Goal: Task Accomplishment & Management: Manage account settings

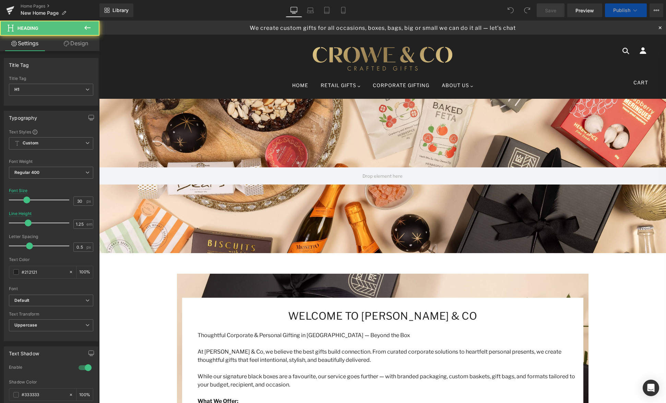
click at [377, 305] on div "WELCOME TO CROWE & CO Heading" at bounding box center [382, 316] width 391 height 22
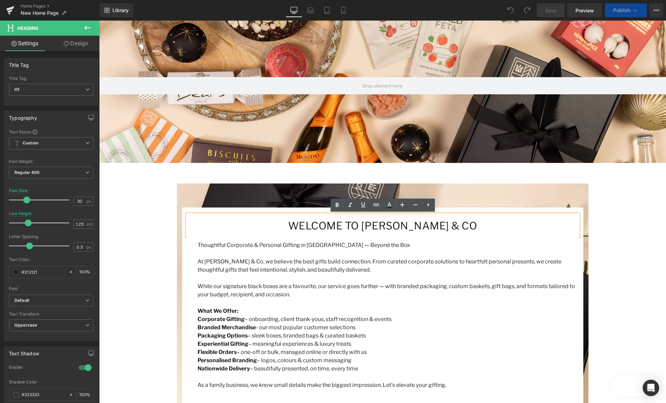
click at [385, 227] on h1 "WELCOME TO CROWE & CO" at bounding box center [382, 225] width 391 height 13
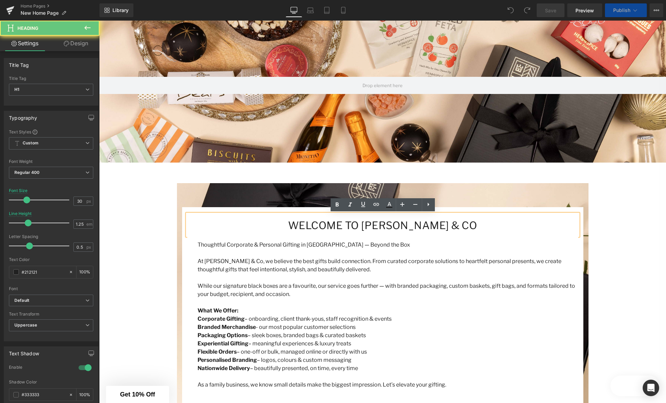
click at [438, 228] on h1 "WELCOME TO CROWE & CO" at bounding box center [382, 225] width 391 height 13
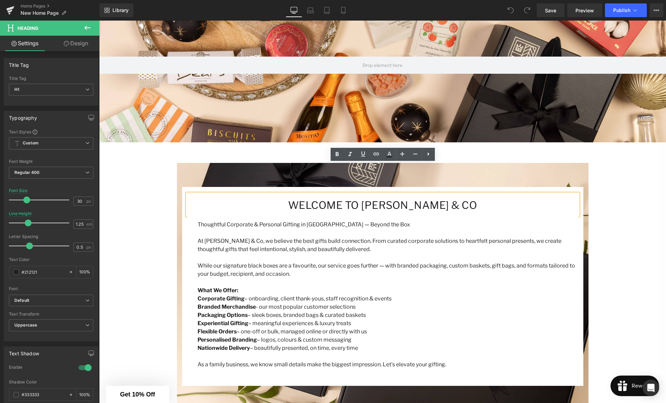
scroll to position [156, 0]
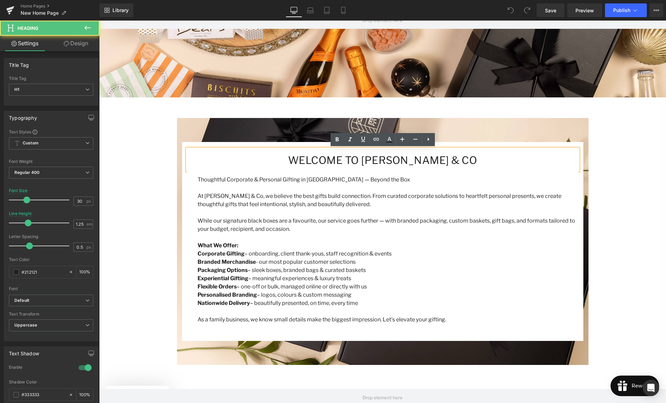
click at [388, 166] on h1 "WELCOME TO CROWE & CO" at bounding box center [382, 160] width 391 height 13
click at [448, 162] on h1 "WELCOME TO CROWE & CO" at bounding box center [382, 160] width 391 height 13
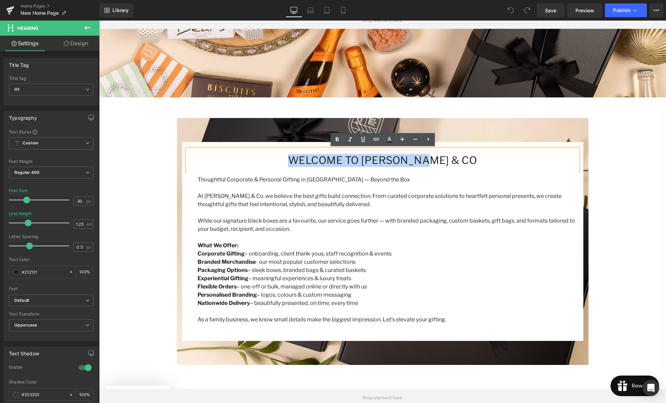
drag, startPoint x: 454, startPoint y: 162, endPoint x: 312, endPoint y: 162, distance: 141.6
click at [312, 162] on h1 "WELCOME TO CROWE & CO" at bounding box center [382, 160] width 391 height 13
paste div
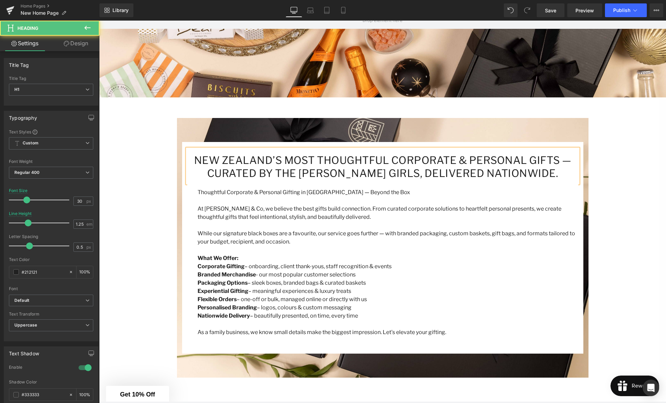
click at [382, 171] on h1 "New Zealand’s Most Thoughtful Corporate & Personal Gifts — Curated by the Crowe…" at bounding box center [382, 167] width 391 height 26
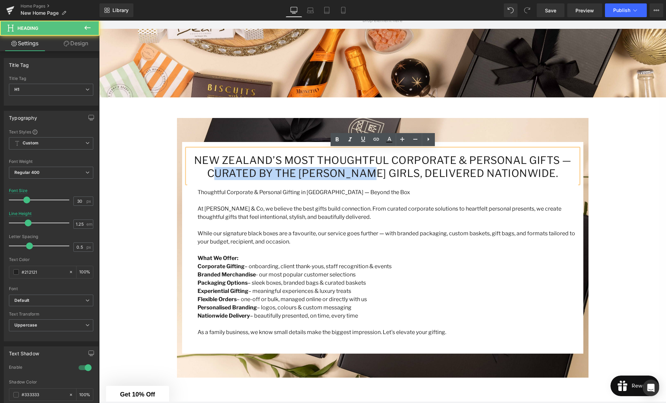
drag, startPoint x: 392, startPoint y: 174, endPoint x: 233, endPoint y: 174, distance: 159.5
click at [233, 174] on h1 "New Zealand’s Most Thoughtful Corporate & Personal Gifts — Curated by the Crowe…" at bounding box center [382, 167] width 391 height 26
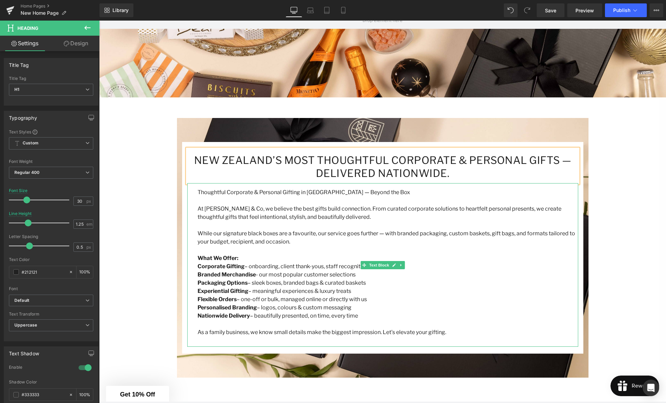
click at [366, 204] on p at bounding box center [388, 201] width 381 height 8
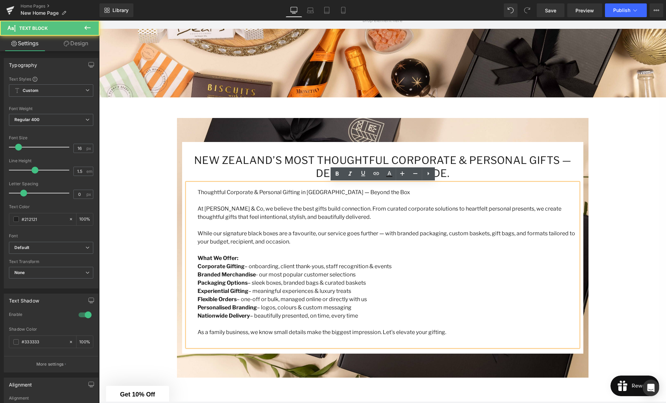
click at [215, 208] on p "At Crowe & Co, we believe the best gifts build connection. From curated corpora…" at bounding box center [388, 213] width 381 height 16
drag, startPoint x: 215, startPoint y: 196, endPoint x: 219, endPoint y: 197, distance: 4.2
click at [219, 197] on div "Thoughtful Corporate & Personal Gifting in New Zealand — Beyond the Box At Crow…" at bounding box center [382, 265] width 391 height 164
drag, startPoint x: 248, startPoint y: 212, endPoint x: 214, endPoint y: 200, distance: 35.4
click at [245, 210] on p "At Crowe & Co, we believe the best gifts build connection. From curated corpora…" at bounding box center [388, 213] width 381 height 16
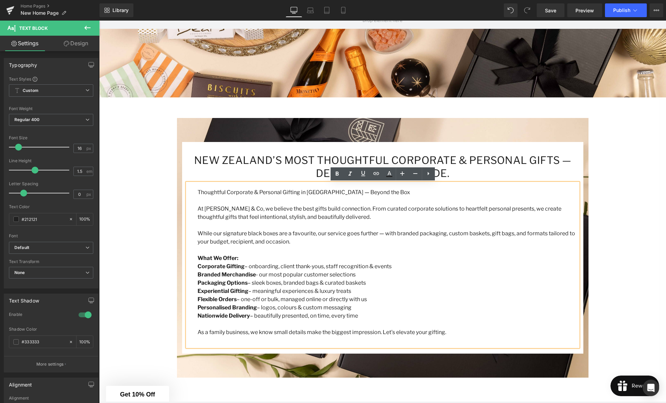
drag, startPoint x: 211, startPoint y: 199, endPoint x: 226, endPoint y: 209, distance: 18.3
click at [221, 205] on div "Thoughtful Corporate & Personal Gifting in New Zealand — Beyond the Box At Crow…" at bounding box center [382, 265] width 391 height 164
click at [283, 242] on p "While our signature black boxes are a favourite, our service goes further — wit…" at bounding box center [388, 237] width 381 height 16
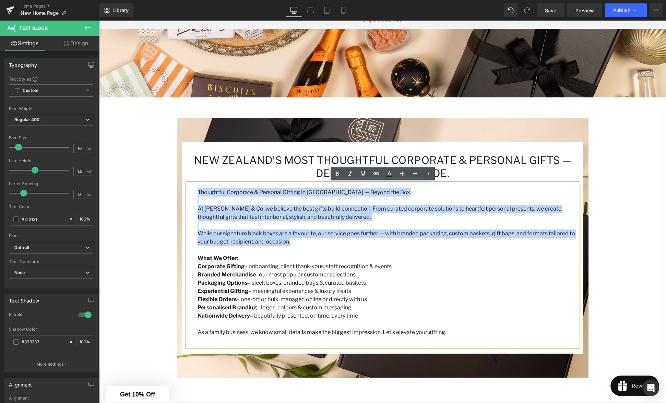
drag, startPoint x: 255, startPoint y: 230, endPoint x: 196, endPoint y: 190, distance: 71.7
click at [196, 190] on div "Thoughtful Corporate & Personal Gifting in New Zealand — Beyond the Box At Crow…" at bounding box center [382, 265] width 391 height 164
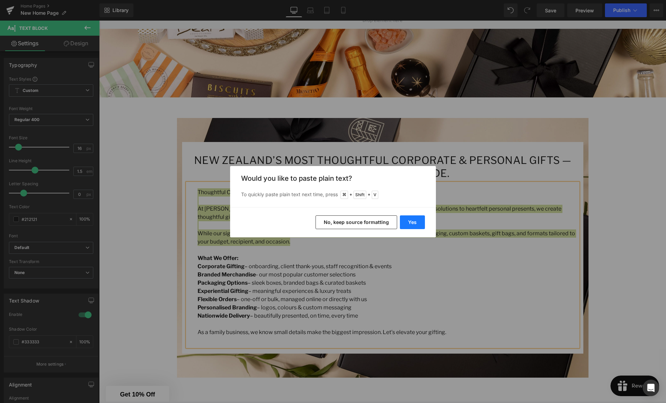
click at [412, 224] on button "Yes" at bounding box center [412, 222] width 25 height 14
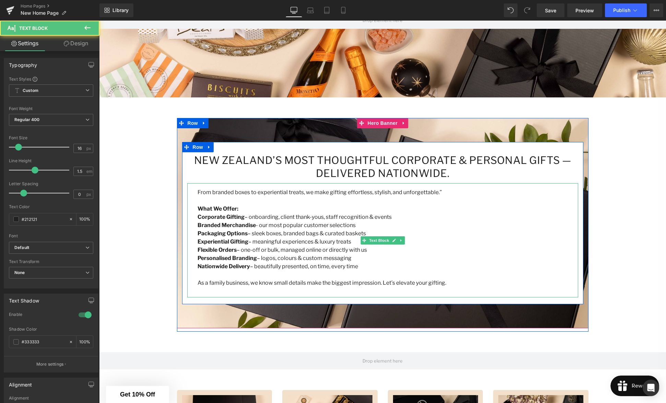
click at [438, 190] on p "From branded boxes to experiential treats, we make gifting effortless, stylish,…" at bounding box center [388, 192] width 381 height 8
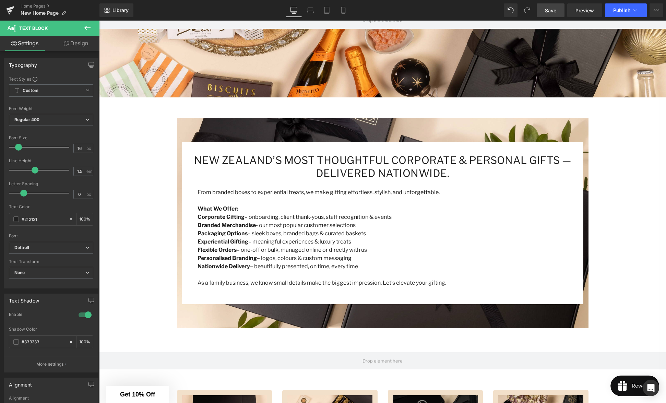
click at [552, 11] on span "Save" at bounding box center [550, 10] width 11 height 7
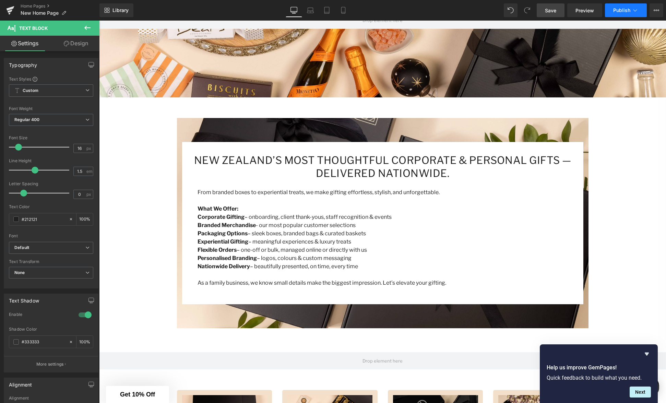
click at [622, 11] on span "Publish" at bounding box center [621, 10] width 17 height 5
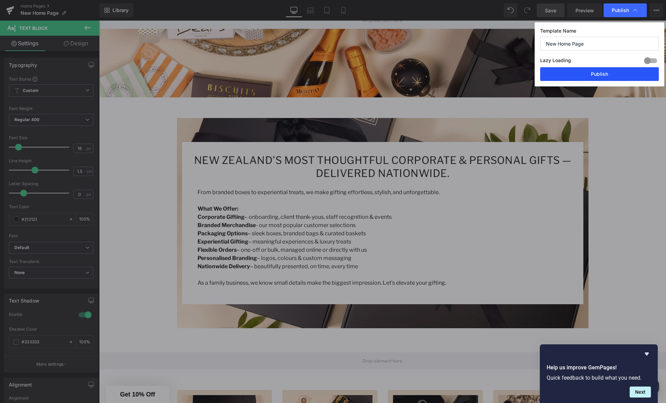
click at [609, 73] on button "Publish" at bounding box center [599, 74] width 119 height 14
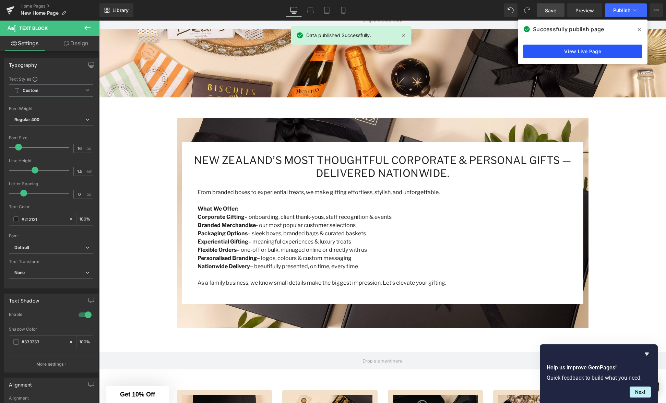
click at [574, 51] on link "View Live Page" at bounding box center [582, 52] width 119 height 14
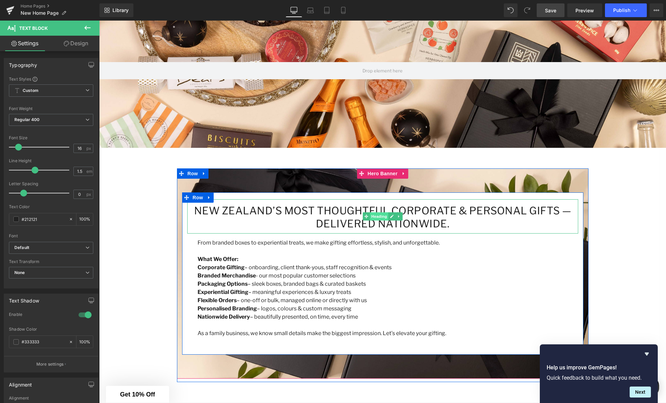
scroll to position [0, 0]
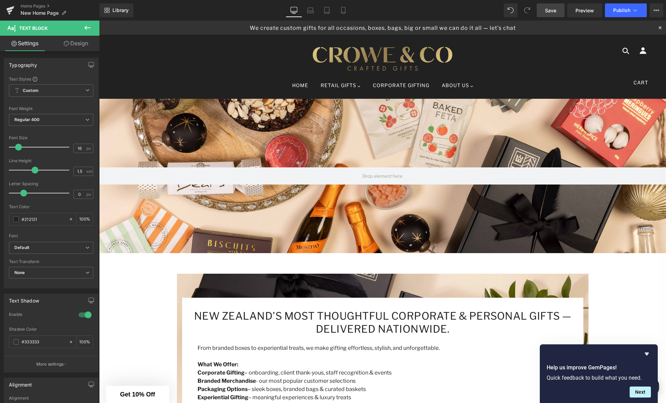
click at [381, 28] on span "We create custom gifts for all occasions, boxes, bags, big or small we can do i…" at bounding box center [383, 27] width 560 height 9
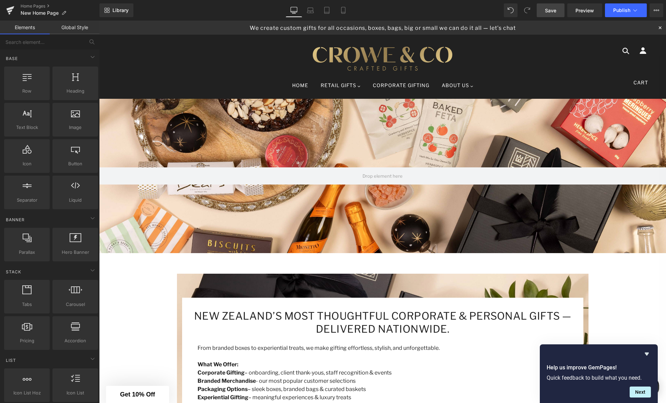
click at [462, 178] on span at bounding box center [382, 175] width 567 height 17
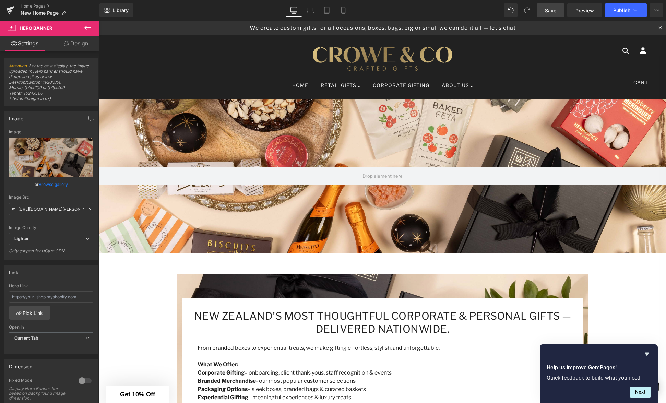
click at [345, 29] on span "We create custom gifts for all occasions, boxes, bags, big or small we can do i…" at bounding box center [383, 27] width 560 height 9
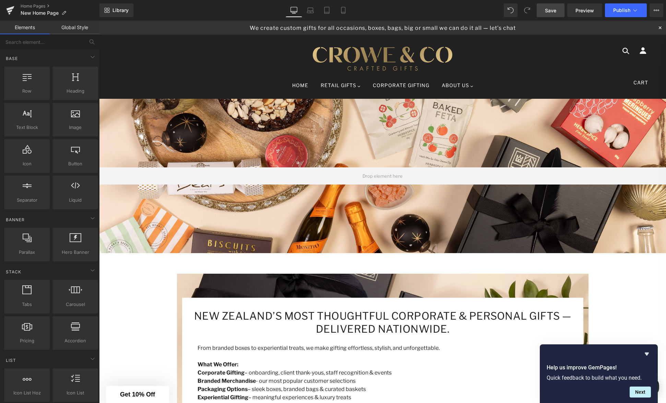
click at [290, 393] on p "Experiential Gifting – meaningful experiences & luxury treats" at bounding box center [388, 397] width 381 height 8
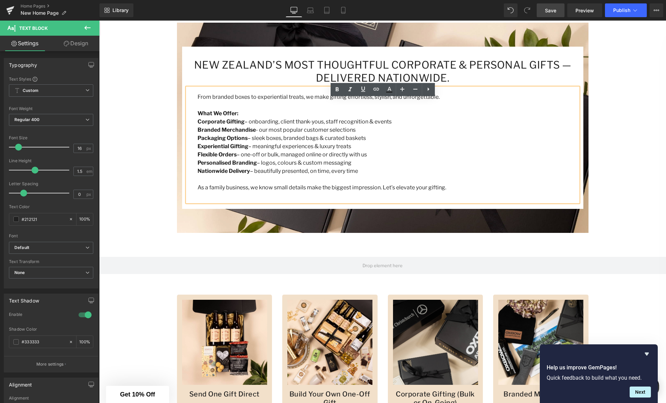
scroll to position [240, 0]
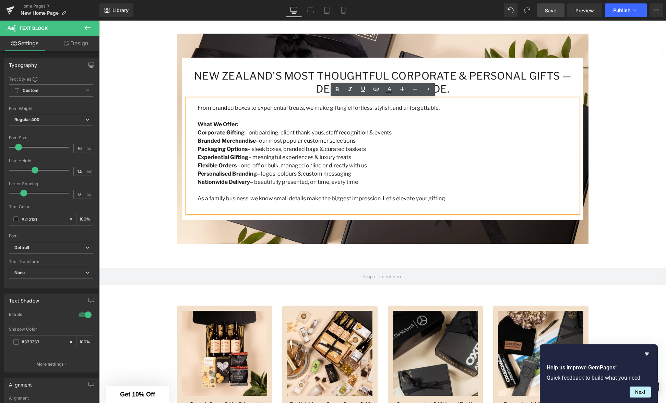
drag, startPoint x: 343, startPoint y: 140, endPoint x: 335, endPoint y: 136, distance: 8.9
click at [343, 140] on p "Branded Merchandise - our most popular customer selections" at bounding box center [388, 141] width 381 height 8
drag, startPoint x: 362, startPoint y: 179, endPoint x: 362, endPoint y: 184, distance: 4.8
click at [362, 179] on p "Nationwide Delivery – beautifully presented, on time, every time" at bounding box center [388, 182] width 381 height 8
drag, startPoint x: 324, startPoint y: 177, endPoint x: 196, endPoint y: 134, distance: 134.9
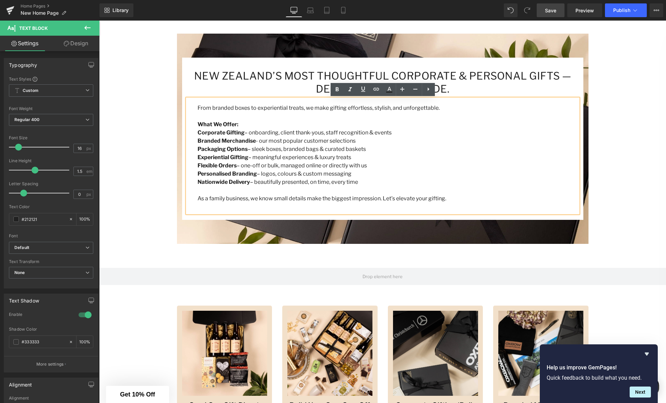
click at [197, 133] on div "From branded boxes to experiential treats, we make gifting effortless, stylish,…" at bounding box center [382, 156] width 391 height 114
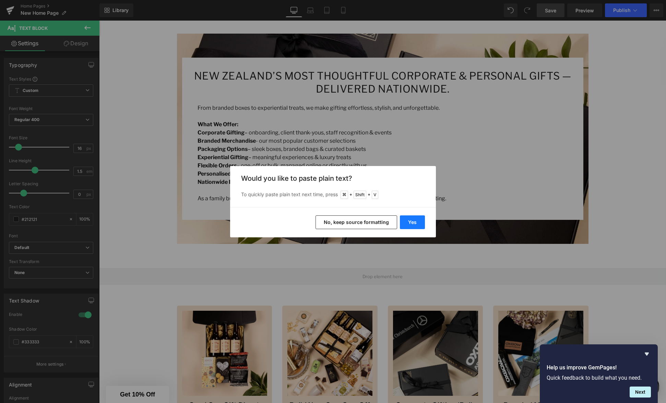
click at [411, 221] on button "Yes" at bounding box center [412, 222] width 25 height 14
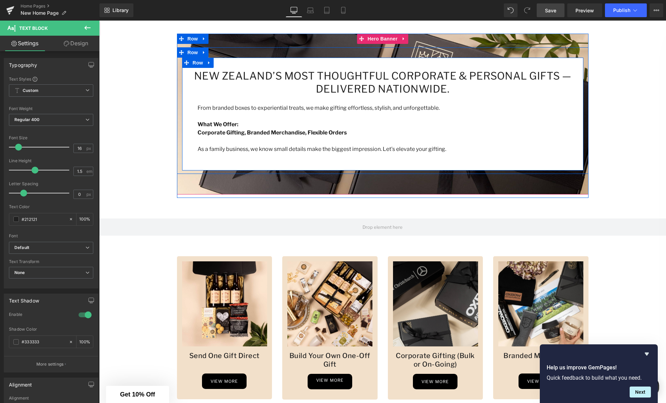
scroll to position [243, 0]
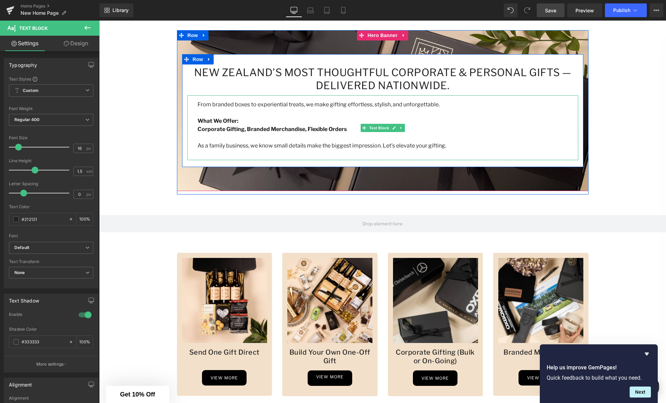
click at [246, 129] on b "Corporate Gifting, Branded Merchandise, Flexible Orders" at bounding box center [272, 129] width 149 height 7
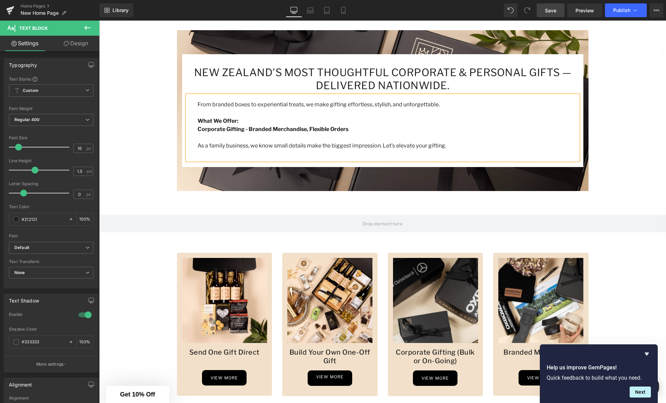
click at [307, 130] on b "Corporate Gifting - Branded Merchandise, Flexible Orders" at bounding box center [273, 129] width 151 height 7
click at [198, 129] on b "Corporate Gifting - Branded Merchandise - Flexible Orders" at bounding box center [274, 129] width 153 height 7
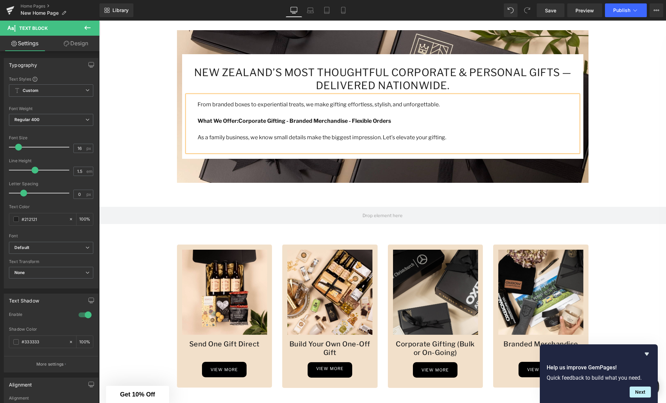
drag, startPoint x: 549, startPoint y: 10, endPoint x: 571, endPoint y: 18, distance: 24.1
click at [550, 10] on span "Save" at bounding box center [550, 10] width 11 height 7
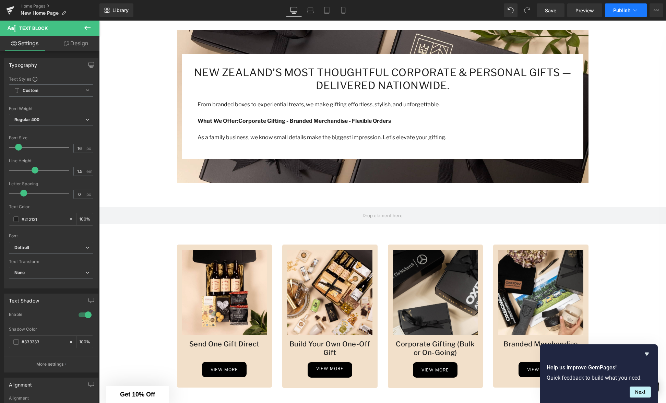
click at [625, 11] on span "Publish" at bounding box center [621, 10] width 17 height 5
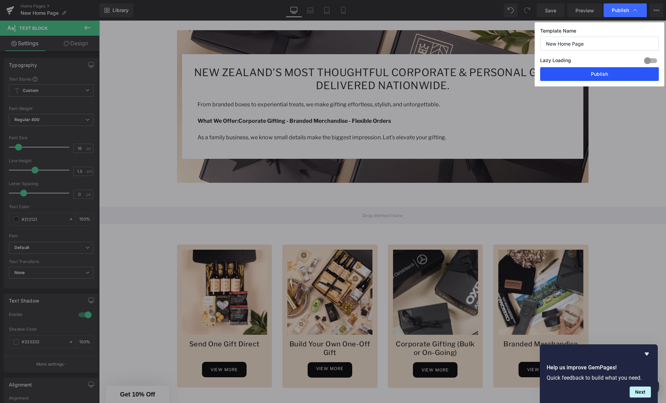
click at [601, 75] on button "Publish" at bounding box center [599, 74] width 119 height 14
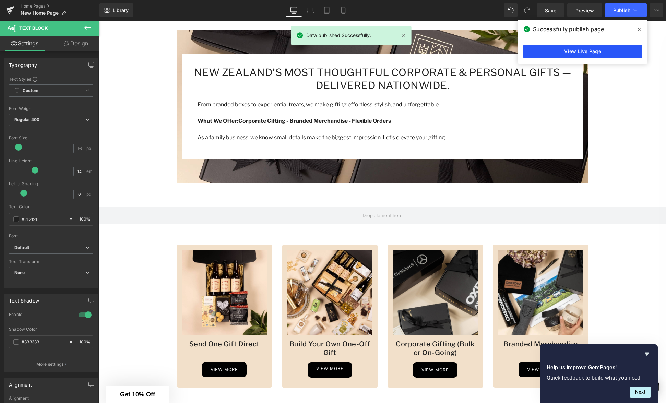
click at [578, 52] on link "View Live Page" at bounding box center [582, 52] width 119 height 14
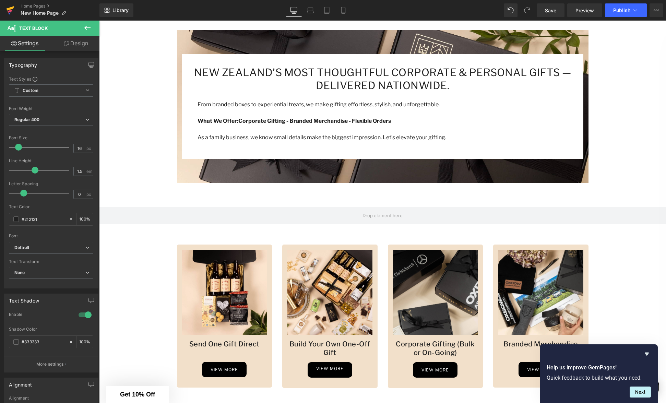
click at [10, 11] on icon at bounding box center [10, 11] width 5 height 3
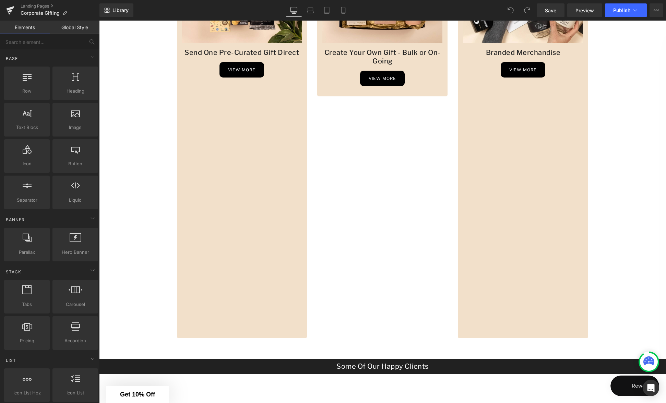
scroll to position [372, 0]
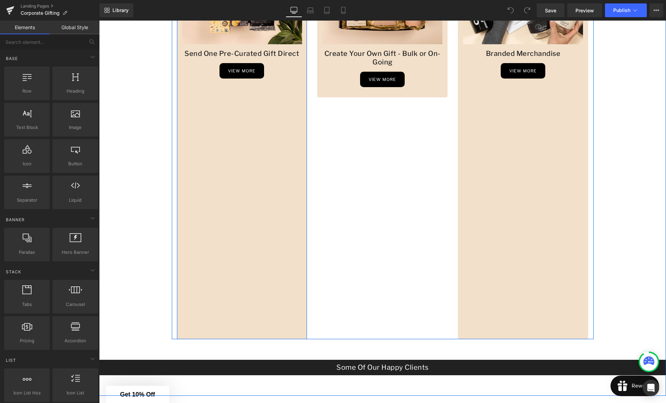
click at [228, 185] on div "Image Send One Pre-Curated Gift Direct Heading view more Button Row" at bounding box center [242, 129] width 130 height 420
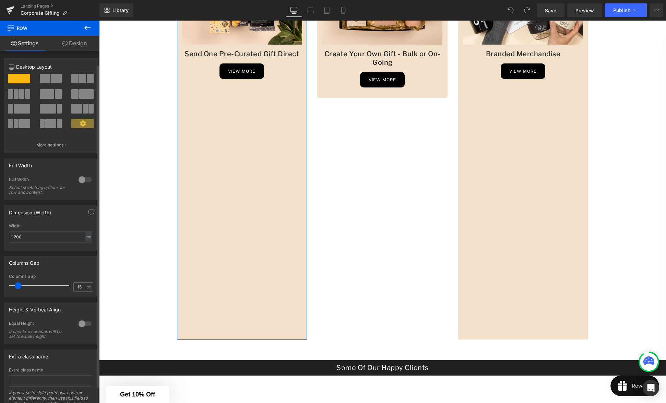
scroll to position [33, 0]
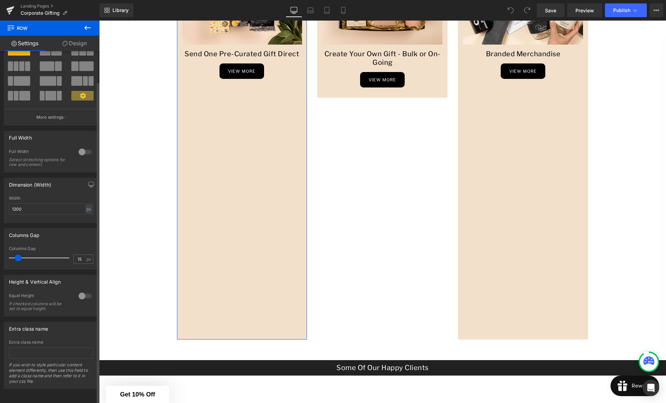
click at [78, 292] on div at bounding box center [85, 295] width 16 height 11
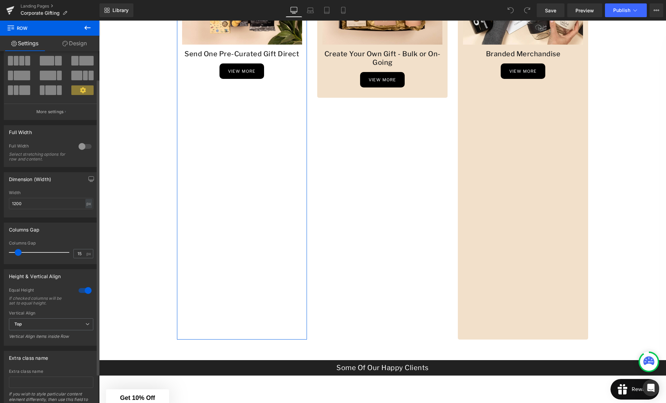
scroll to position [35, 0]
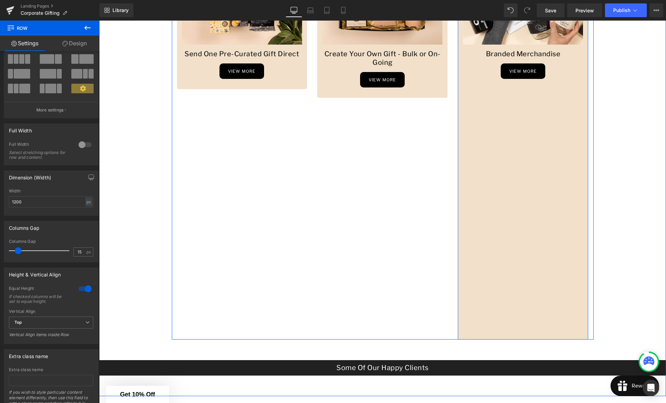
click at [523, 190] on div "Image Branded Merchandise Heading view more Button Row" at bounding box center [523, 129] width 130 height 420
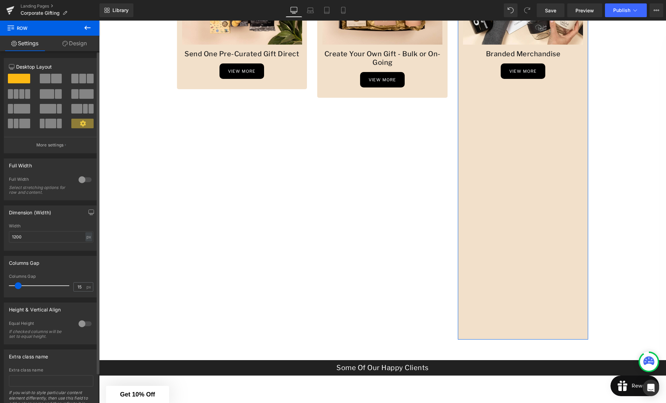
click at [80, 324] on div at bounding box center [85, 323] width 16 height 11
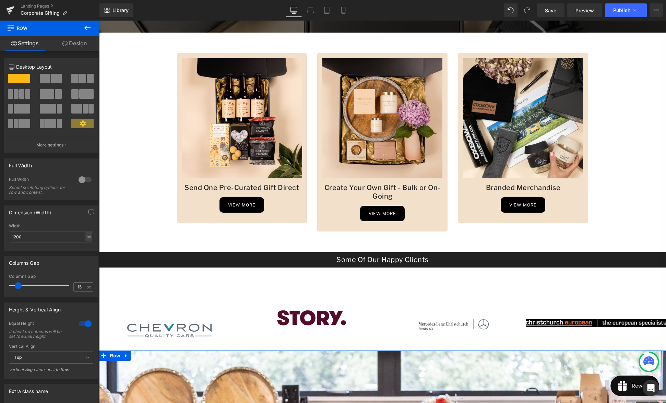
scroll to position [229, 0]
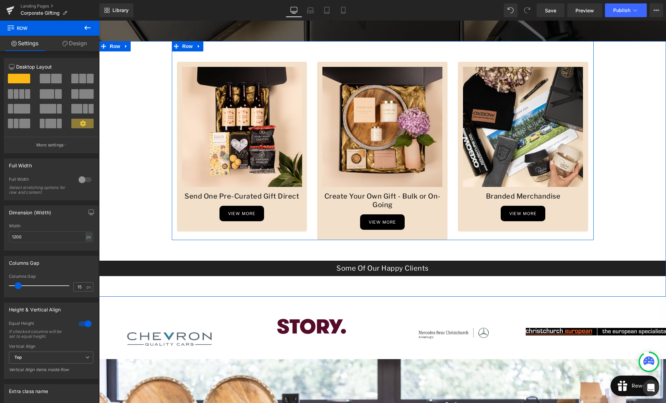
click at [336, 228] on div "view more Button" at bounding box center [382, 221] width 120 height 15
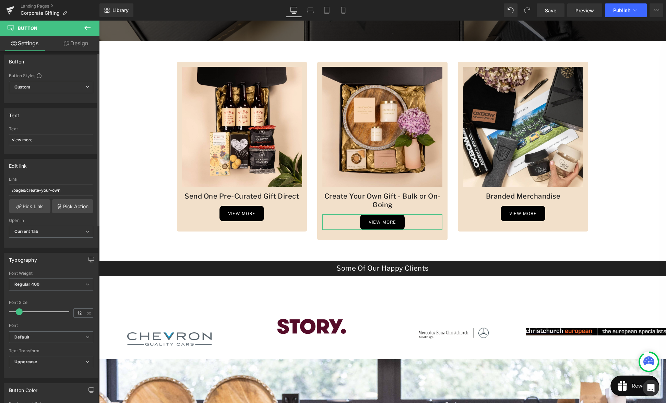
scroll to position [0, 0]
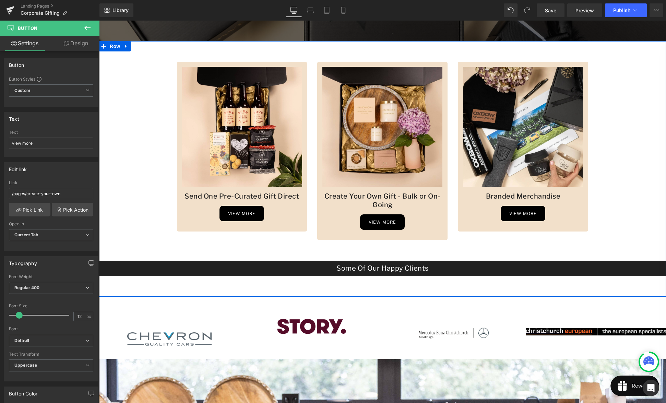
click at [206, 252] on div "Image Send One Pre-Curated Gift Direct Heading view more Button Row Image Creat…" at bounding box center [382, 158] width 567 height 235
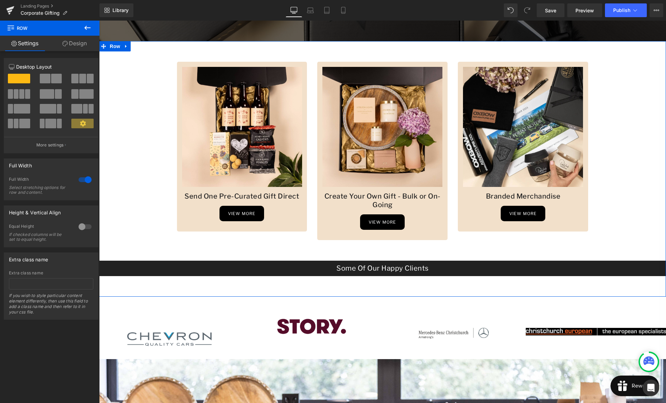
click at [80, 227] on div at bounding box center [85, 226] width 16 height 11
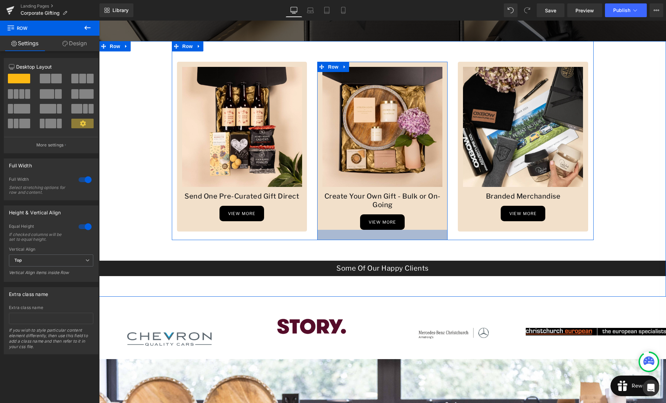
click at [325, 237] on div at bounding box center [382, 235] width 130 height 10
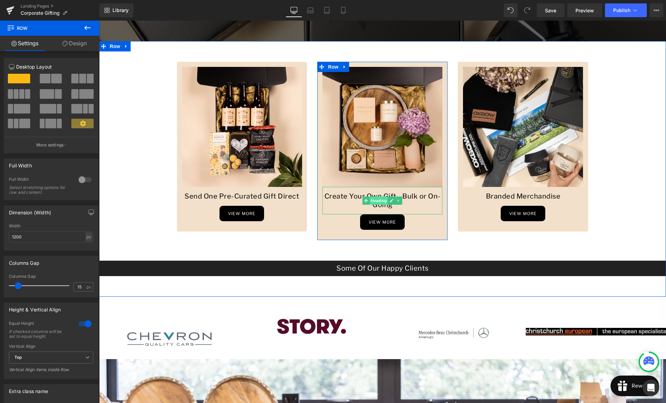
drag, startPoint x: 387, startPoint y: 199, endPoint x: 381, endPoint y: 200, distance: 5.8
click at [387, 199] on span "Heading" at bounding box center [379, 201] width 19 height 8
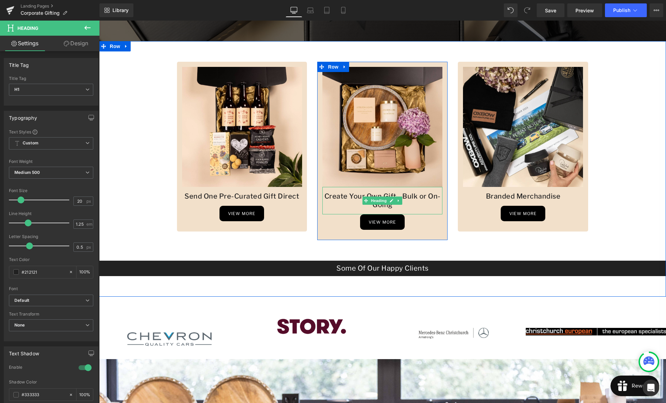
click at [430, 204] on h1 "Create Your Own Gift - Bulk or On-Going" at bounding box center [382, 200] width 120 height 17
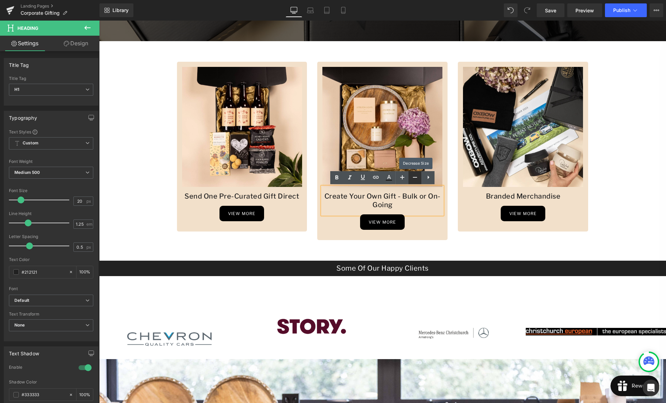
click at [413, 178] on icon at bounding box center [415, 177] width 8 height 8
type input "18"
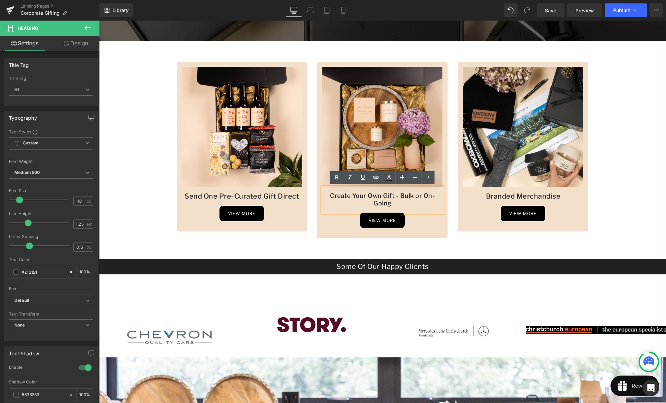
click at [459, 243] on div "Image Send One Pre-Curated Gift Direct Heading view more Button Row Image Creat…" at bounding box center [382, 157] width 567 height 233
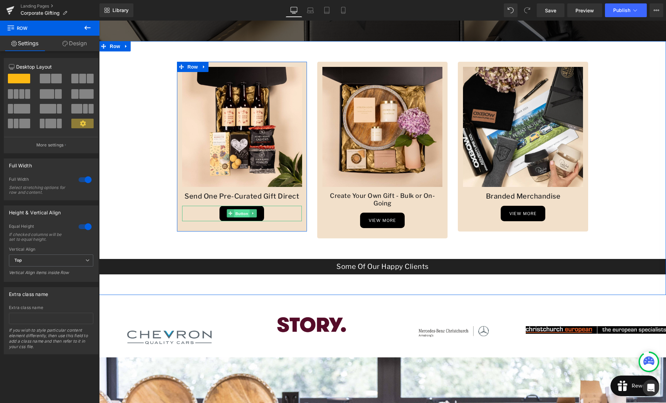
click at [240, 215] on span "Button" at bounding box center [242, 214] width 16 height 8
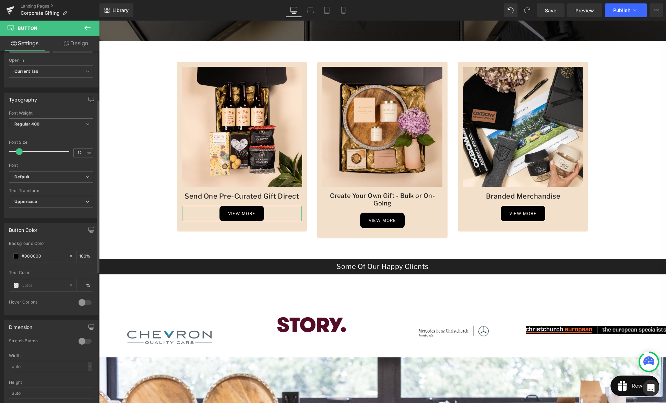
scroll to position [176, 0]
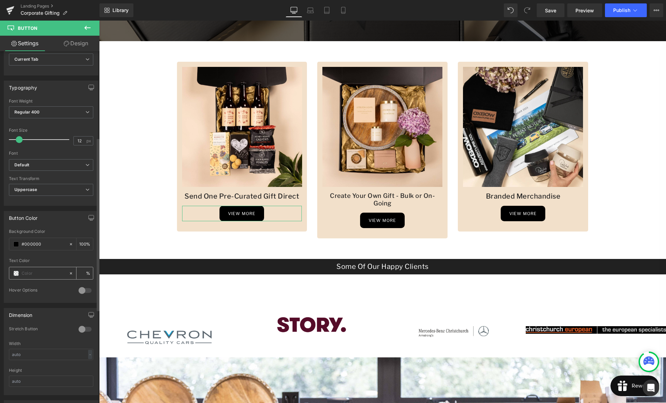
click at [43, 277] on div at bounding box center [38, 273] width 59 height 12
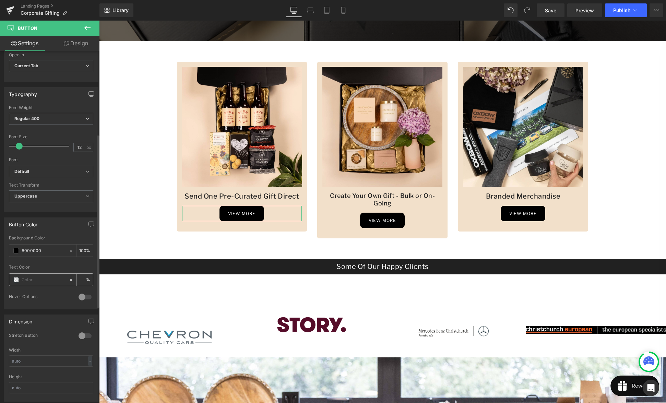
scroll to position [169, 0]
click at [48, 279] on input "text" at bounding box center [44, 280] width 44 height 8
click at [15, 281] on span at bounding box center [15, 279] width 5 height 5
type input "0"
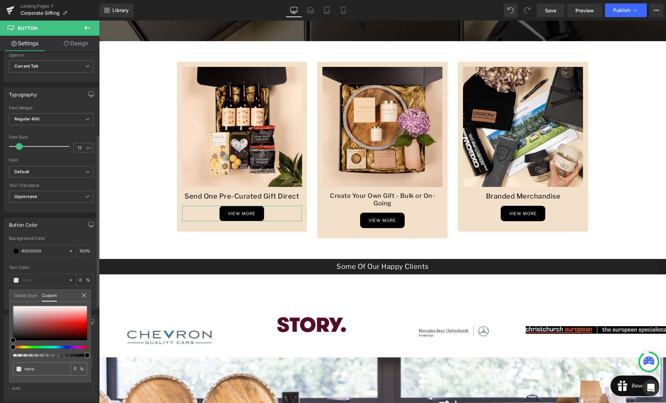
click at [84, 348] on div at bounding box center [50, 347] width 74 height 3
type input "#000000"
type input "100"
type input "#000000"
type input "100"
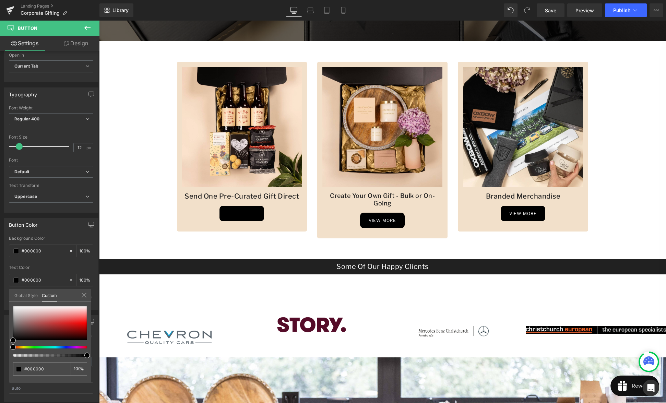
drag, startPoint x: 12, startPoint y: 347, endPoint x: -3, endPoint y: 347, distance: 14.4
click at [0, 347] on html "Button You are previewing how the will restyle your page. You can not edit Elem…" at bounding box center [333, 201] width 666 height 403
type input "#020202"
type input "#673636"
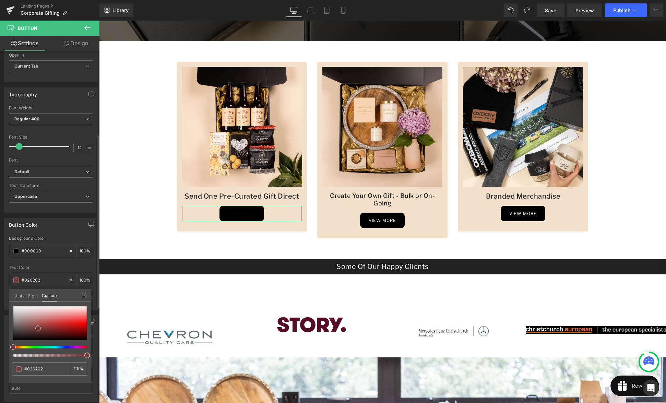
type input "#673636"
type input "#b84040"
type input "#8a5656"
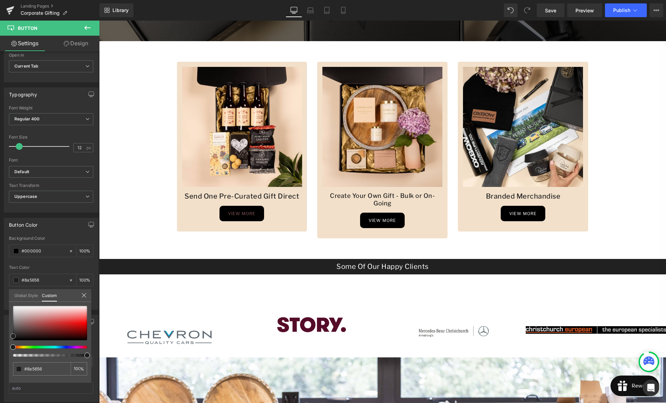
type input "#1e1e1e"
type input "#905a5a"
type input "#df7676"
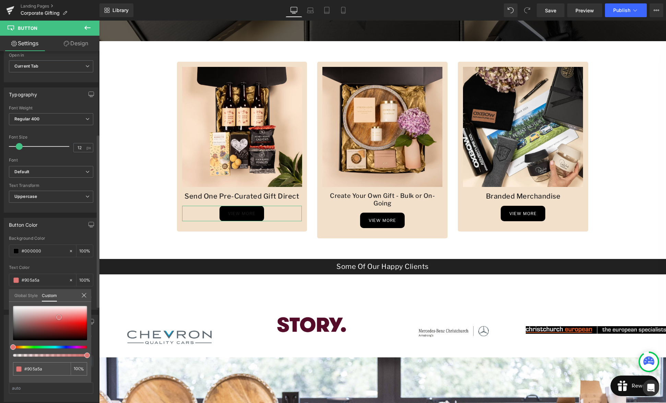
type input "#df7676"
type input "#515151"
type input "#353535"
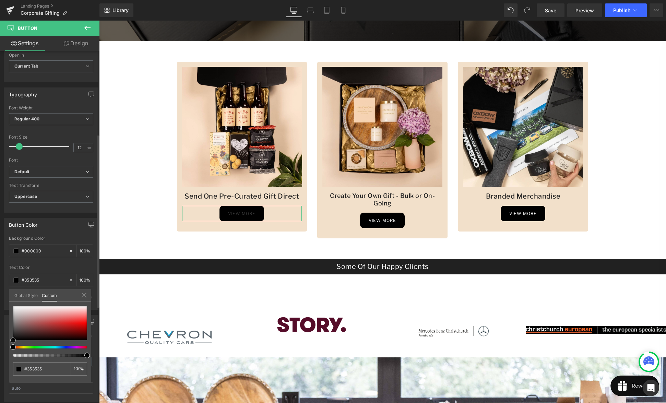
type input "#000000"
type input "#919191"
type input "#ffffff"
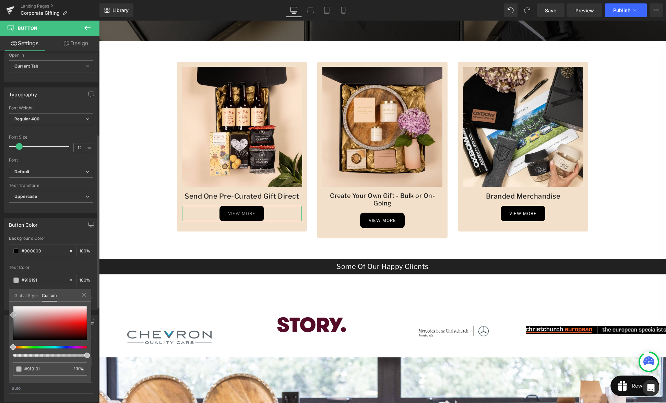
type input "#ffffff"
drag, startPoint x: 37, startPoint y: 326, endPoint x: 2, endPoint y: 303, distance: 41.9
click at [2, 303] on div "Button Color rgba(0, 0, 0, 1) Background Color #000000 100 % rgba(255, 255, 255…" at bounding box center [51, 261] width 103 height 97
drag, startPoint x: 209, startPoint y: 220, endPoint x: 197, endPoint y: 222, distance: 12.2
click at [209, 220] on body "account icon arrow-left-long icon arrow-left icon arrow-right-long icon arrow-r…" at bounding box center [382, 395] width 567 height 1209
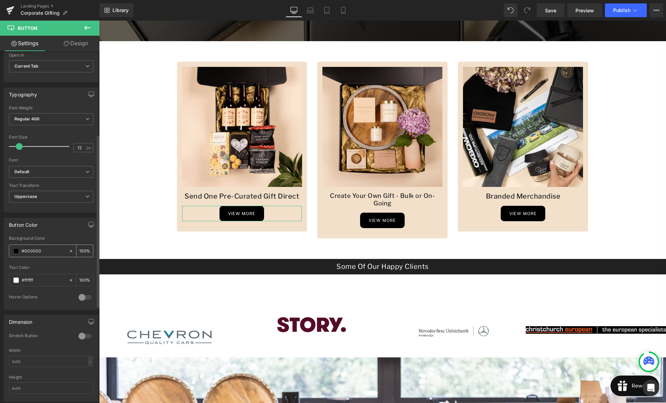
click at [45, 250] on input "#000000" at bounding box center [44, 251] width 44 height 8
click at [16, 251] on span at bounding box center [15, 250] width 5 height 5
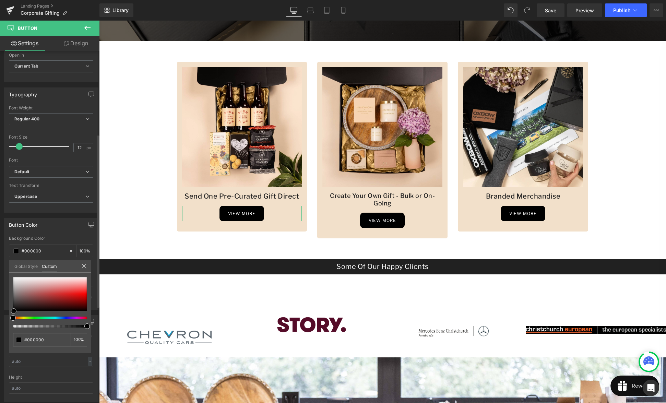
type input "#020202"
type input "#170c0c"
type input "#1d0606"
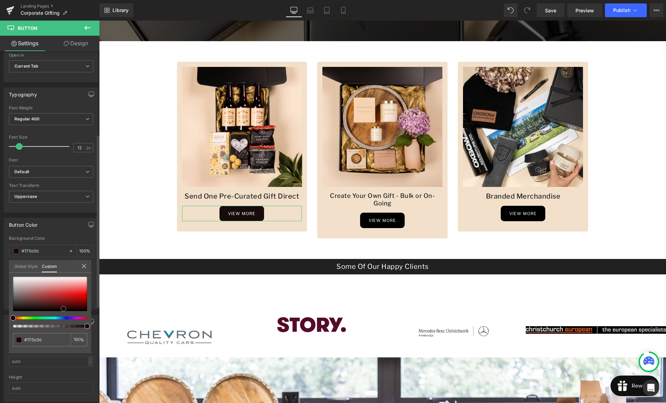
type input "#1d0606"
type input "#2e0404"
type input "#9b0202"
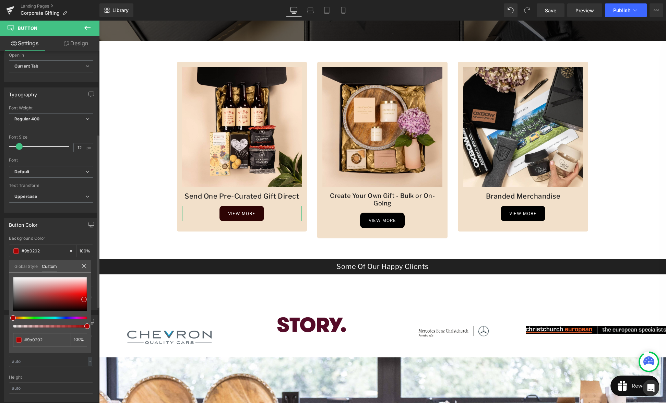
type input "#ff1414"
type input "#fc2525"
type input "#fb2626"
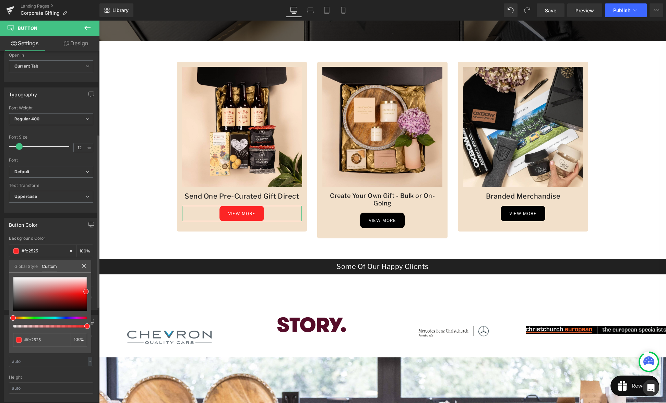
type input "#fb2626"
type input "#e15050"
type input "#dd5454"
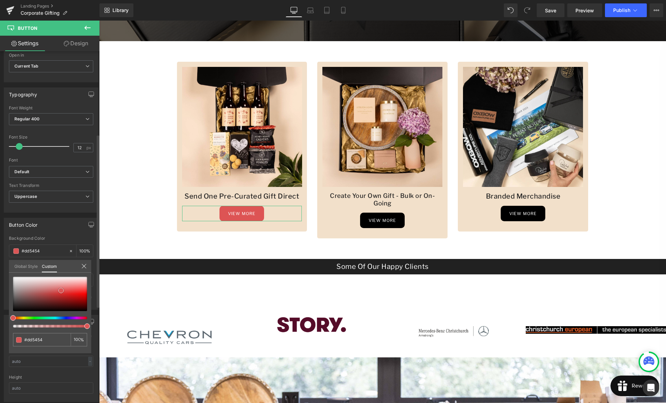
type input "#db5656"
type input "#e54242"
type input "#6b0909"
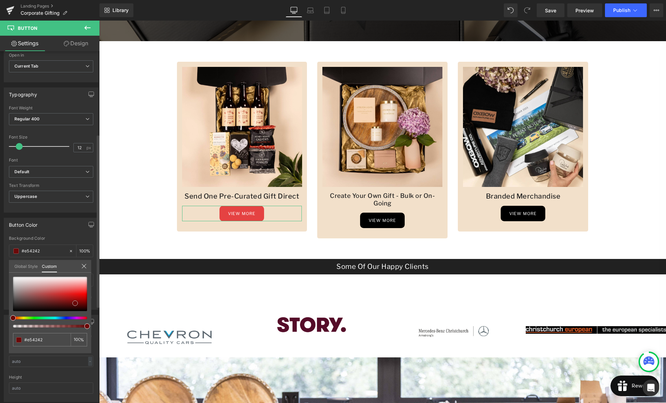
type input "#6b0909"
type input "#9d0a0a"
type input "#f71b1b"
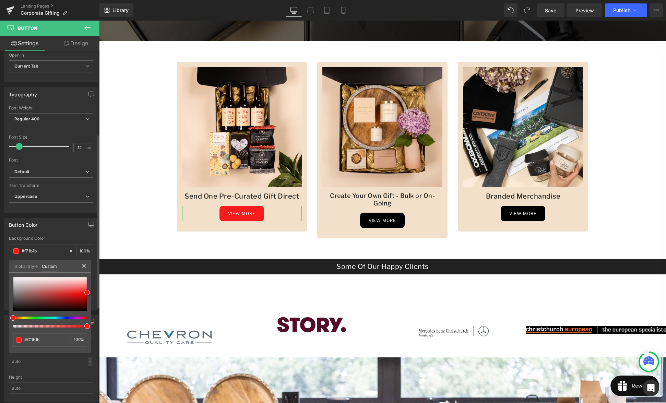
type input "#ff1414"
type input "#d60000"
type input "#7f0000"
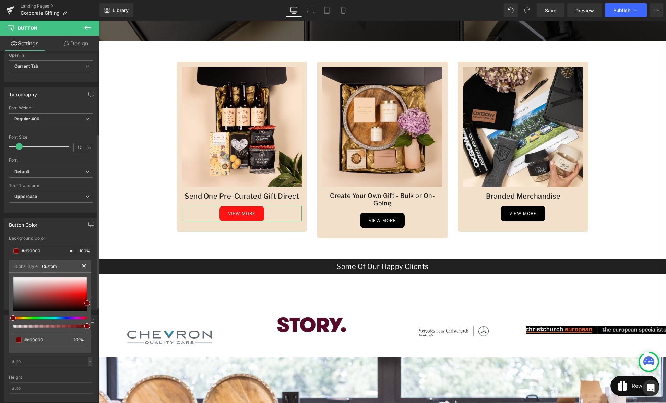
type input "#7f0000"
type input "#6b0000"
type input "#ff1e1e"
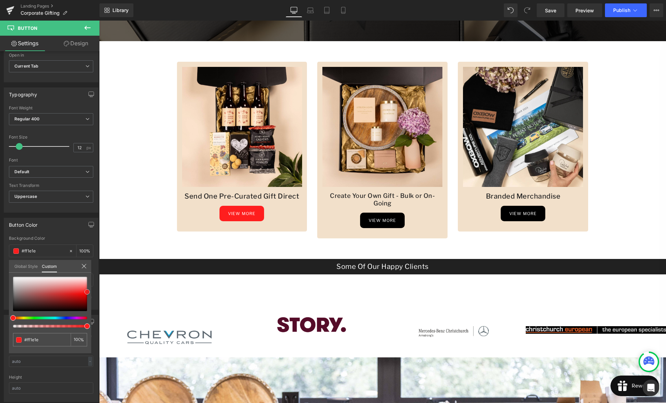
drag, startPoint x: 112, startPoint y: 331, endPoint x: 114, endPoint y: 287, distance: 44.3
type input "#ff4b1e"
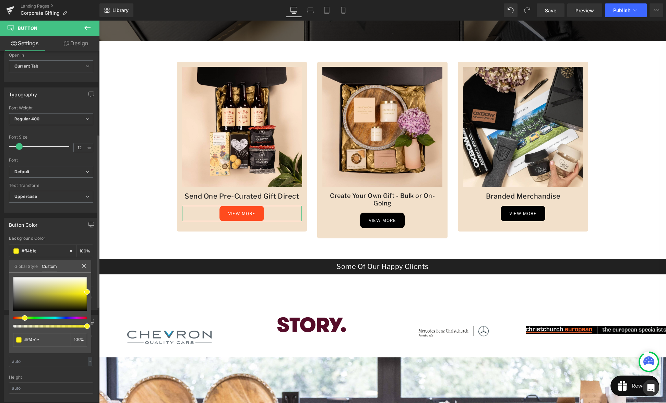
type input "#ffa11e"
type input "#fff31e"
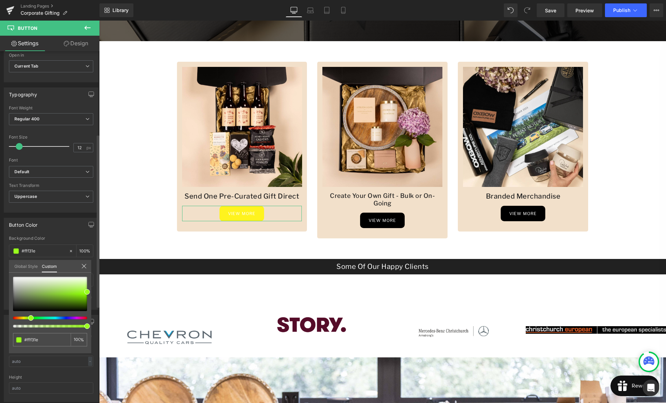
type input "#bfff1e"
type input "#9aff1e"
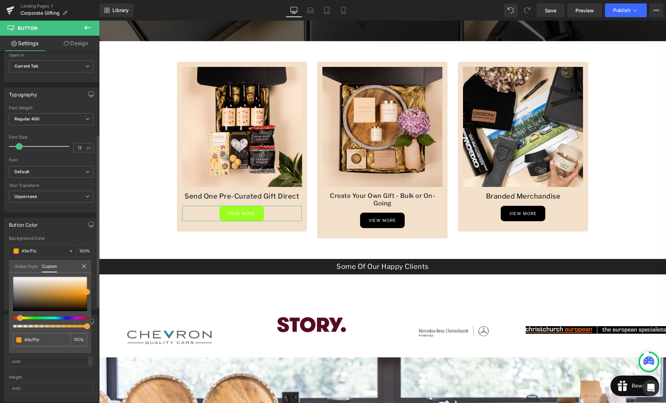
type input "#ffac1e"
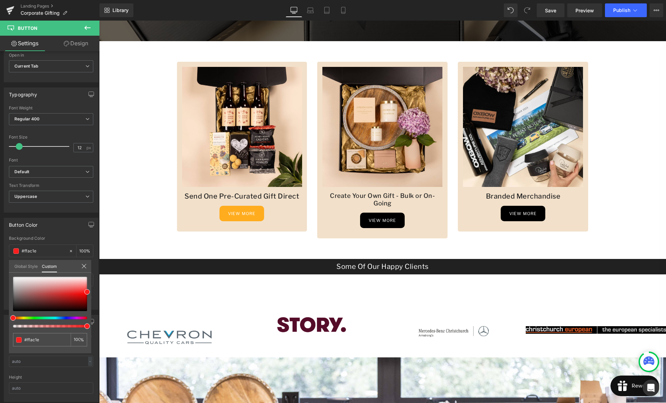
type input "#ff1e1e"
type input "#f7ff1e"
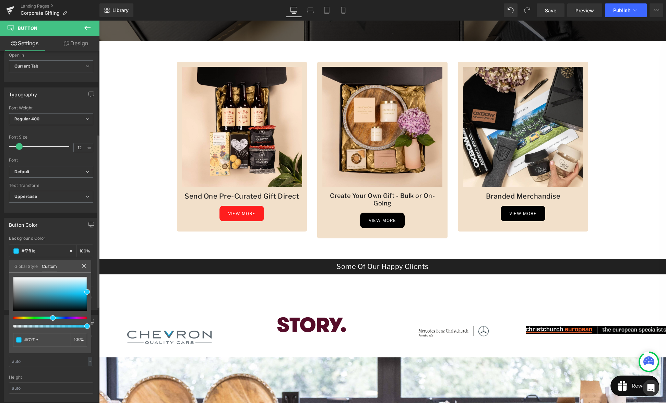
type input "#1eceff"
type input "#f31eff"
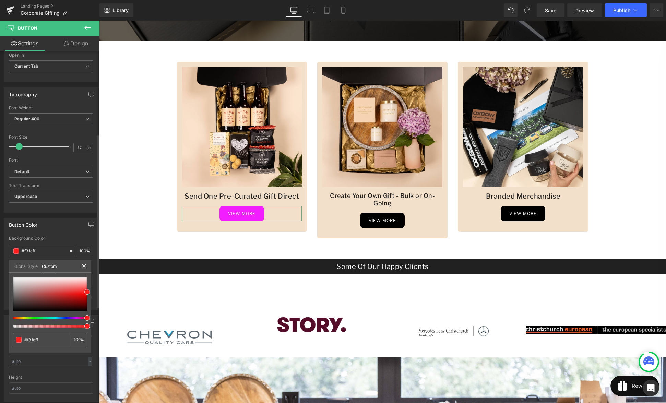
type input "#ff1e4f"
type input "#ff1eac"
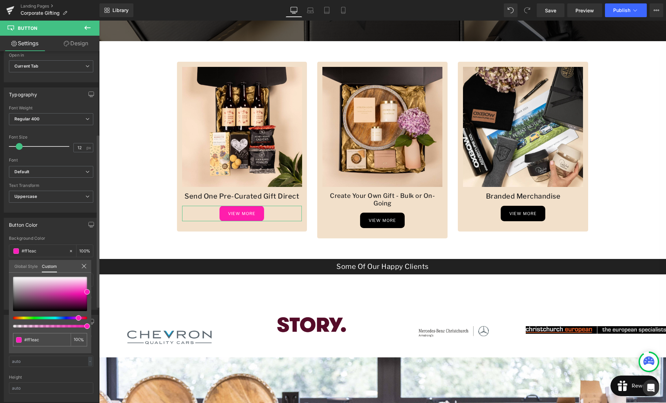
type input "#f71eff"
type input "#c61eff"
type input "#ac1eff"
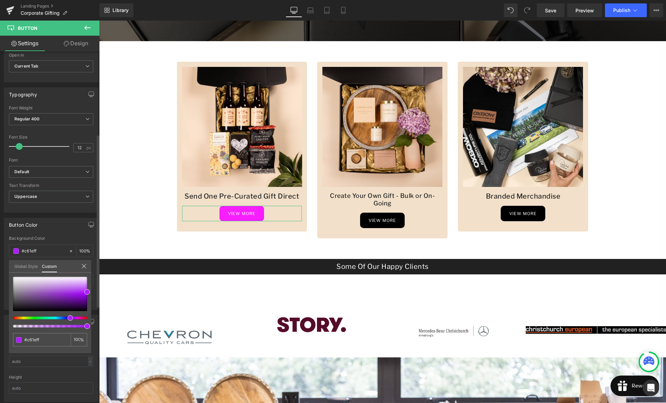
type input "#ac1eff"
type input "#7c1eff"
type input "#561eff"
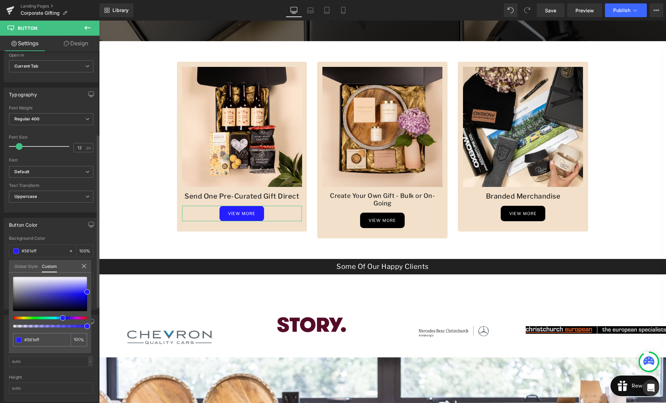
type input "#261eff"
type input "#1e1eff"
type input "#261eff"
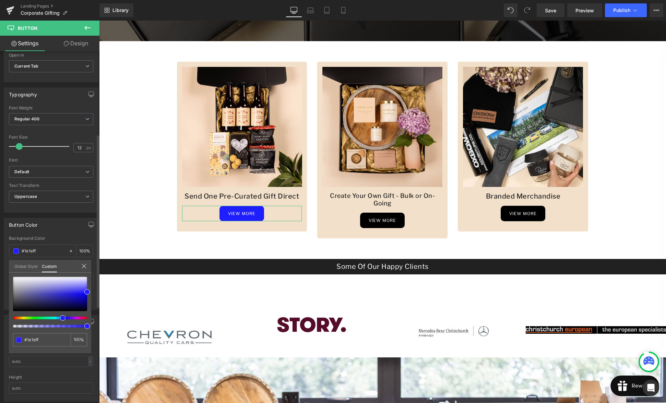
type input "#261eff"
type input "#1e1eff"
type input "#1e4fff"
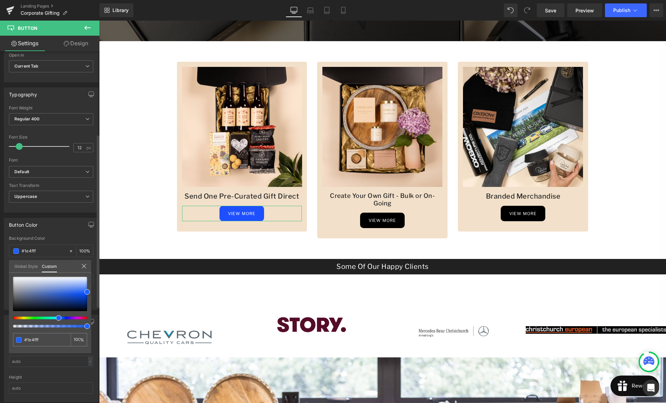
type input "#1e61ff"
type input "#1e69ff"
type input "#1e83ff"
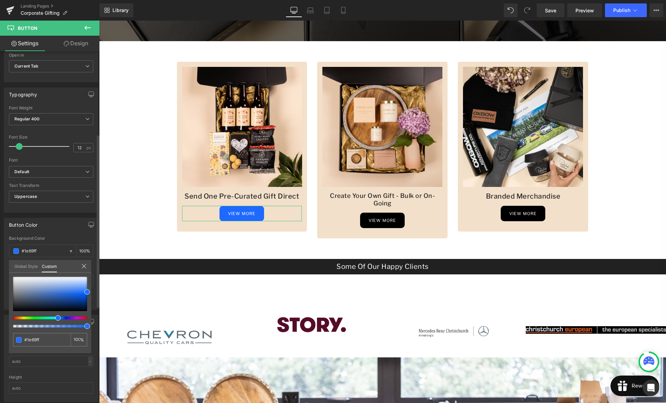
type input "#1e83ff"
type input "#1ea8ff"
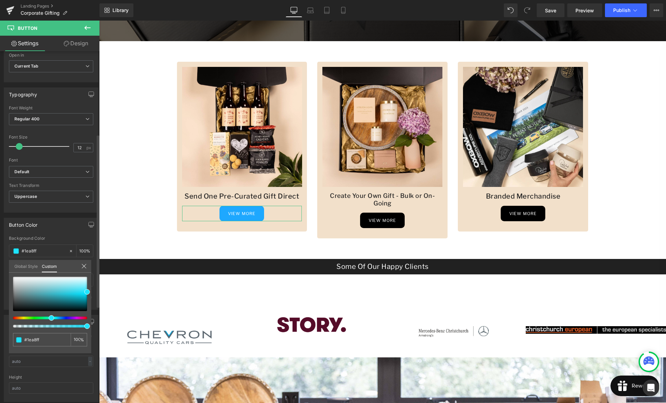
type input "#1ee1ff"
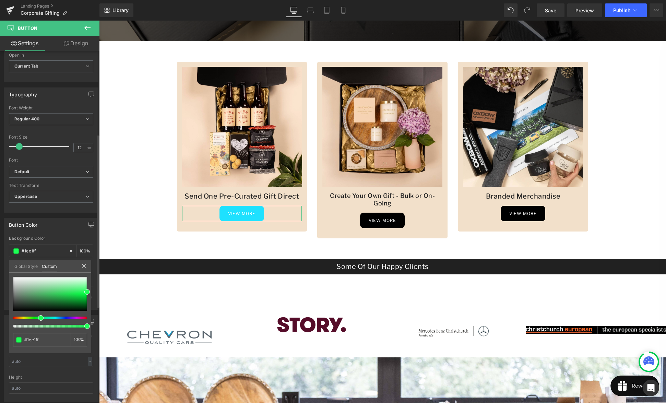
type input "#1eff74"
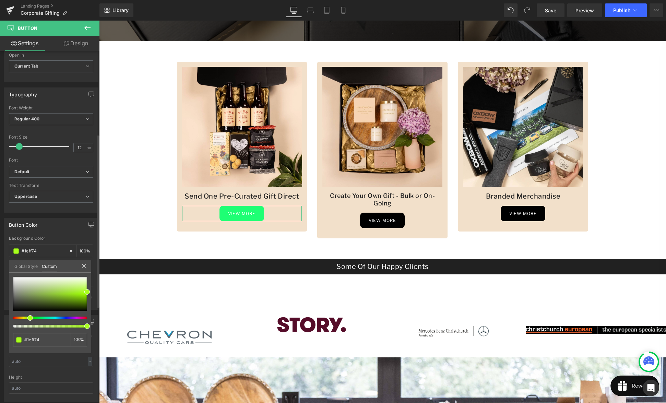
type input "#9aff1e"
type input "#ecff1e"
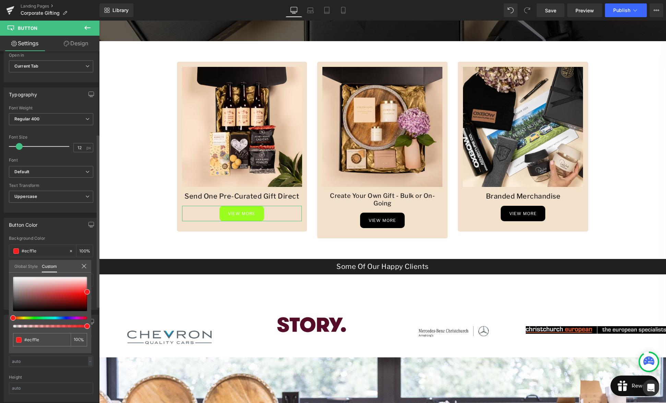
type input "#ff611e"
drag, startPoint x: 17, startPoint y: 317, endPoint x: -74, endPoint y: 302, distance: 92.3
click at [0, 302] on html "Button You are previewing how the will restyle your page. You can not edit Elem…" at bounding box center [333, 201] width 666 height 403
type input "#000000"
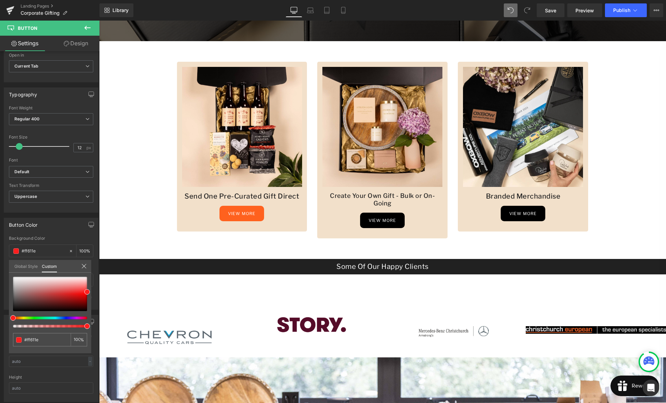
type input "100"
type input "#000000"
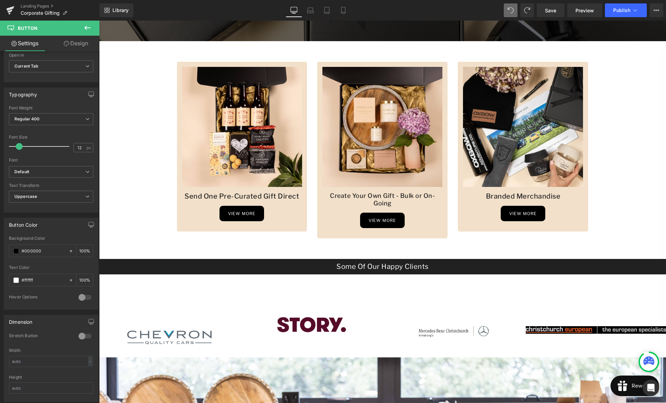
click at [622, 121] on body "account icon arrow-left-long icon arrow-left icon arrow-right-long icon arrow-r…" at bounding box center [382, 395] width 567 height 1209
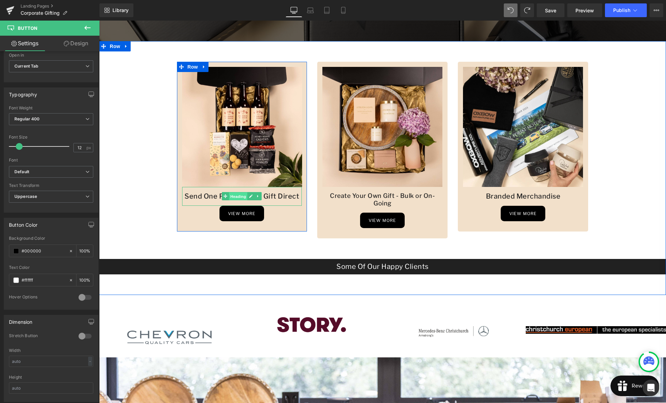
drag, startPoint x: 238, startPoint y: 195, endPoint x: 234, endPoint y: 194, distance: 4.8
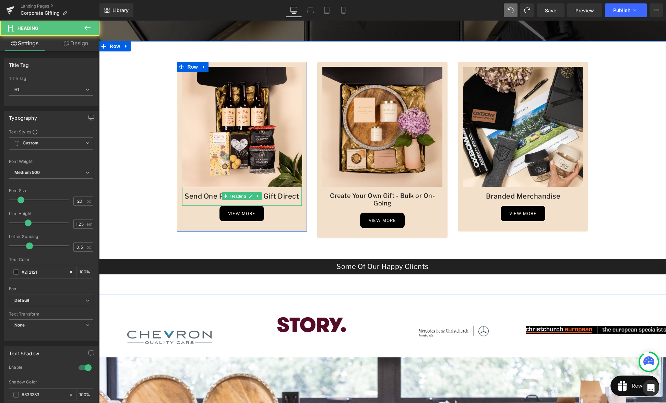
click at [210, 196] on h1 "Send One Pre-Curated Gift Direct" at bounding box center [242, 196] width 120 height 9
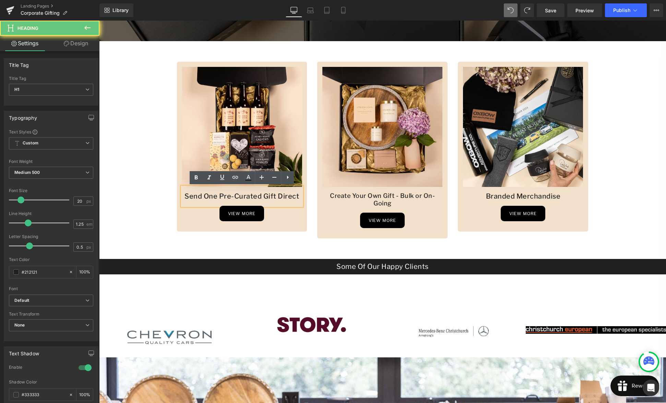
click at [214, 196] on h1 "Send One Pre-Curated Gift Direct" at bounding box center [242, 196] width 120 height 9
click at [619, 13] on span "Publish" at bounding box center [621, 10] width 17 height 5
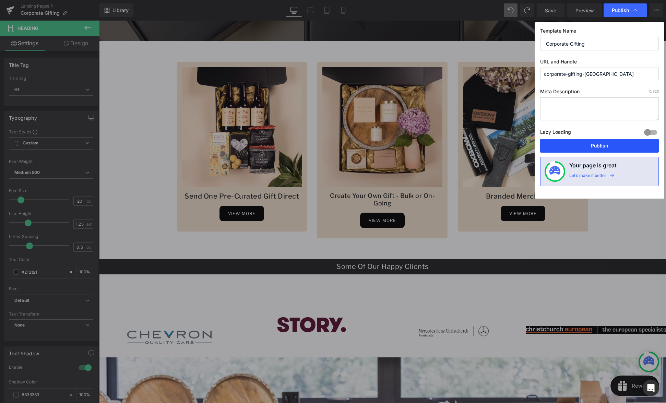
click at [600, 146] on button "Publish" at bounding box center [599, 146] width 119 height 14
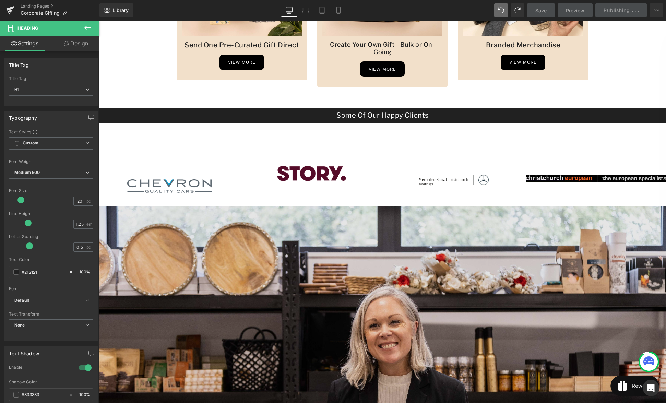
scroll to position [420, 0]
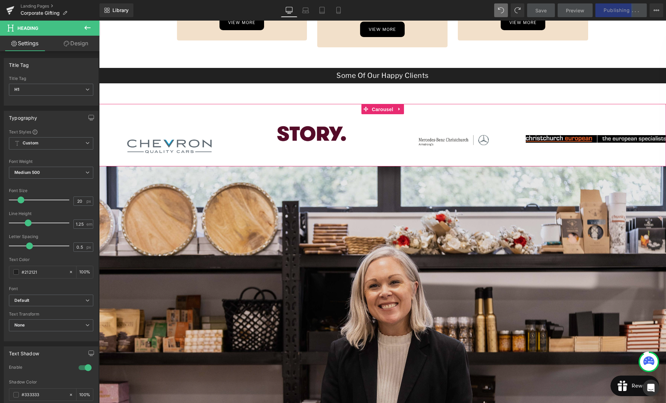
drag, startPoint x: 382, startPoint y: 102, endPoint x: 324, endPoint y: 108, distance: 57.9
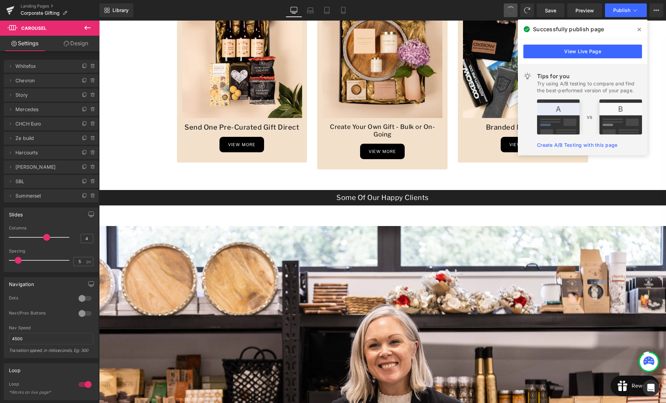
scroll to position [236, 0]
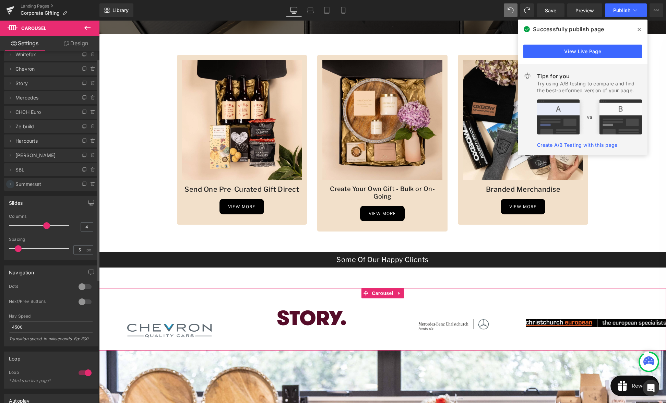
click at [12, 184] on icon at bounding box center [10, 183] width 5 height 5
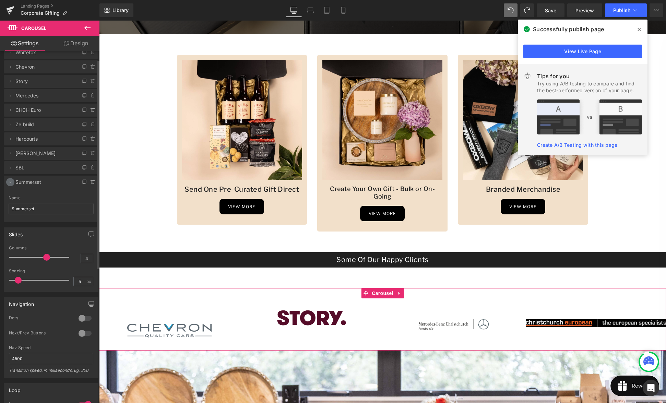
click at [11, 182] on icon at bounding box center [10, 181] width 5 height 5
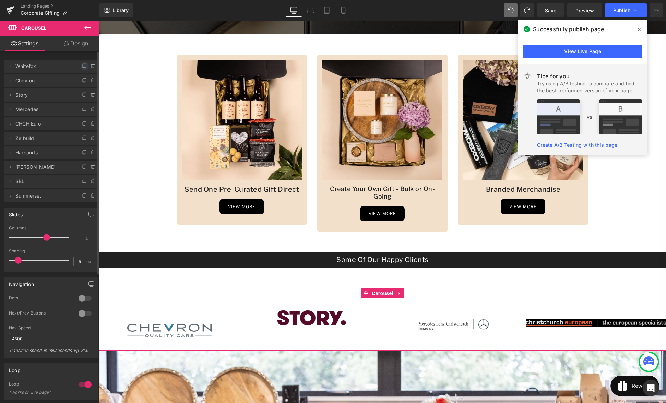
scroll to position [0, 0]
click at [82, 65] on icon at bounding box center [84, 65] width 5 height 5
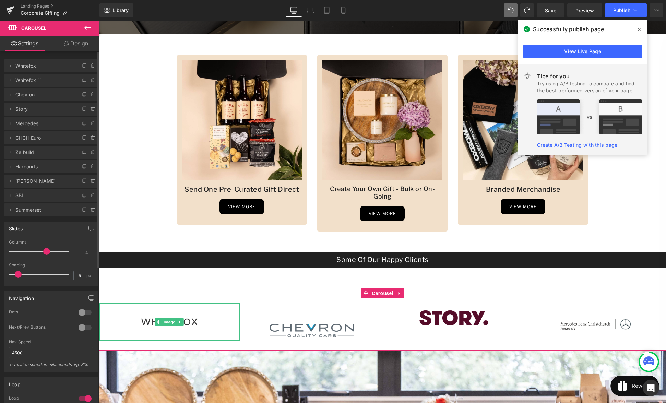
click at [44, 81] on span "Whitefox 11" at bounding box center [44, 80] width 58 height 13
click at [21, 82] on span "Whitefox 11" at bounding box center [44, 80] width 58 height 13
drag, startPoint x: 17, startPoint y: 79, endPoint x: 10, endPoint y: 81, distance: 7.3
click at [16, 80] on span "Whitefox 11" at bounding box center [44, 80] width 58 height 13
click at [10, 81] on icon at bounding box center [10, 80] width 5 height 5
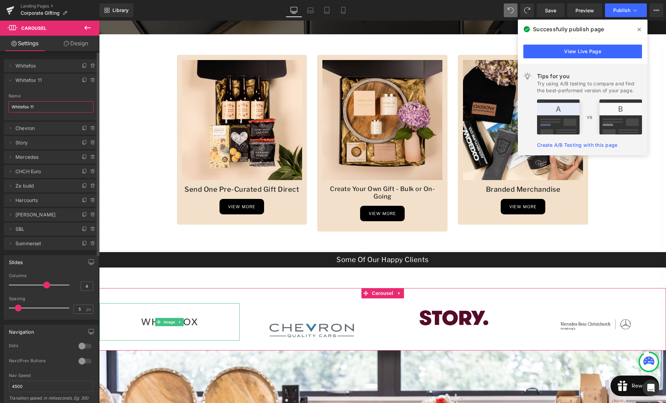
drag, startPoint x: 45, startPoint y: 106, endPoint x: 5, endPoint y: 105, distance: 39.5
click at [6, 105] on div "Whitefox 11 Name Whitefox 11" at bounding box center [51, 107] width 95 height 27
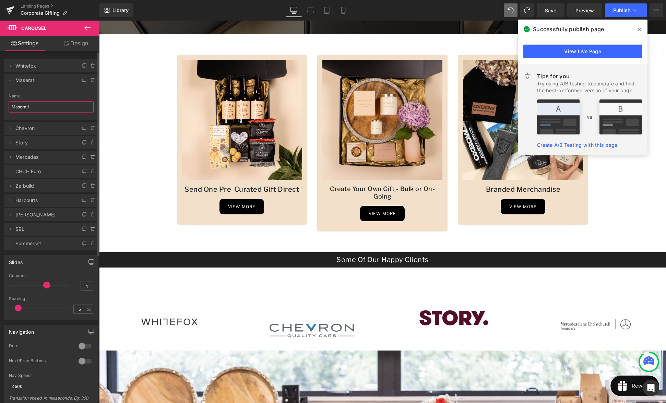
type input "Maserati"
click at [46, 89] on li "Delete Cancel Maserati Maserati Name Maserati" at bounding box center [51, 97] width 95 height 47
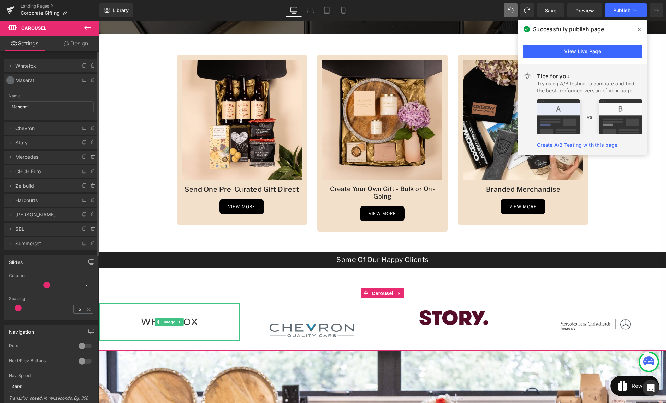
click at [11, 80] on icon at bounding box center [10, 80] width 5 height 5
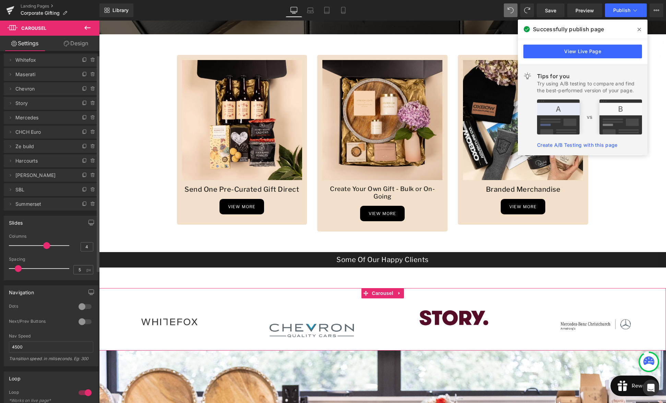
scroll to position [0, 0]
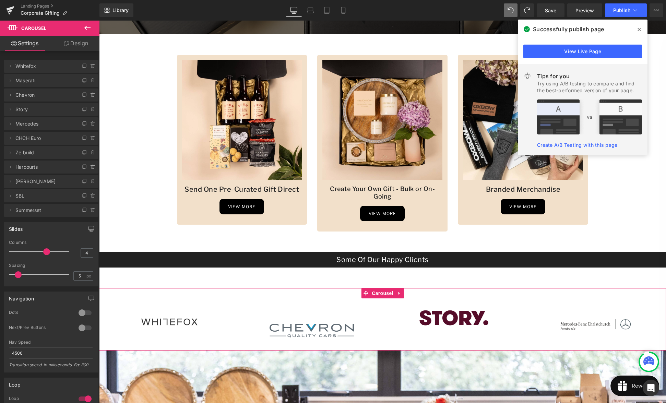
click at [76, 43] on link "Design" at bounding box center [76, 43] width 50 height 15
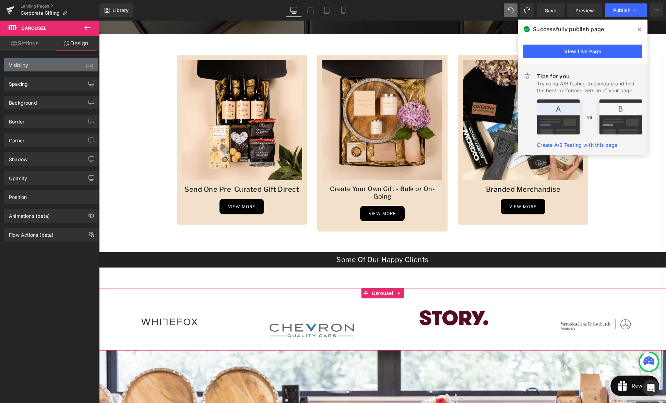
click at [19, 65] on div "Visibility" at bounding box center [18, 63] width 19 height 10
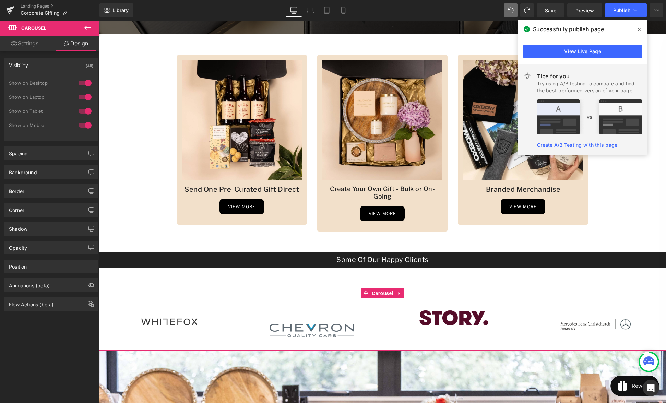
click at [25, 44] on link "Settings" at bounding box center [25, 43] width 50 height 15
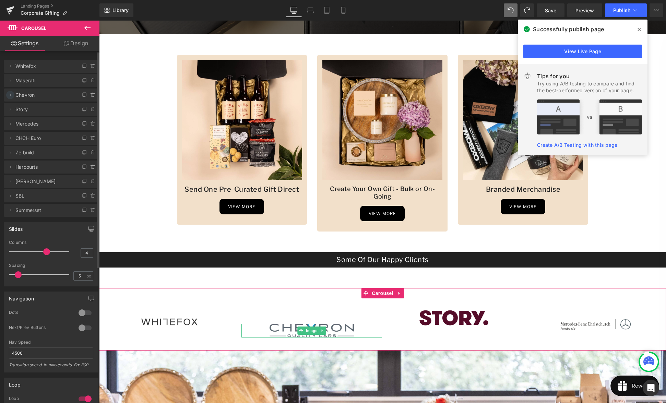
click at [12, 95] on icon at bounding box center [10, 94] width 5 height 5
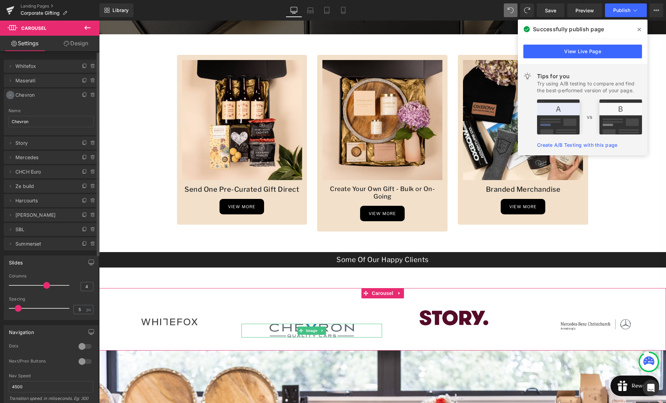
click at [10, 94] on icon at bounding box center [10, 94] width 5 height 5
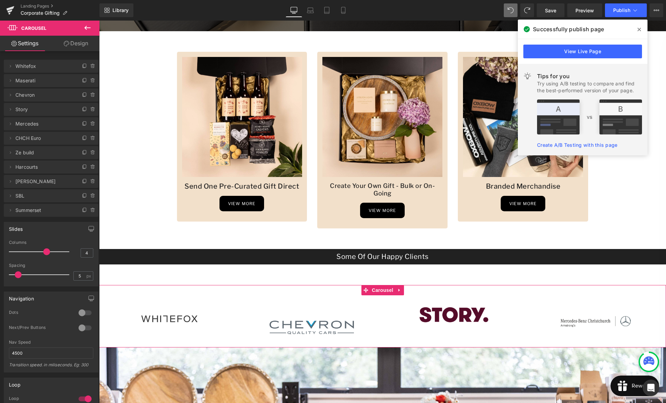
scroll to position [239, 0]
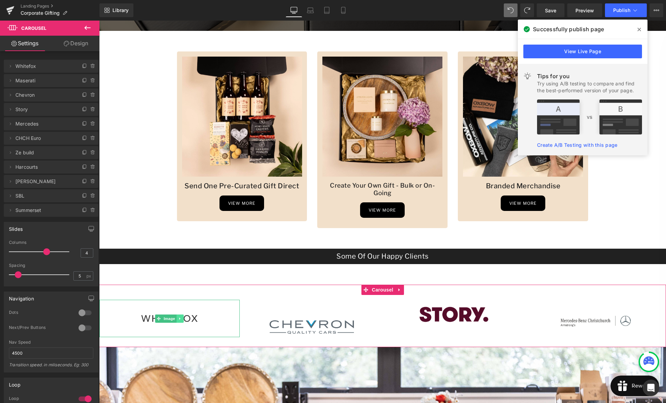
click at [182, 317] on icon at bounding box center [180, 319] width 4 height 4
click at [176, 317] on icon at bounding box center [177, 319] width 4 height 4
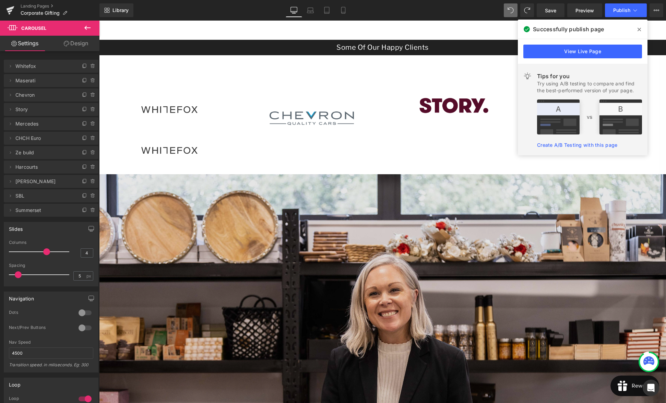
scroll to position [438, 0]
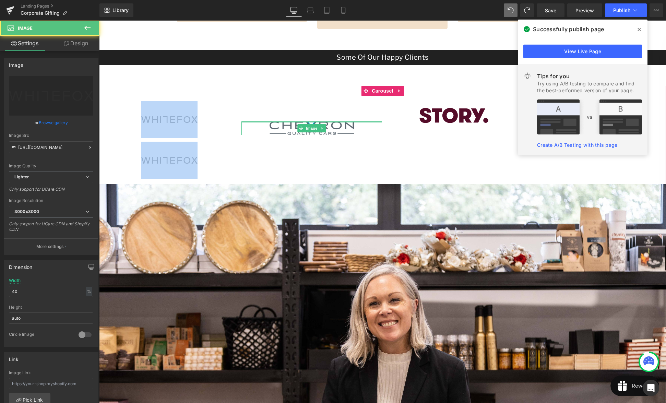
drag, startPoint x: 271, startPoint y: 126, endPoint x: 237, endPoint y: 119, distance: 35.4
click at [237, 119] on div "Image Image" at bounding box center [169, 138] width 141 height 82
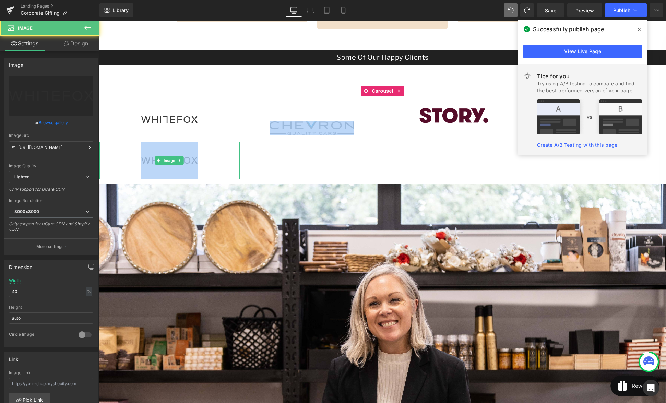
drag, startPoint x: 215, startPoint y: 158, endPoint x: 243, endPoint y: 132, distance: 38.6
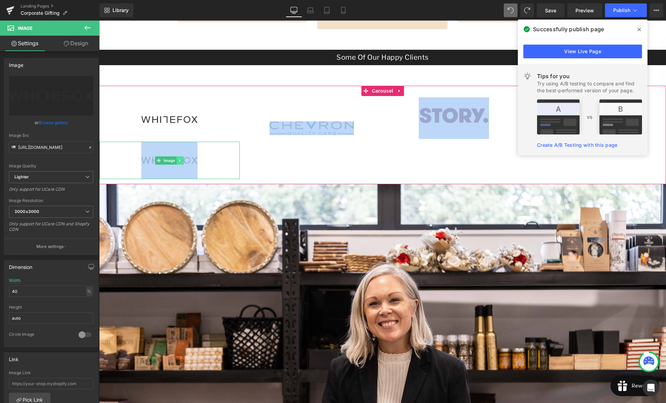
click at [181, 158] on icon at bounding box center [180, 160] width 4 height 4
click at [184, 158] on icon at bounding box center [184, 160] width 4 height 4
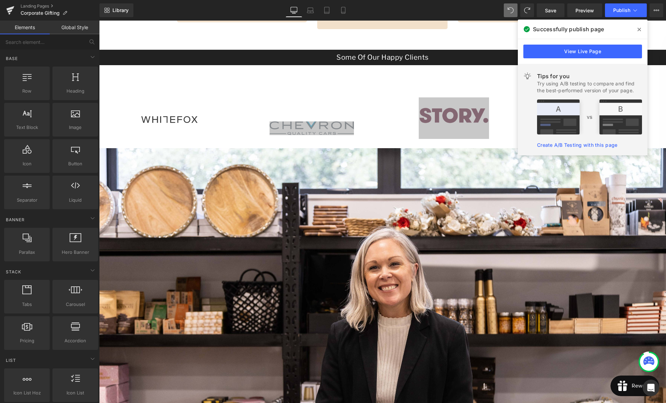
click at [639, 29] on icon at bounding box center [639, 29] width 3 height 3
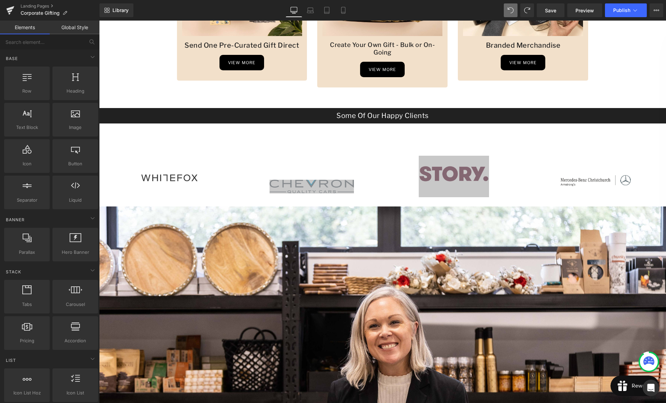
scroll to position [378, 0]
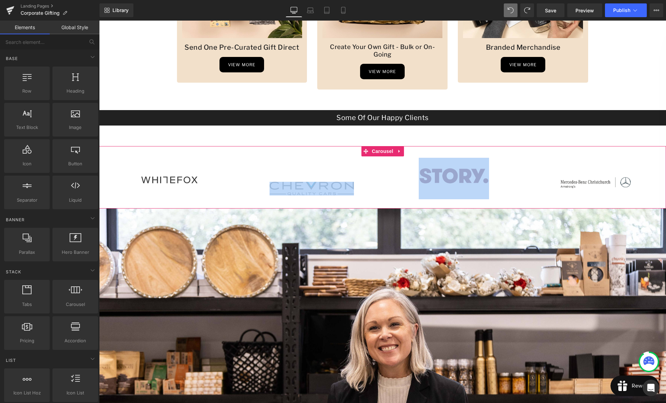
click at [257, 162] on div "Image" at bounding box center [311, 177] width 141 height 38
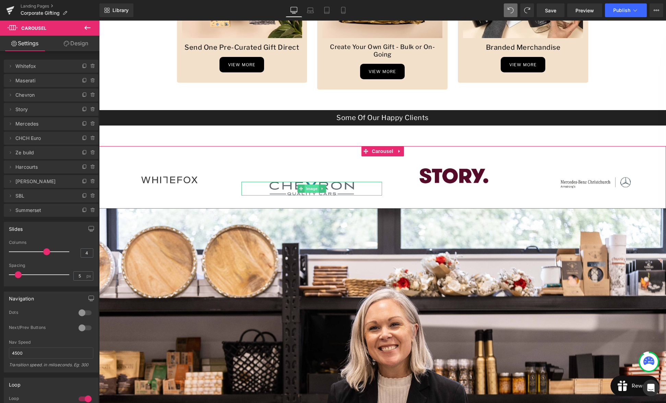
click at [316, 185] on span "Image" at bounding box center [312, 189] width 14 height 8
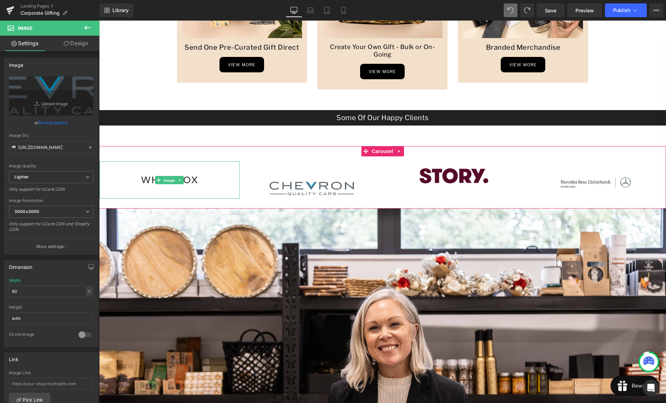
click at [154, 172] on div "Image" at bounding box center [169, 179] width 141 height 37
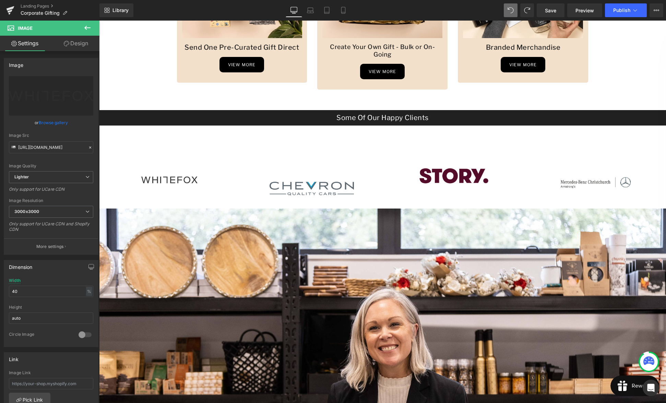
click at [88, 27] on icon at bounding box center [87, 28] width 6 height 4
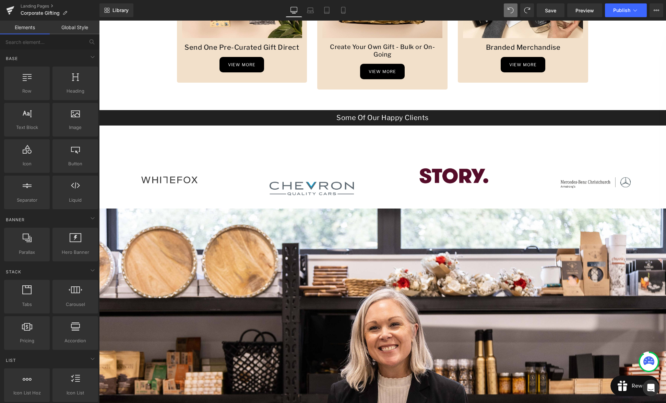
click at [289, 159] on div "Image" at bounding box center [311, 177] width 141 height 38
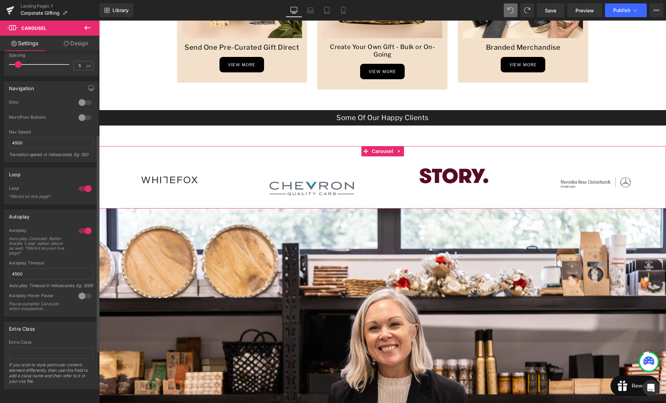
scroll to position [0, 0]
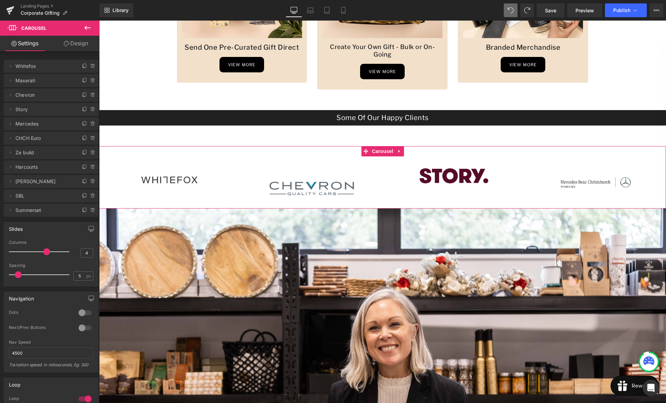
click at [77, 44] on link "Design" at bounding box center [76, 43] width 50 height 15
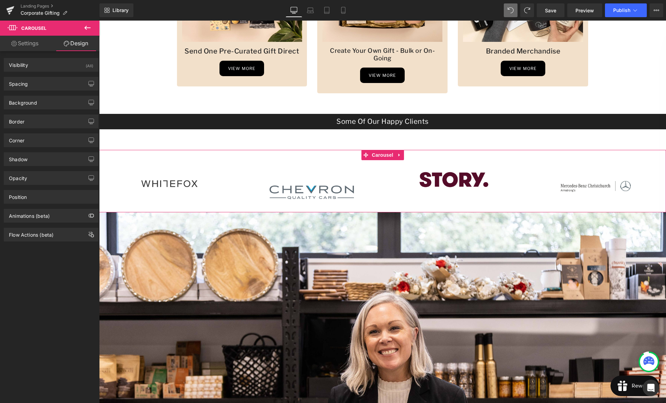
click at [308, 186] on div "Image" at bounding box center [311, 193] width 141 height 14
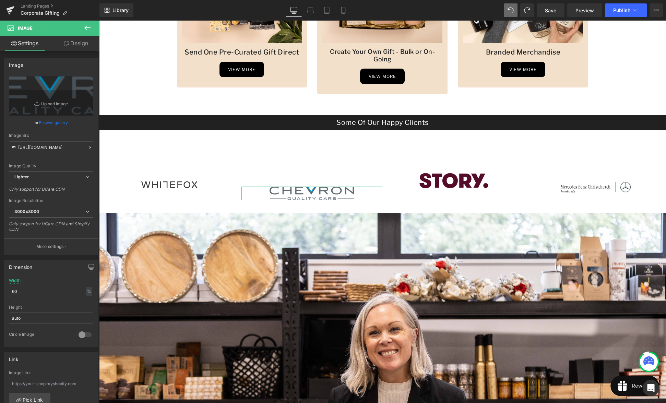
click at [79, 46] on link "Design" at bounding box center [76, 43] width 50 height 15
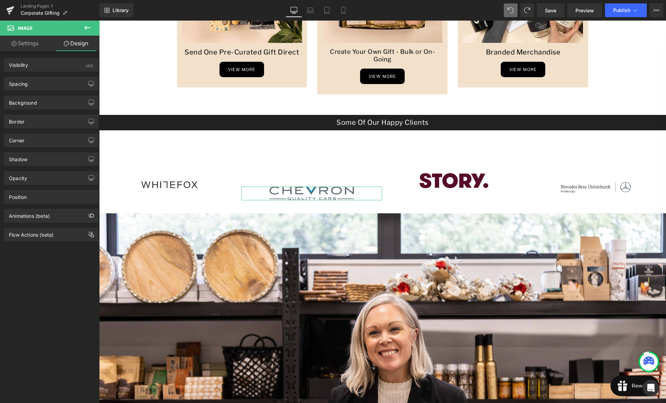
drag, startPoint x: 54, startPoint y: 284, endPoint x: 56, endPoint y: 277, distance: 6.4
click at [54, 283] on div "Visibility (All) 0|0|0|0 1 Show on Desktop 1 Show on Laptop 1 Show on Tablet 1 …" at bounding box center [51, 228] width 103 height 355
click at [326, 187] on img at bounding box center [312, 194] width 84 height 14
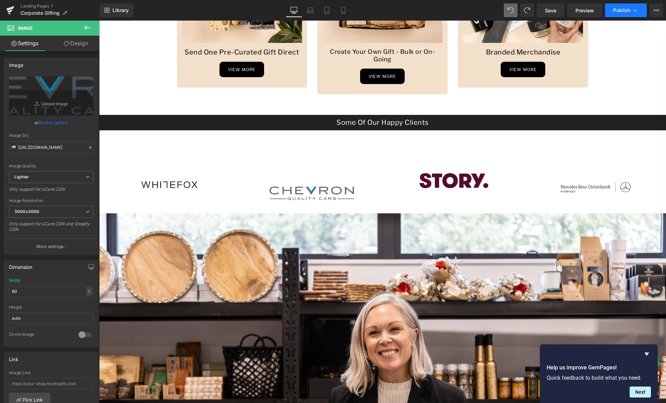
click at [624, 13] on button "Publish" at bounding box center [626, 10] width 42 height 14
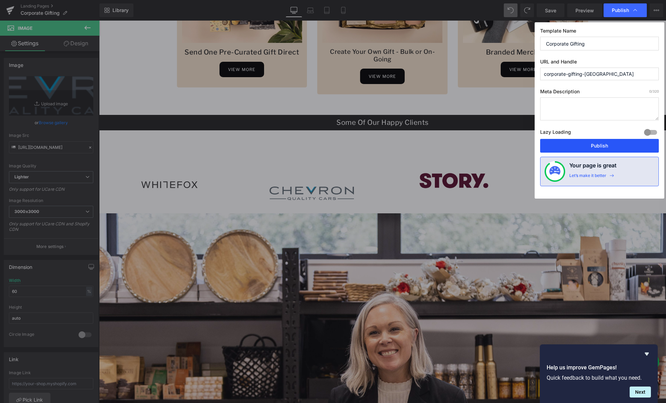
click at [602, 145] on button "Publish" at bounding box center [599, 146] width 119 height 14
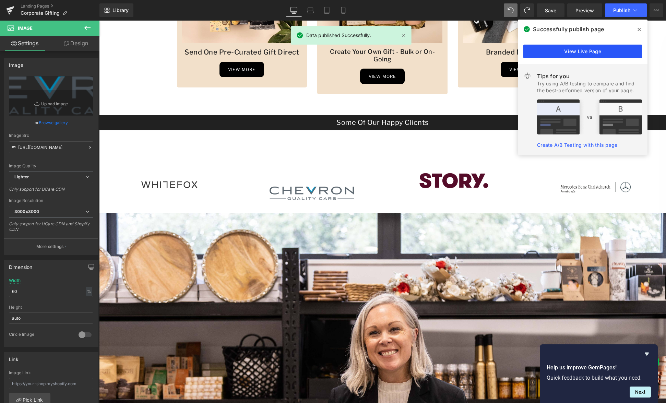
click at [570, 50] on link "View Live Page" at bounding box center [582, 52] width 119 height 14
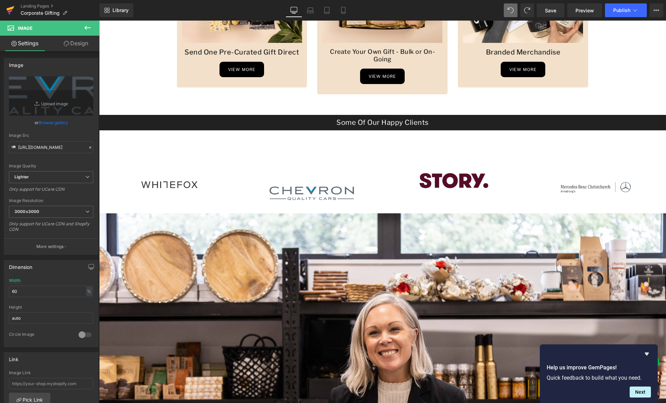
click at [9, 9] on icon at bounding box center [11, 8] width 8 height 4
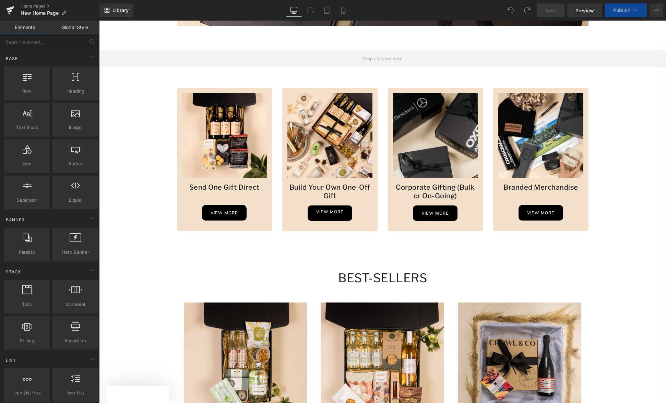
scroll to position [400, 0]
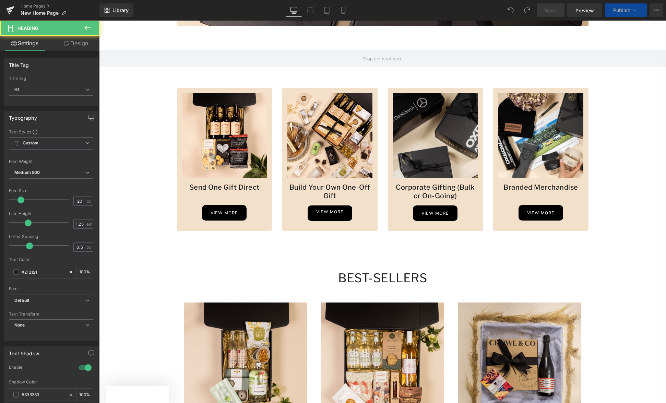
click at [219, 187] on h1 "Send One Gift Direct" at bounding box center [224, 187] width 85 height 9
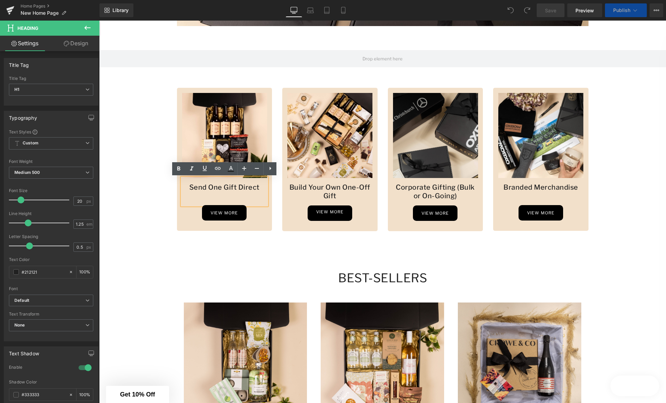
click at [227, 189] on h1 "Send One Gift Direct" at bounding box center [224, 187] width 85 height 9
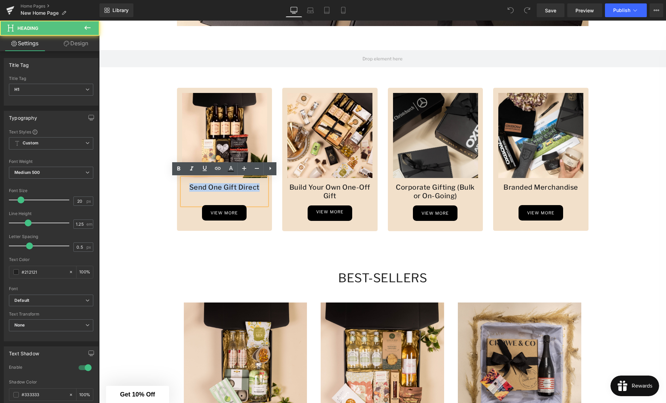
drag, startPoint x: 244, startPoint y: 188, endPoint x: 192, endPoint y: 188, distance: 52.1
click at [192, 188] on h1 "Send One Gift Direct" at bounding box center [224, 187] width 85 height 9
paste div
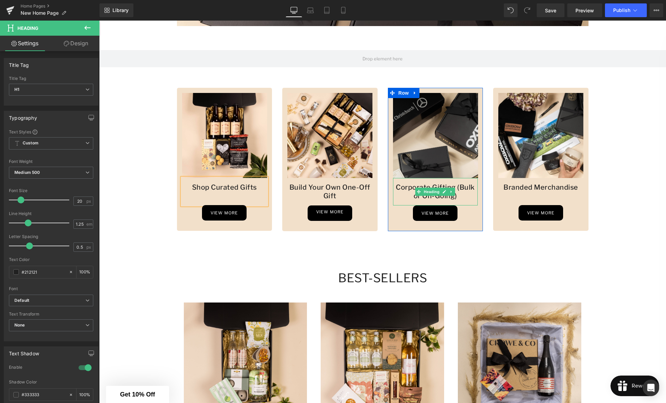
click at [467, 198] on h1 "Corporate Gifting (Bulk or On-Going)" at bounding box center [435, 191] width 85 height 17
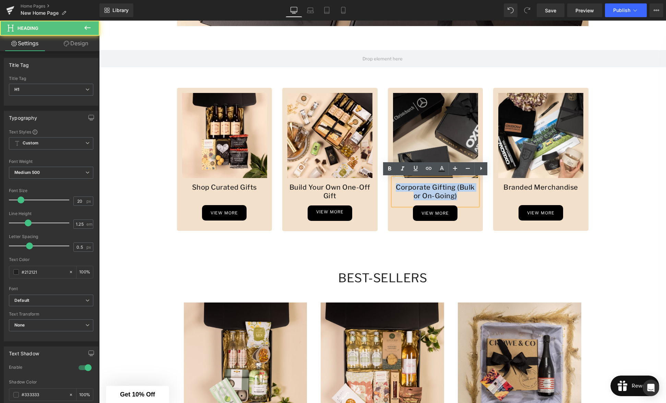
drag, startPoint x: 456, startPoint y: 196, endPoint x: 394, endPoint y: 188, distance: 62.7
click at [394, 188] on h1 "Corporate Gifting (Bulk or On-Going)" at bounding box center [435, 191] width 85 height 17
paste div
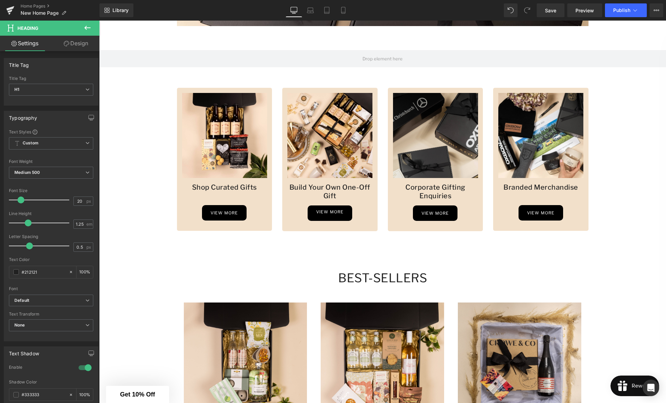
drag, startPoint x: 550, startPoint y: 12, endPoint x: 550, endPoint y: 18, distance: 5.5
click at [550, 13] on span "Save" at bounding box center [550, 10] width 11 height 7
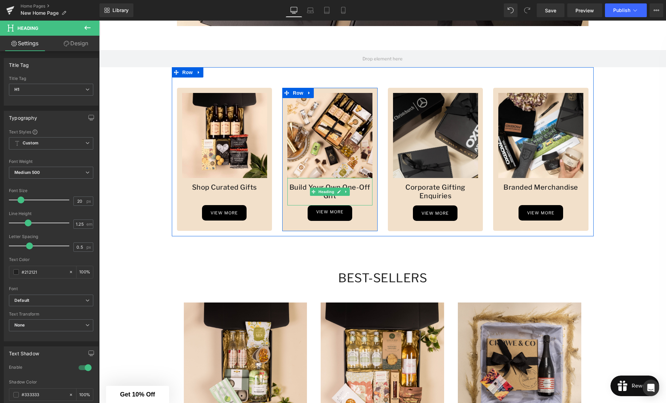
click at [362, 188] on h1 "Build Your Own One-Off Gift" at bounding box center [329, 191] width 85 height 17
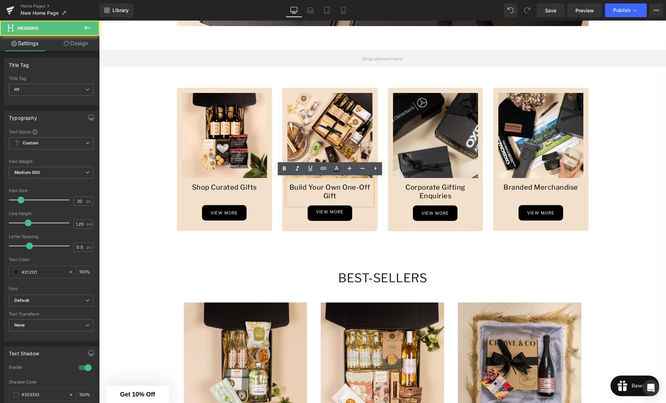
drag, startPoint x: 344, startPoint y: 195, endPoint x: 287, endPoint y: 188, distance: 57.7
click at [287, 188] on div "Build Your Own One-Off Gift" at bounding box center [329, 191] width 85 height 27
drag, startPoint x: 347, startPoint y: 194, endPoint x: 293, endPoint y: 187, distance: 55.0
click at [293, 187] on h1 "Build Your Own One-Off Gift" at bounding box center [329, 191] width 85 height 17
copy h1 "Build Your Own One-Off Gift"
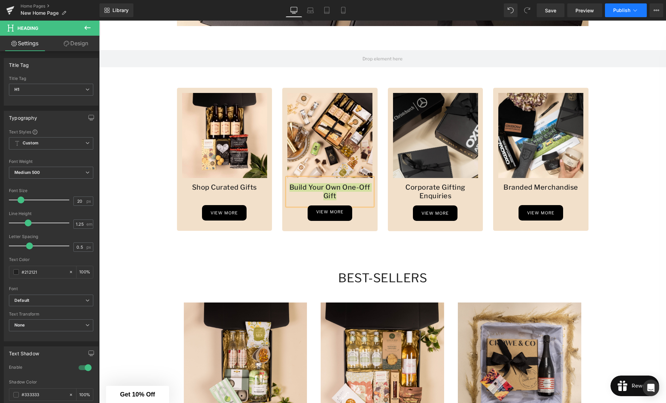
click at [624, 12] on span "Publish" at bounding box center [621, 10] width 17 height 5
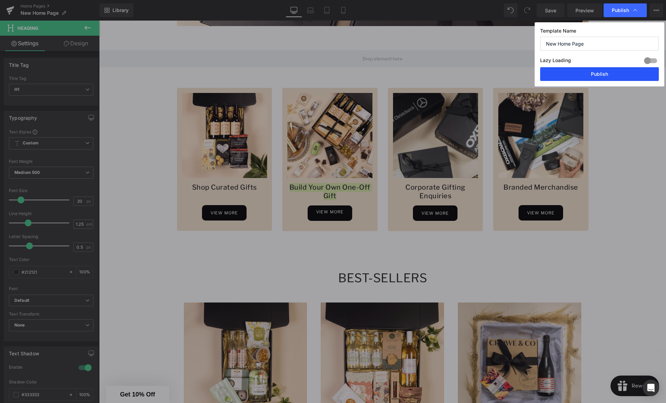
click at [591, 75] on button "Publish" at bounding box center [599, 74] width 119 height 14
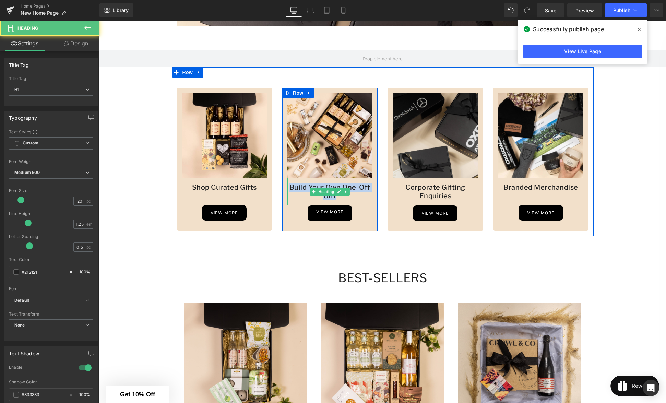
click at [360, 192] on h1 "Build Your Own One-Off Gift" at bounding box center [329, 191] width 85 height 17
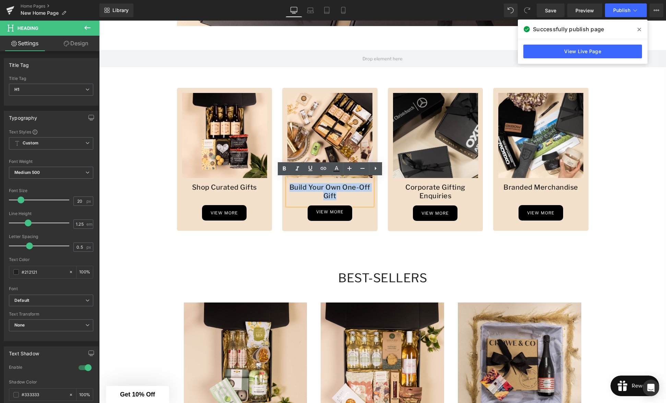
drag, startPoint x: 342, startPoint y: 197, endPoint x: 291, endPoint y: 189, distance: 51.5
click at [291, 189] on h1 "Build Your Own One-Off Gift" at bounding box center [329, 191] width 85 height 17
paste div
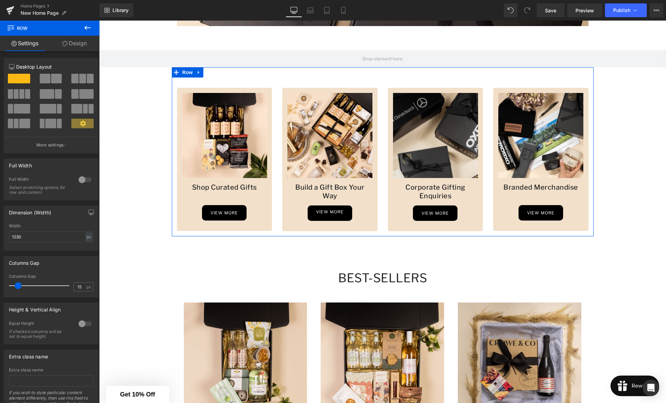
click at [374, 231] on div "Image Shop Curated Gifts Heading view more Button Row Image Build a Gift Box Yo…" at bounding box center [383, 151] width 422 height 169
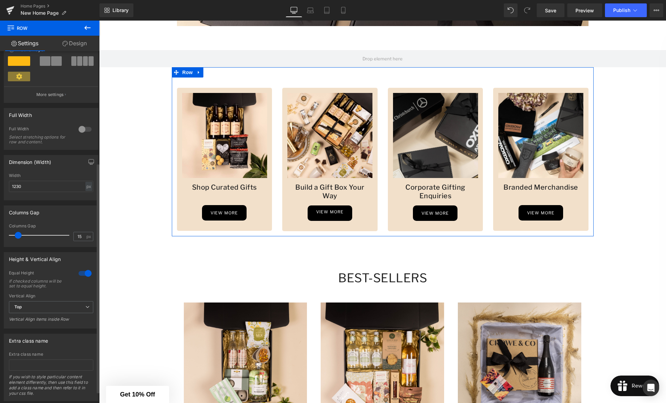
scroll to position [189, 0]
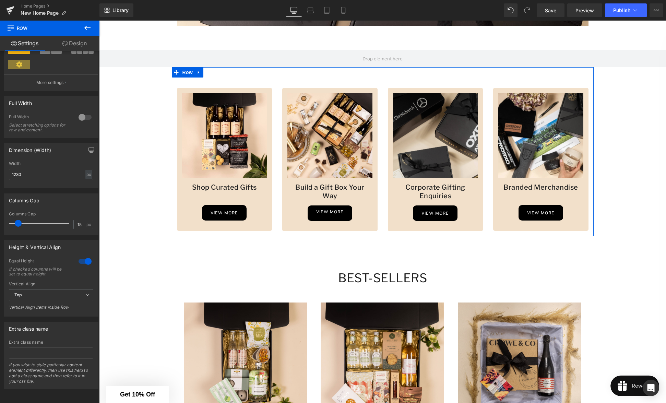
click at [99, 21] on div at bounding box center [99, 21] width 0 height 0
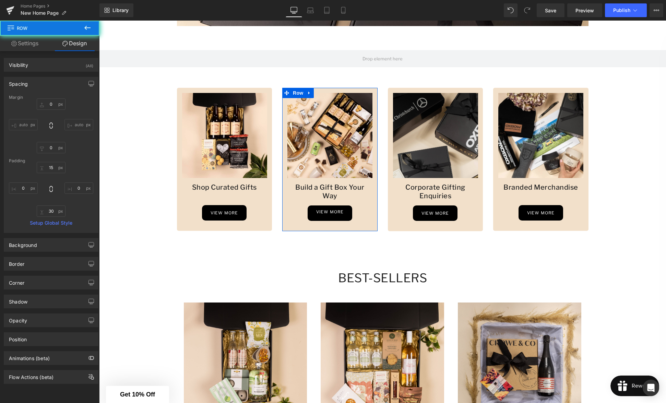
scroll to position [401, 0]
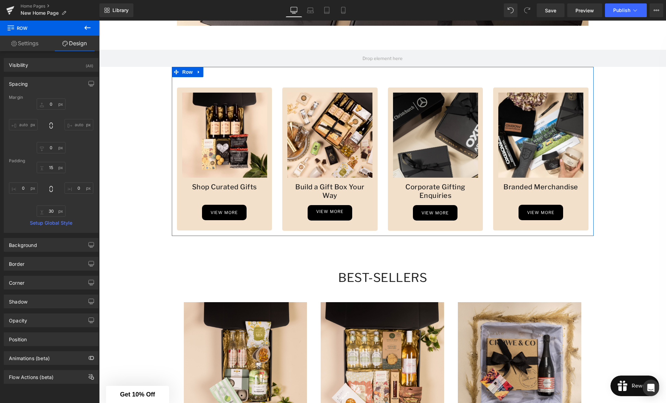
click at [262, 224] on div "Image Shop Curated Gifts Heading view more Button Row" at bounding box center [224, 158] width 95 height 143
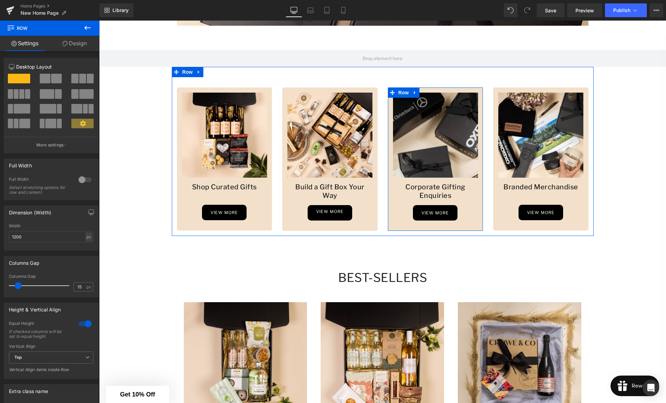
click at [403, 222] on div "Image Corporate Gifting Enquiries Heading view more Button Row" at bounding box center [435, 158] width 95 height 143
click at [401, 220] on div at bounding box center [435, 220] width 85 height 2
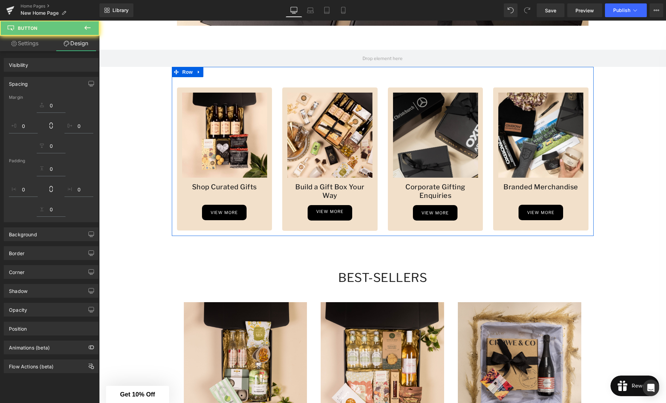
click at [370, 205] on div "view more" at bounding box center [329, 212] width 85 height 15
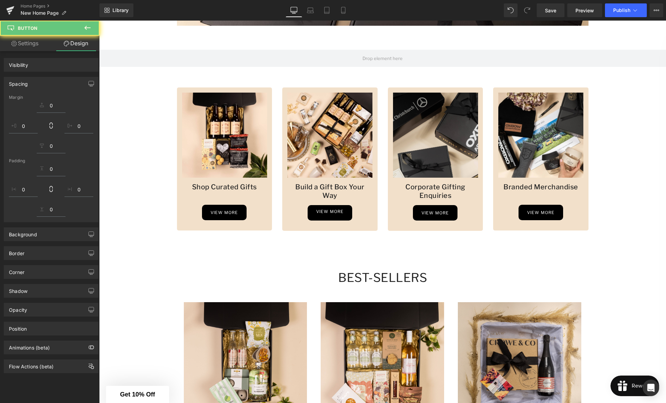
drag, startPoint x: 285, startPoint y: 270, endPoint x: 259, endPoint y: 206, distance: 68.7
click at [260, 207] on div "view more" at bounding box center [224, 212] width 85 height 15
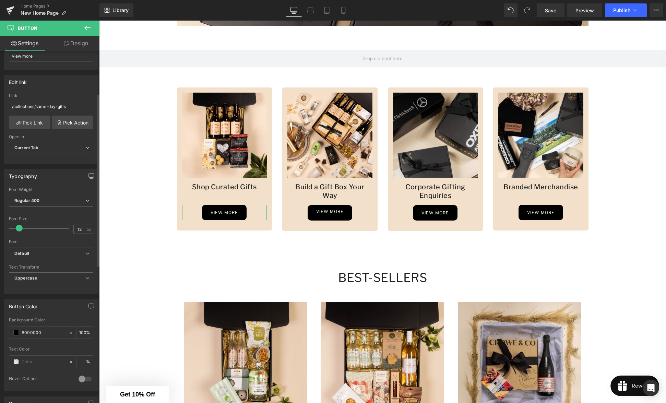
scroll to position [87, 0]
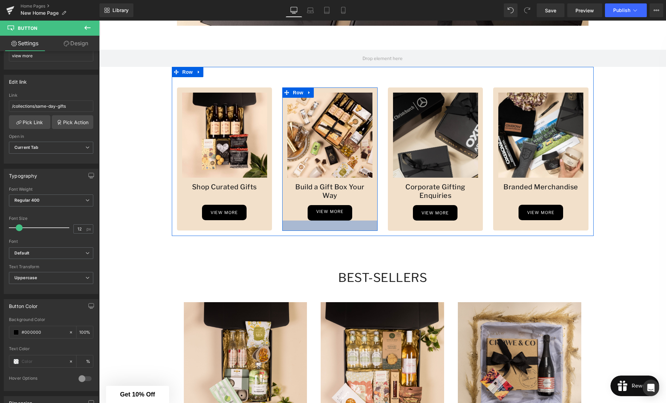
click at [291, 221] on div at bounding box center [329, 226] width 95 height 10
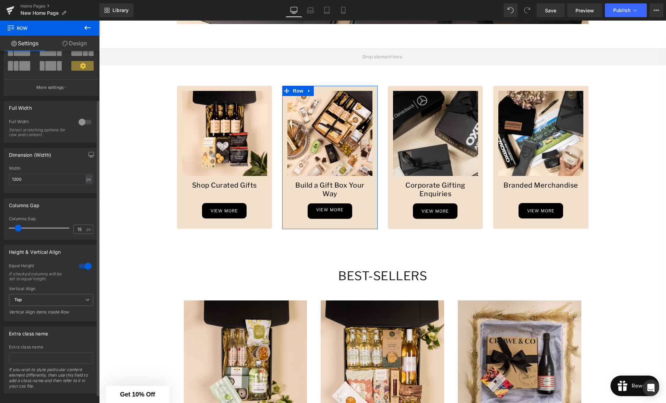
scroll to position [68, 0]
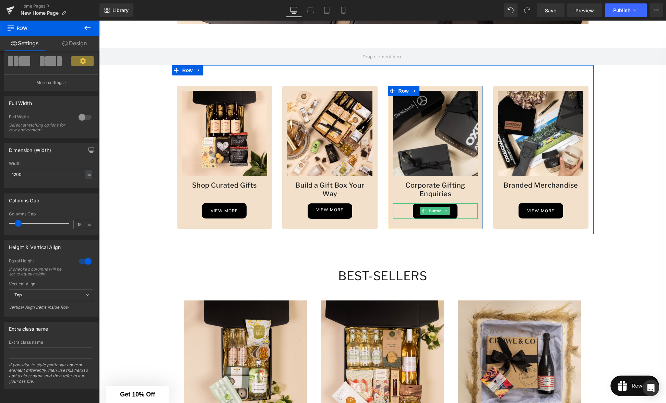
click at [400, 216] on div "view more" at bounding box center [435, 210] width 85 height 15
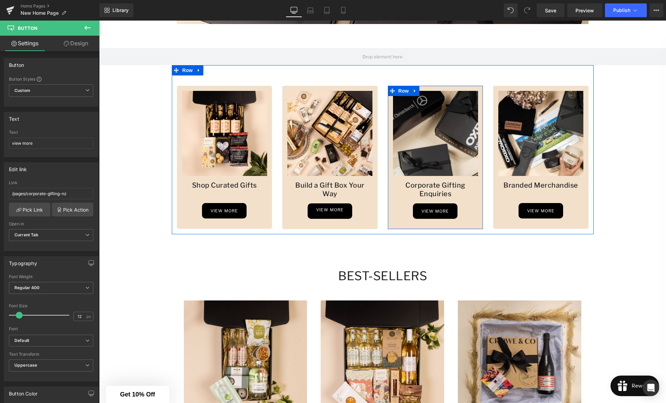
click at [397, 226] on div "Image Corporate Gifting Enquiries Heading view more Button Row" at bounding box center [435, 157] width 95 height 143
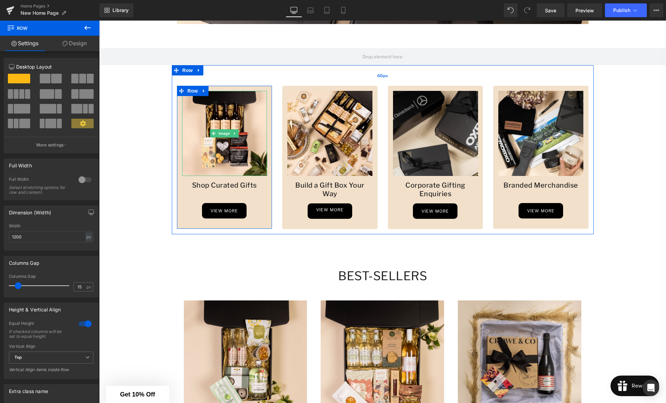
click at [259, 80] on div "60px" at bounding box center [383, 75] width 422 height 21
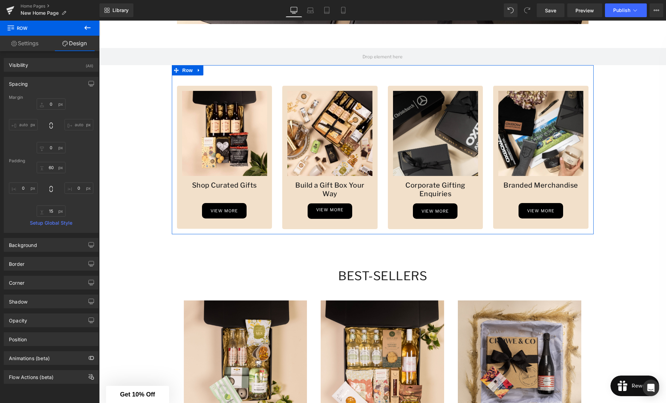
click at [99, 21] on div at bounding box center [99, 21] width 0 height 0
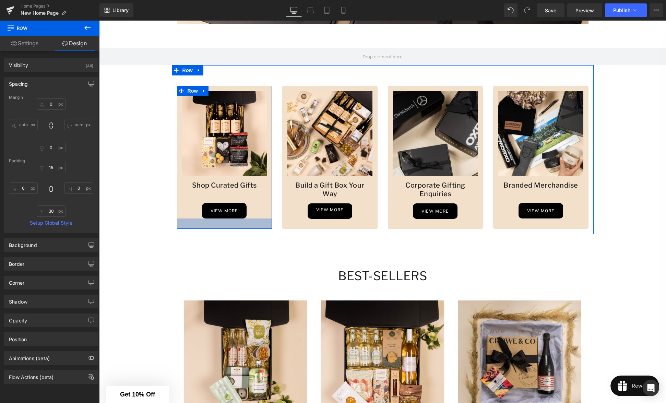
click at [257, 219] on div at bounding box center [224, 223] width 95 height 10
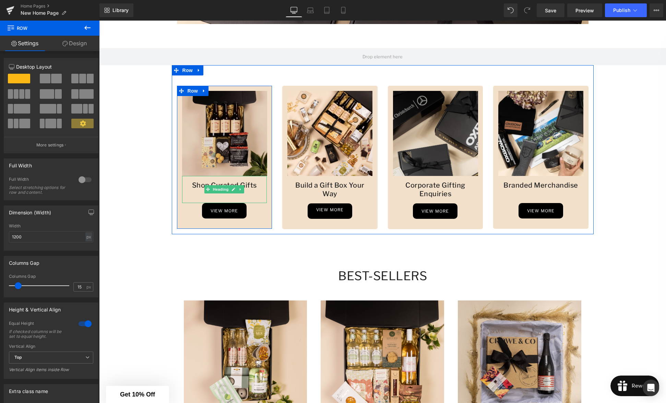
drag, startPoint x: 261, startPoint y: 194, endPoint x: 258, endPoint y: 152, distance: 42.0
click at [261, 194] on div at bounding box center [224, 194] width 85 height 8
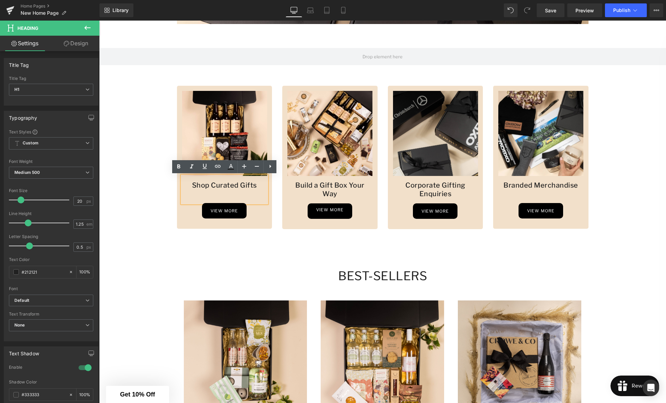
click at [263, 221] on div "Image Shop Curated Gifts Heading view more Button Row" at bounding box center [224, 157] width 95 height 143
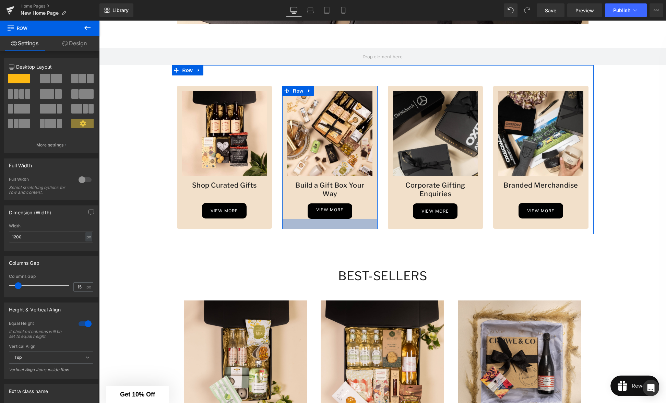
click at [299, 207] on div "view more" at bounding box center [329, 210] width 85 height 15
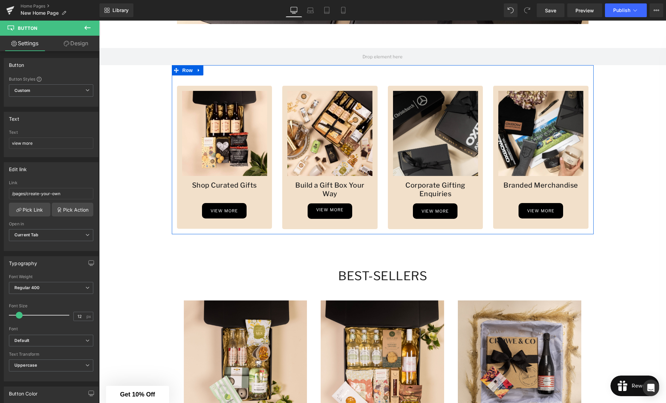
click at [99, 21] on div at bounding box center [99, 21] width 0 height 0
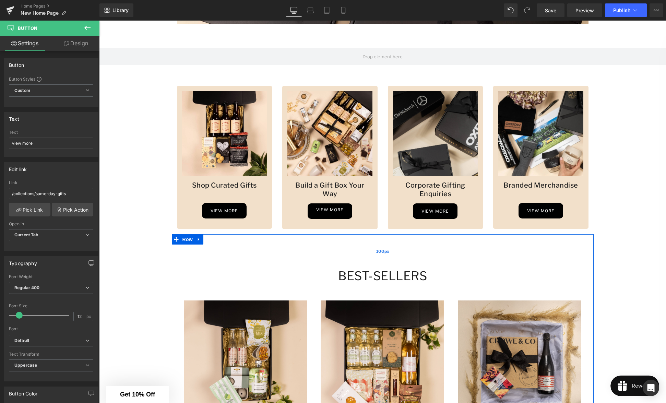
click at [392, 253] on div "100px" at bounding box center [383, 251] width 422 height 34
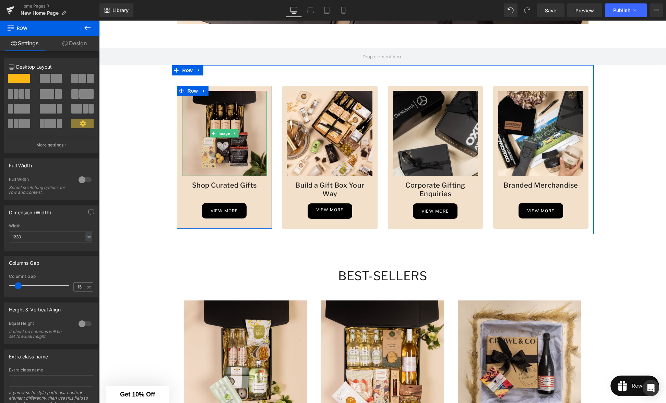
click at [241, 145] on img at bounding box center [224, 133] width 85 height 85
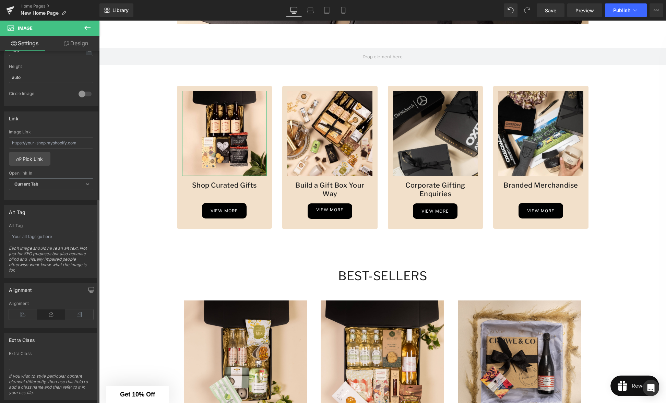
scroll to position [258, 0]
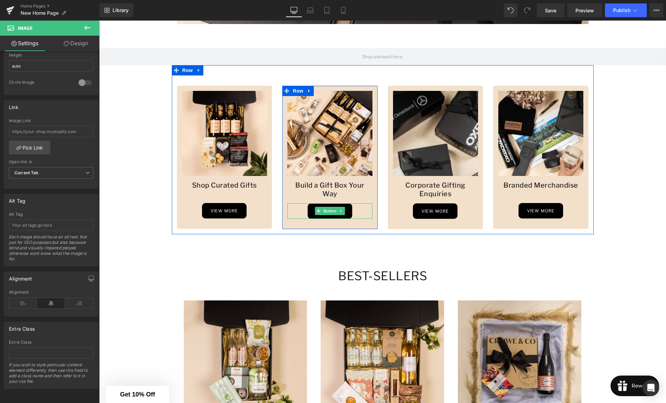
click at [296, 207] on div "view more" at bounding box center [329, 210] width 85 height 15
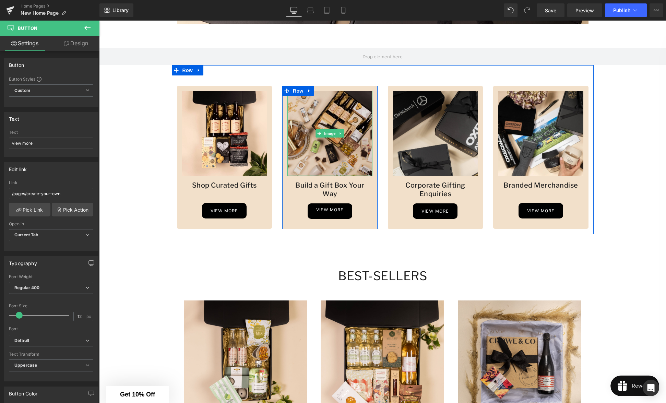
click at [315, 166] on img at bounding box center [329, 133] width 85 height 85
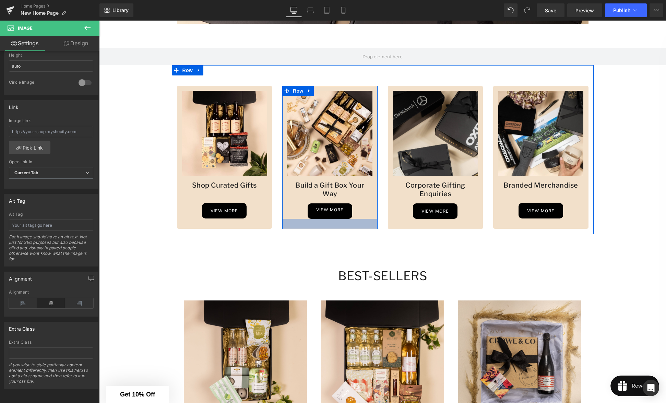
click at [370, 219] on div at bounding box center [329, 224] width 95 height 10
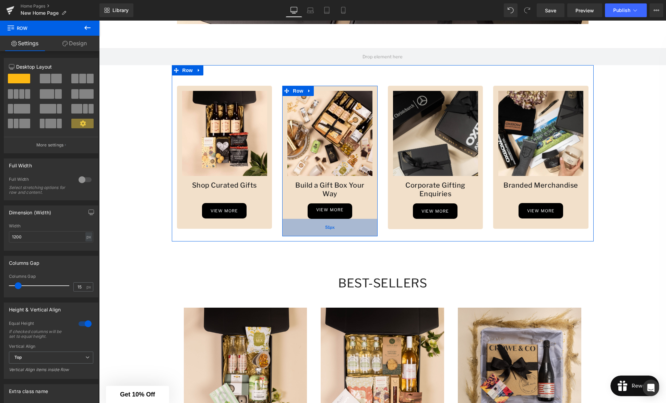
drag, startPoint x: 375, startPoint y: 218, endPoint x: 374, endPoint y: 226, distance: 7.2
click at [374, 226] on div "51px" at bounding box center [329, 227] width 95 height 17
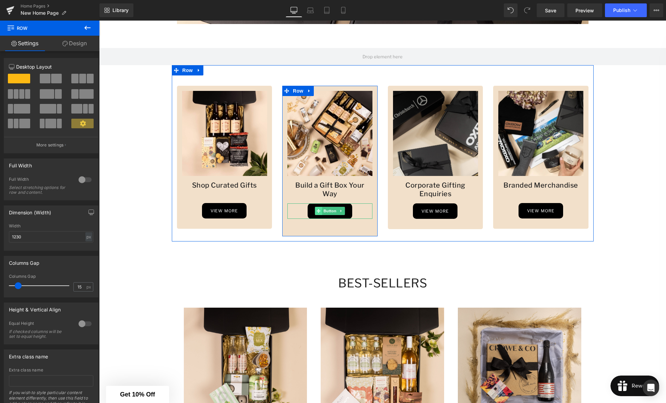
click at [322, 207] on span at bounding box center [318, 211] width 7 height 8
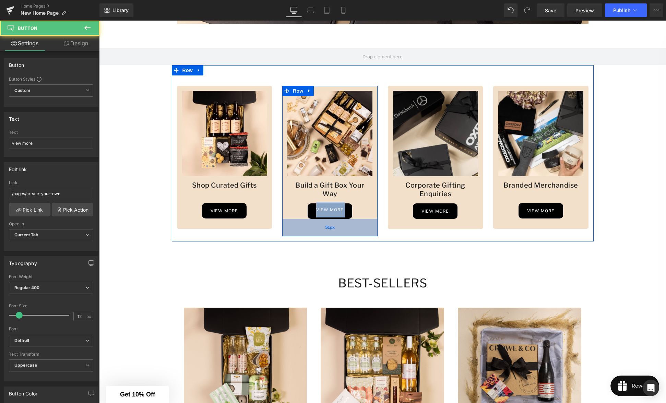
drag, startPoint x: 298, startPoint y: 204, endPoint x: 298, endPoint y: 211, distance: 6.9
click at [298, 211] on div "Image Build a Gift Box Your Way Heading view more Button Row 51px" at bounding box center [329, 161] width 95 height 151
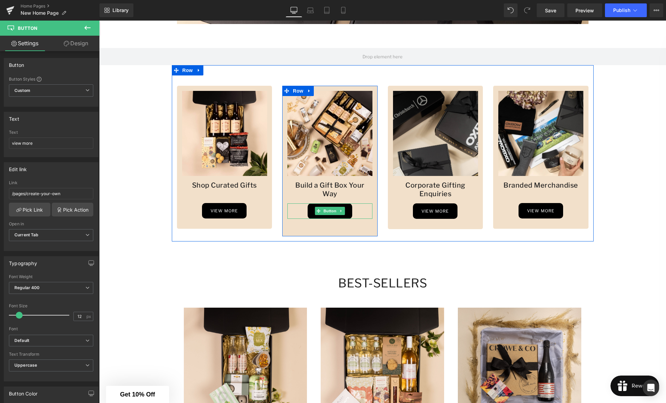
click at [298, 203] on div "view more" at bounding box center [329, 210] width 85 height 15
drag, startPoint x: 304, startPoint y: 199, endPoint x: 304, endPoint y: 203, distance: 4.2
click at [304, 204] on div "view more" at bounding box center [329, 210] width 85 height 15
drag, startPoint x: 364, startPoint y: 200, endPoint x: 381, endPoint y: 209, distance: 18.4
click at [364, 205] on div "view more" at bounding box center [329, 210] width 85 height 15
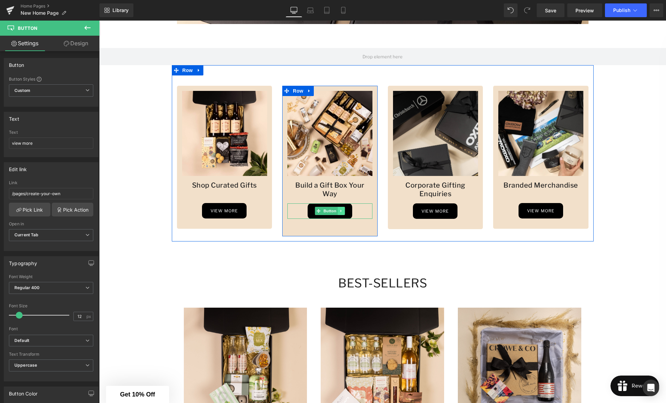
click at [339, 209] on icon at bounding box center [341, 211] width 4 height 4
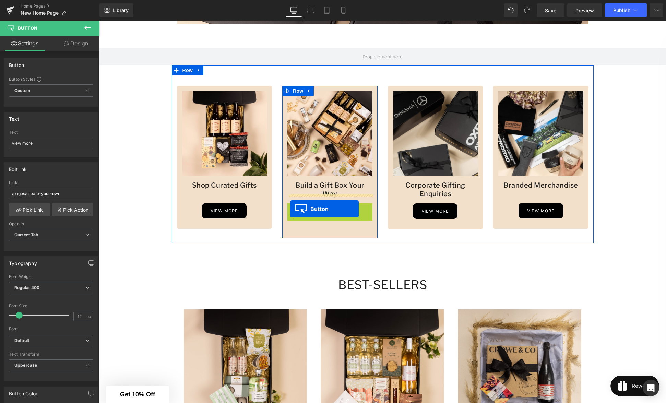
drag, startPoint x: 308, startPoint y: 202, endPoint x: 290, endPoint y: 209, distance: 19.6
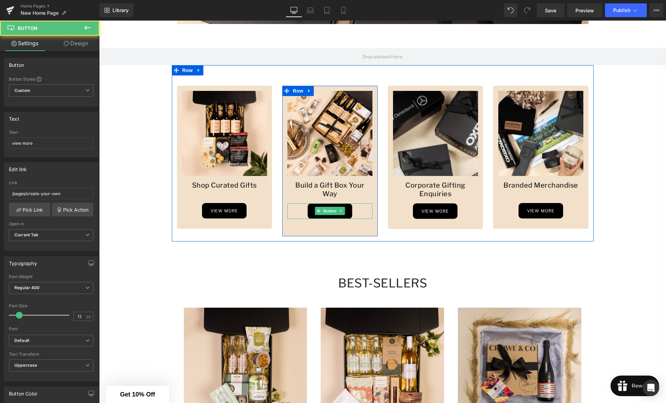
click at [365, 205] on div "view more" at bounding box center [329, 210] width 85 height 15
click at [365, 203] on div "view more" at bounding box center [329, 210] width 85 height 15
click at [341, 209] on icon at bounding box center [341, 211] width 4 height 4
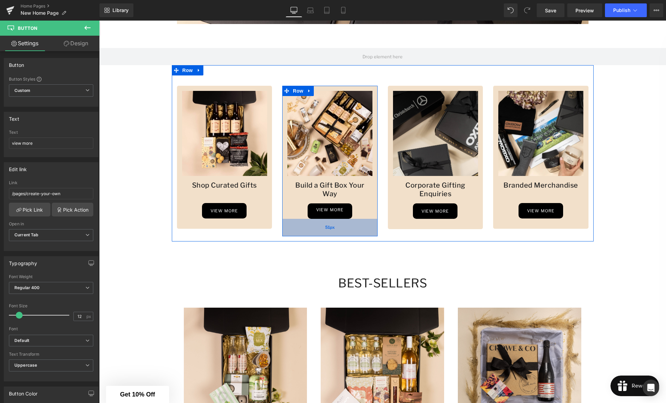
click at [355, 219] on div "51px" at bounding box center [329, 227] width 95 height 17
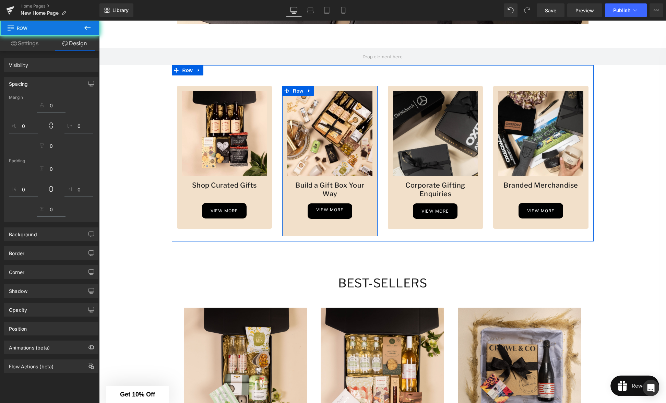
click at [333, 203] on div "view more Button" at bounding box center [329, 210] width 85 height 15
drag, startPoint x: 216, startPoint y: 209, endPoint x: 230, endPoint y: 209, distance: 14.1
click at [216, 209] on div "view more Button" at bounding box center [224, 210] width 85 height 15
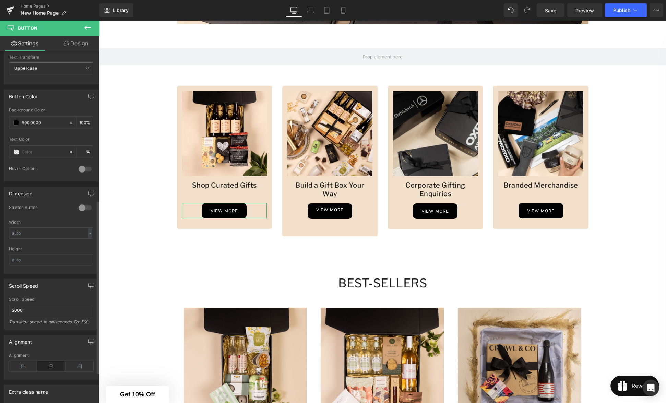
scroll to position [366, 0]
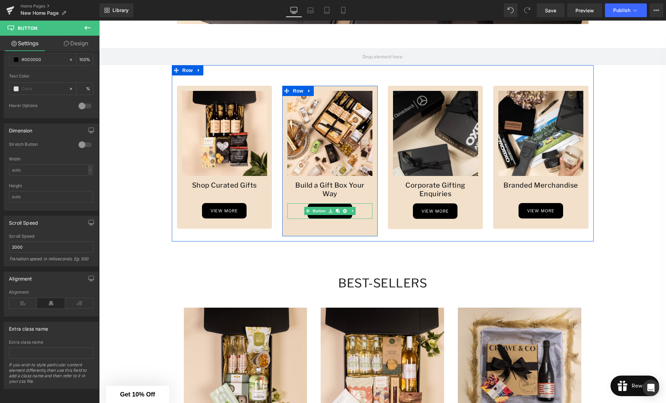
click at [362, 203] on div "view more" at bounding box center [329, 210] width 85 height 15
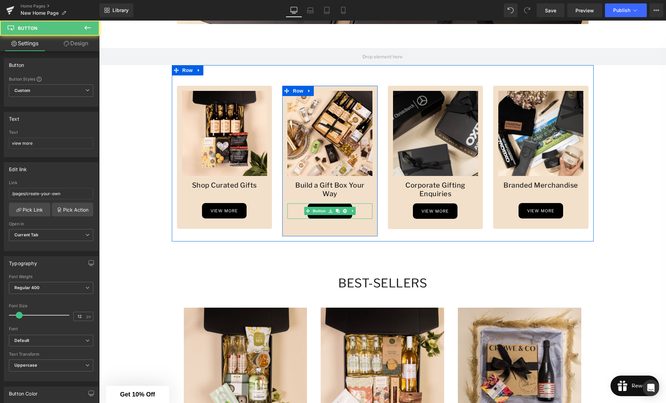
click at [365, 203] on div "view more" at bounding box center [329, 210] width 85 height 15
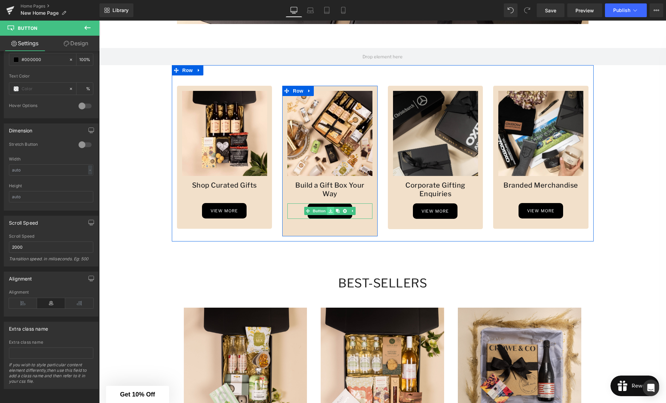
click at [333, 207] on link at bounding box center [330, 211] width 7 height 8
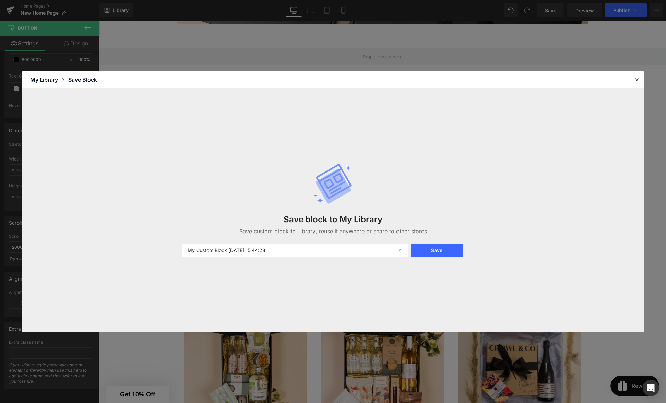
click at [370, 204] on div "Save block to My Library Save custom block to Library, reuse it anywhere or sha…" at bounding box center [333, 210] width 311 height 121
click at [637, 79] on icon at bounding box center [637, 79] width 6 height 6
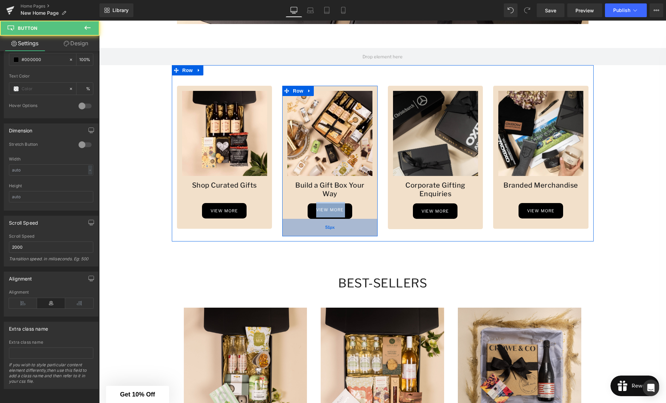
drag, startPoint x: 292, startPoint y: 205, endPoint x: 289, endPoint y: 211, distance: 6.4
click at [290, 212] on div "Image Build a Gift Box Your Way Heading view more Button Row 51px" at bounding box center [329, 161] width 95 height 151
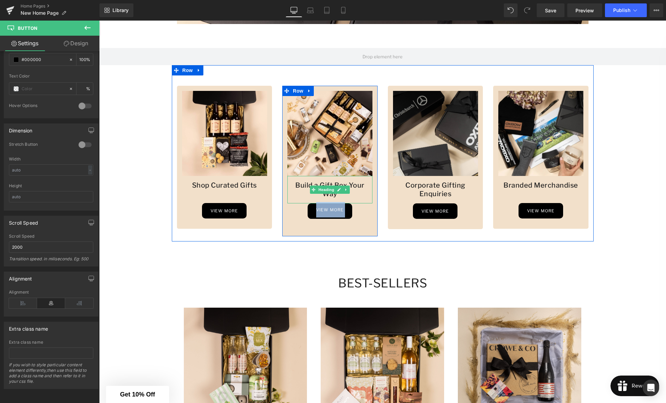
click at [371, 186] on div at bounding box center [372, 189] width 2 height 27
click at [369, 185] on h1 "Build a Gift Box Your Way" at bounding box center [329, 189] width 85 height 17
click at [362, 186] on h1 "Build a Gift Box Your Way" at bounding box center [329, 189] width 85 height 17
click at [361, 184] on h1 "Build a Gift Box Your Way" at bounding box center [329, 189] width 85 height 17
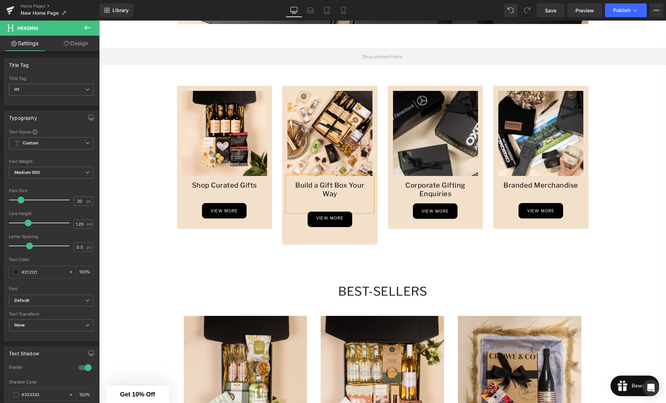
click at [332, 228] on div "Image Build a Gift Box Your Way Heading view more Button Row 51px" at bounding box center [329, 165] width 95 height 159
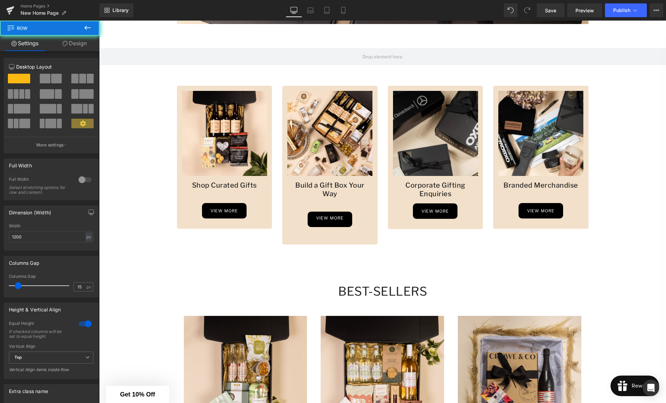
click at [346, 227] on div "Image Build a Gift Box Your Way Heading view more Button Row 51px" at bounding box center [329, 165] width 95 height 159
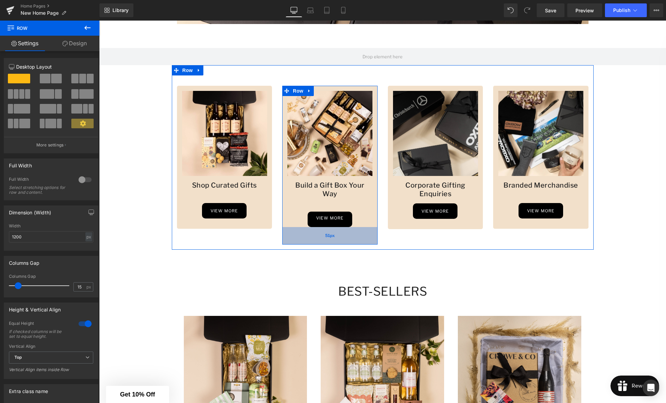
click at [346, 227] on div "51px" at bounding box center [329, 235] width 95 height 17
click at [297, 227] on div "51px" at bounding box center [329, 235] width 95 height 17
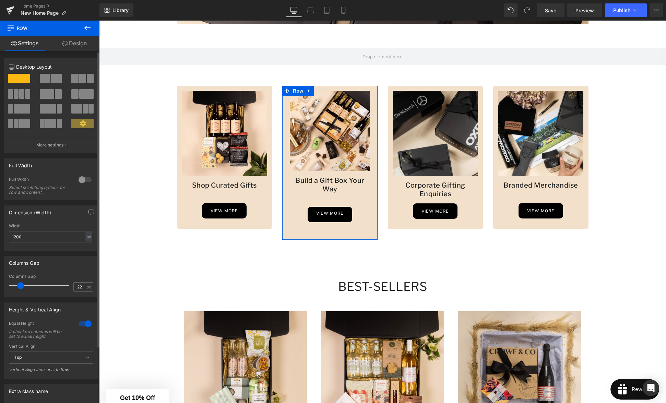
type input "21"
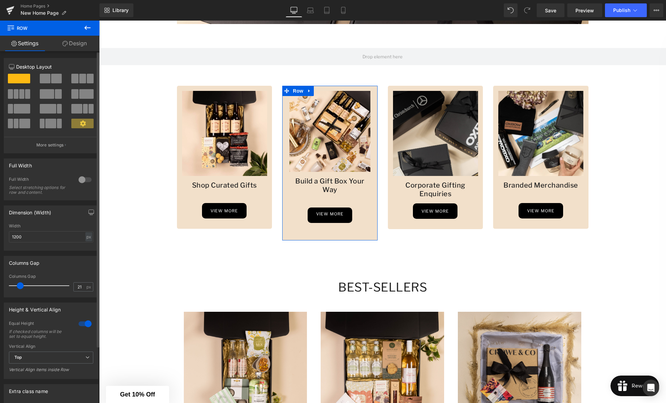
click at [22, 287] on span at bounding box center [20, 285] width 7 height 7
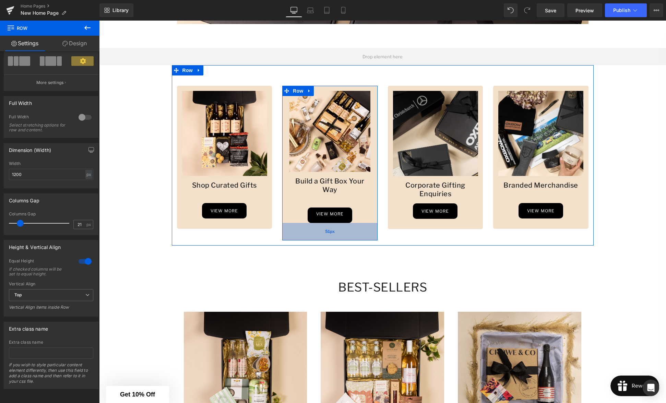
scroll to position [403, 0]
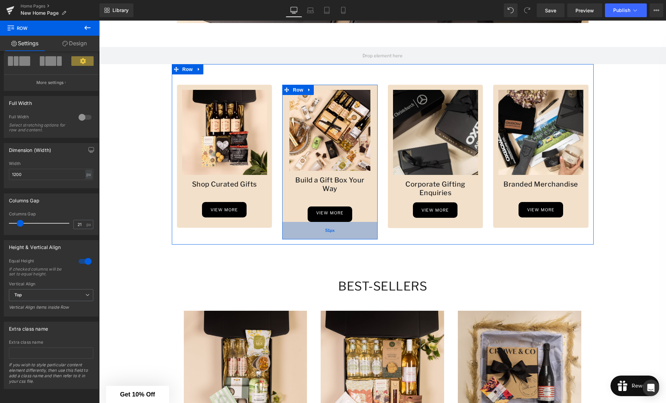
click at [312, 234] on div "51px" at bounding box center [329, 230] width 95 height 17
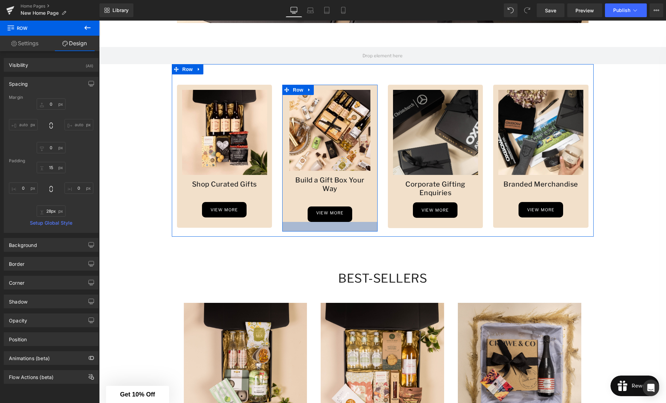
type input "23px"
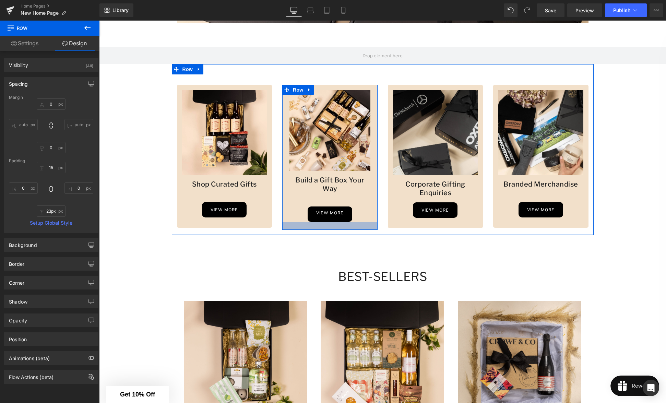
drag, startPoint x: 315, startPoint y: 237, endPoint x: 314, endPoint y: 228, distance: 9.7
click at [314, 228] on div at bounding box center [329, 226] width 95 height 8
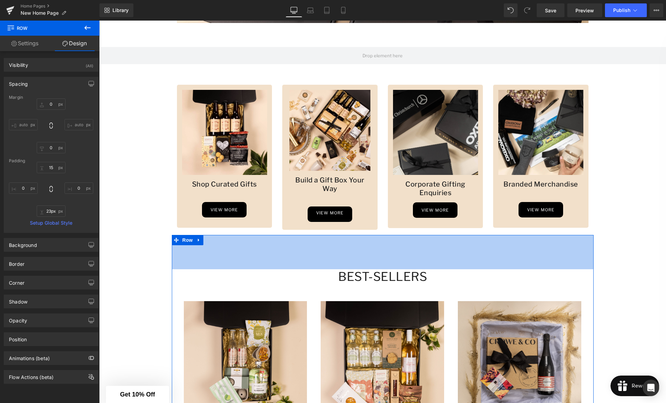
click at [306, 257] on div "100px" at bounding box center [383, 252] width 422 height 34
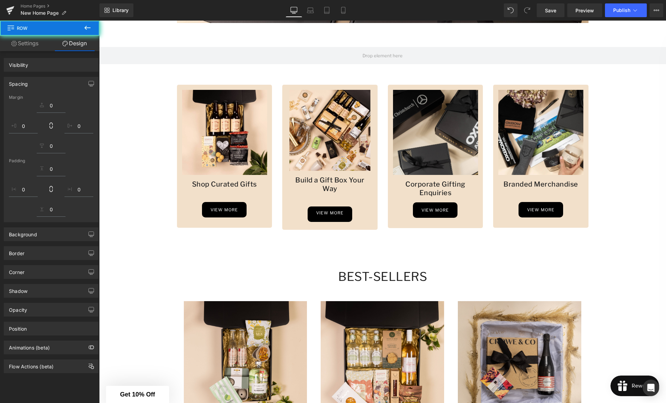
click at [295, 224] on div "Image Build a Gift Box Your Way Heading view more Button Row" at bounding box center [329, 157] width 95 height 145
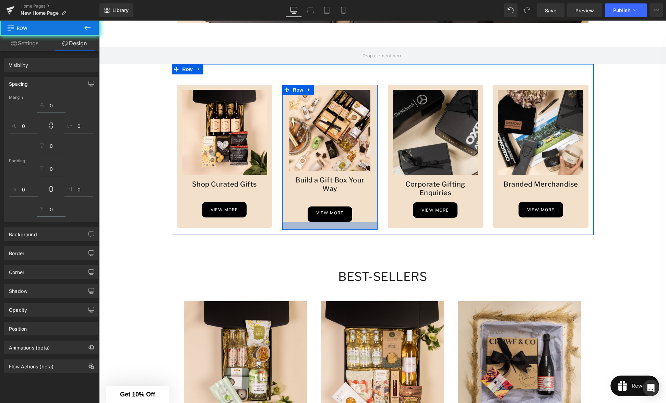
drag, startPoint x: 322, startPoint y: 226, endPoint x: 332, endPoint y: 226, distance: 10.0
click at [322, 226] on div at bounding box center [329, 226] width 95 height 8
click at [332, 226] on div at bounding box center [329, 226] width 95 height 8
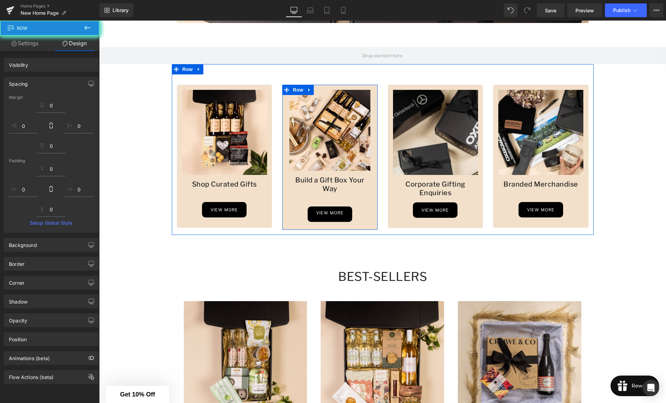
click at [332, 226] on div at bounding box center [329, 226] width 95 height 8
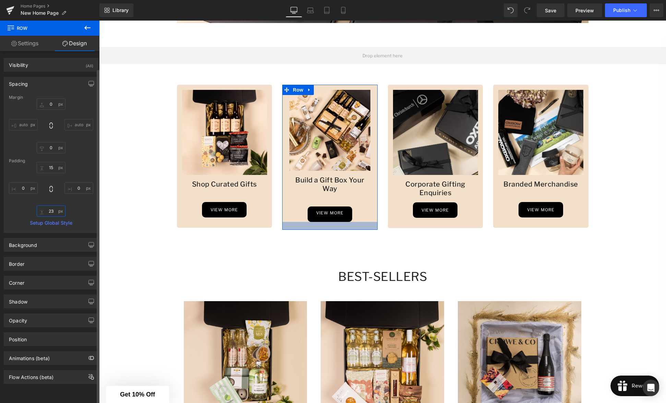
click at [52, 211] on input "23" at bounding box center [51, 210] width 29 height 11
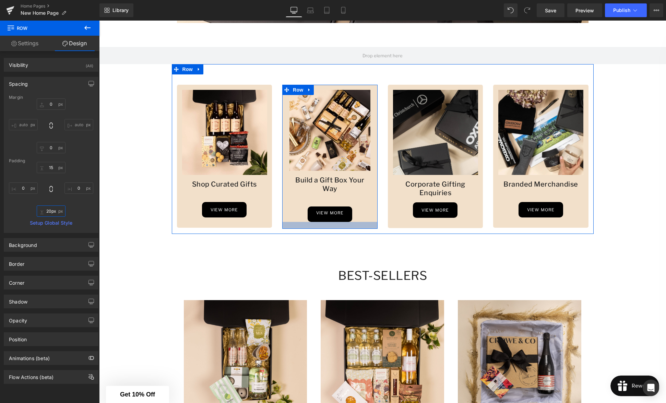
type input "19px"
drag, startPoint x: 324, startPoint y: 228, endPoint x: 313, endPoint y: 250, distance: 24.2
click at [324, 227] on div at bounding box center [329, 225] width 95 height 7
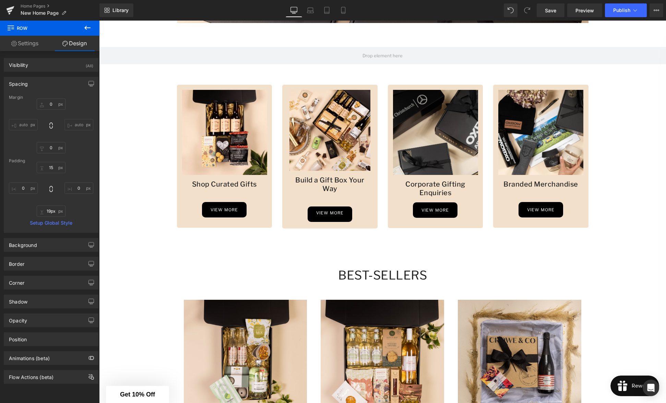
click at [99, 21] on div "100px" at bounding box center [99, 21] width 0 height 0
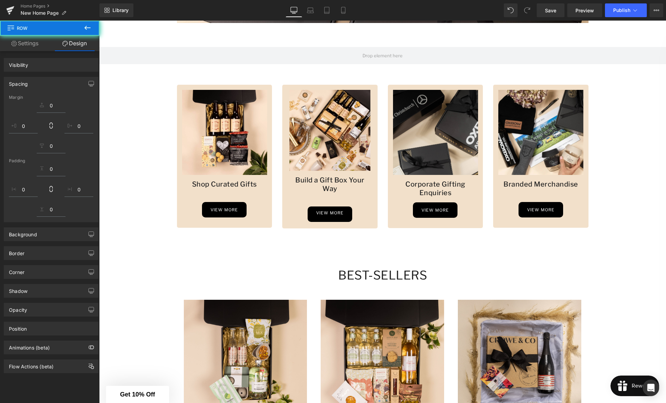
click at [341, 214] on div "view more Button" at bounding box center [329, 213] width 81 height 15
click at [345, 198] on div at bounding box center [329, 197] width 81 height 8
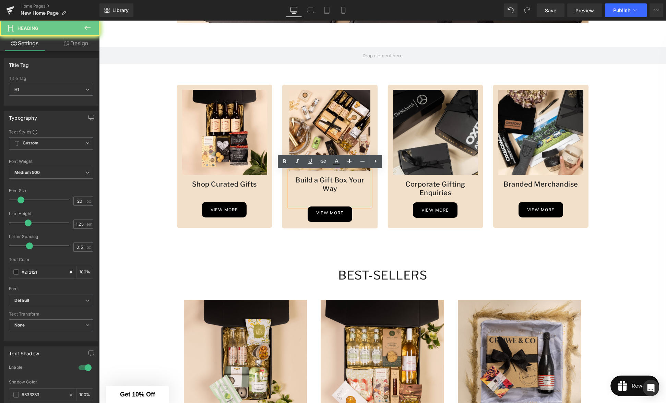
click at [354, 189] on h1 "Build a Gift Box Your Way" at bounding box center [329, 184] width 81 height 17
click at [344, 188] on h1 "Build a Gift Box Your Way" at bounding box center [329, 184] width 81 height 17
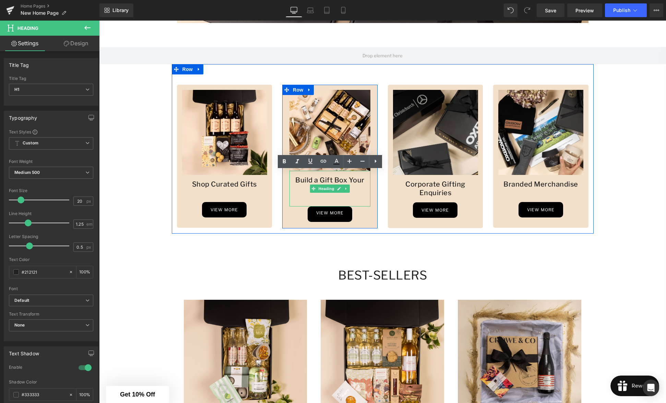
click at [348, 200] on div at bounding box center [329, 197] width 81 height 8
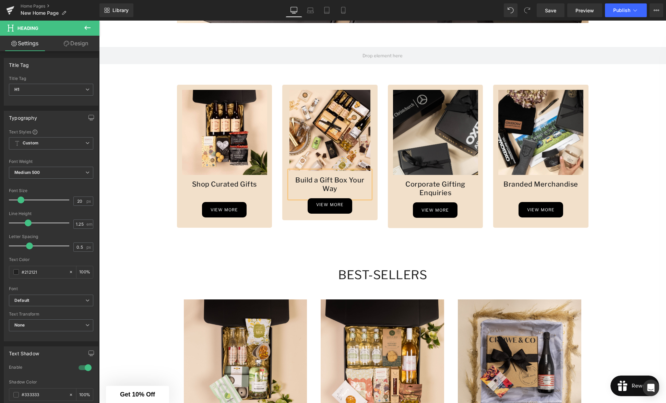
click at [296, 215] on div "Image Build a Gift Box Your Way Heading view more Button Row" at bounding box center [329, 152] width 95 height 135
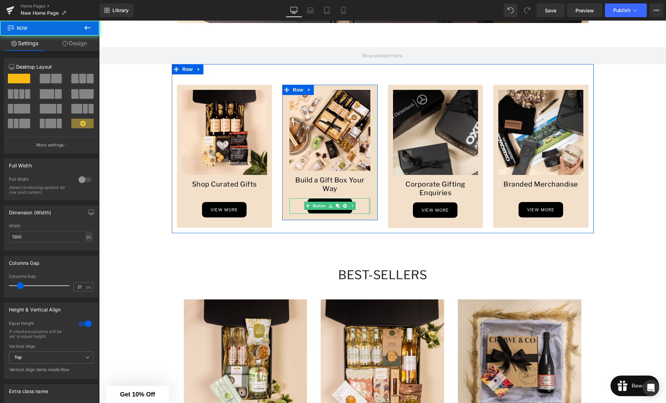
click at [370, 211] on div at bounding box center [370, 205] width 2 height 15
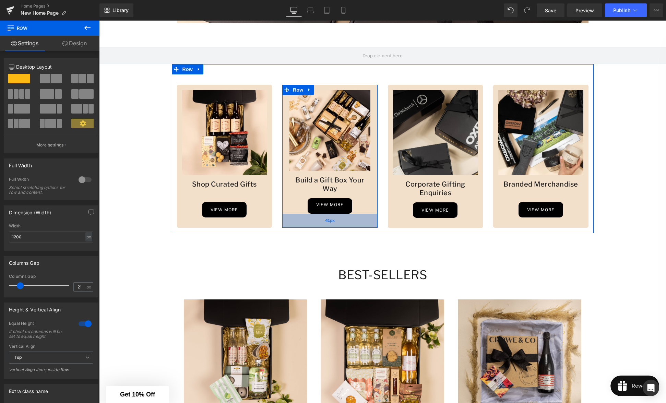
drag, startPoint x: 371, startPoint y: 220, endPoint x: 371, endPoint y: 226, distance: 5.8
click at [371, 226] on div "41px" at bounding box center [329, 221] width 95 height 14
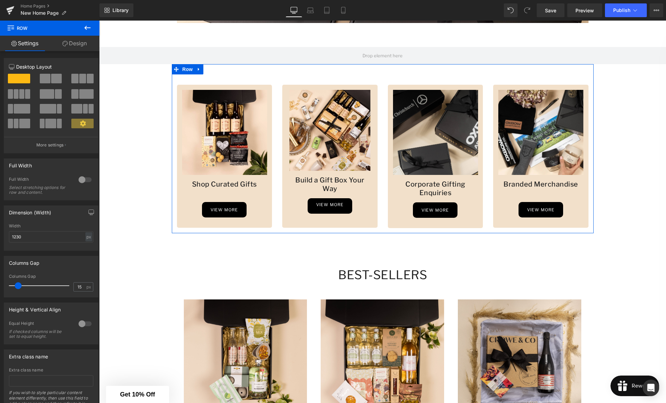
click at [288, 204] on div "Image Build a Gift Box Your Way Heading view more Button" at bounding box center [329, 152] width 95 height 124
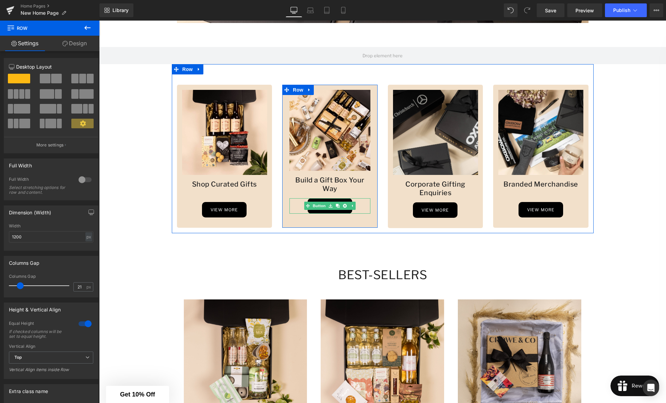
click at [353, 205] on icon at bounding box center [352, 206] width 4 height 4
click at [364, 204] on div "view more" at bounding box center [329, 205] width 81 height 15
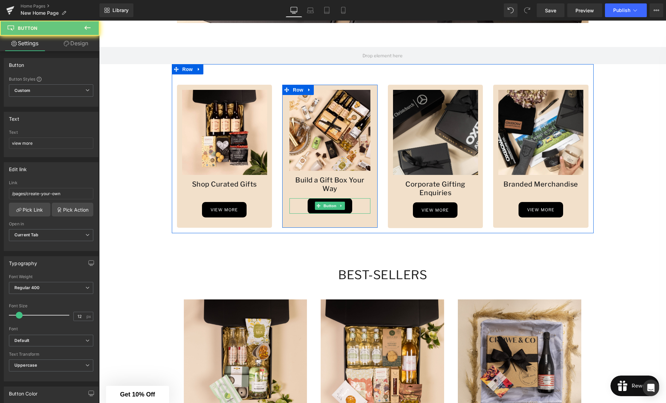
click at [348, 205] on link "view more" at bounding box center [330, 205] width 45 height 15
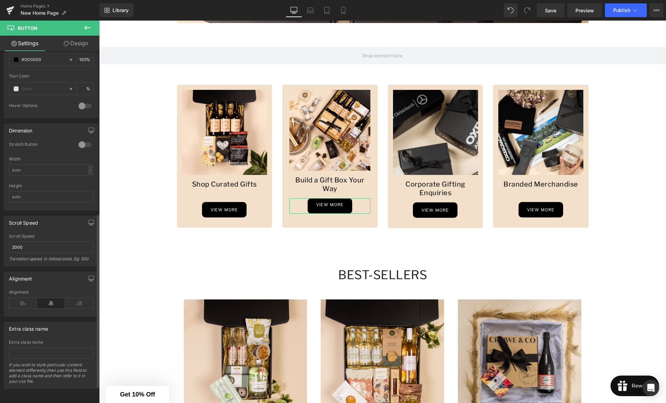
scroll to position [366, 0]
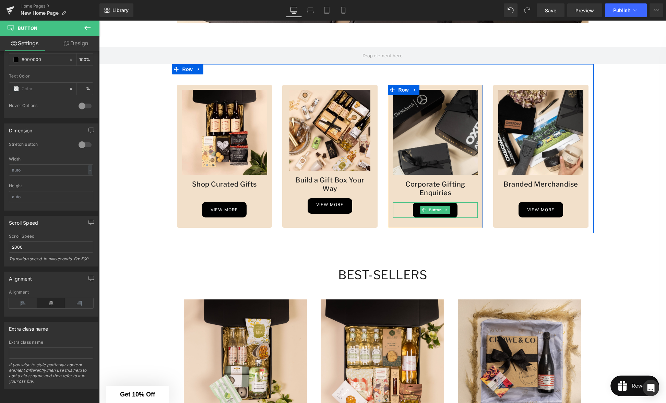
click at [409, 209] on div "view more" at bounding box center [435, 209] width 85 height 15
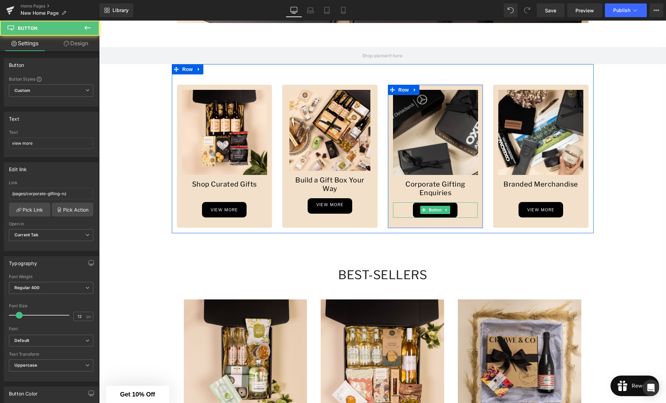
click at [416, 210] on link "view more" at bounding box center [435, 209] width 45 height 15
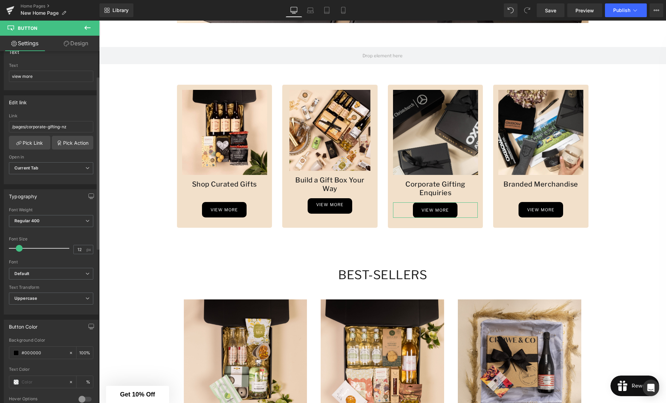
scroll to position [0, 0]
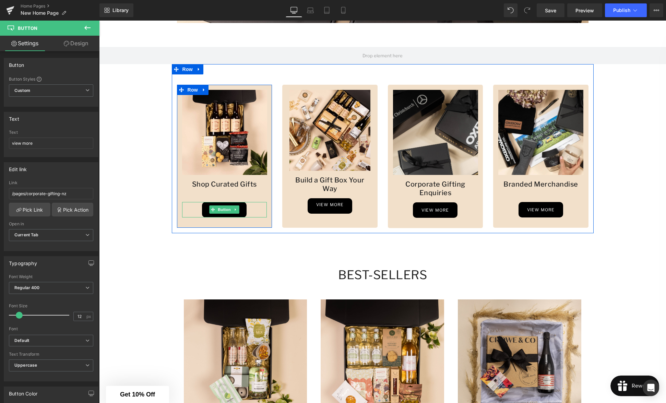
click at [199, 209] on div "view more" at bounding box center [224, 209] width 85 height 15
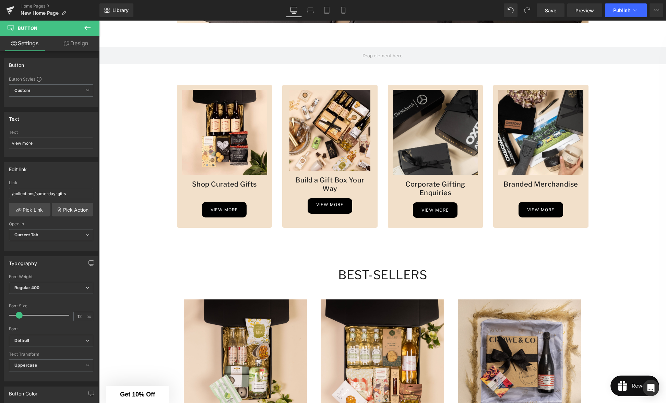
click at [99, 21] on div "100px" at bounding box center [99, 21] width 0 height 0
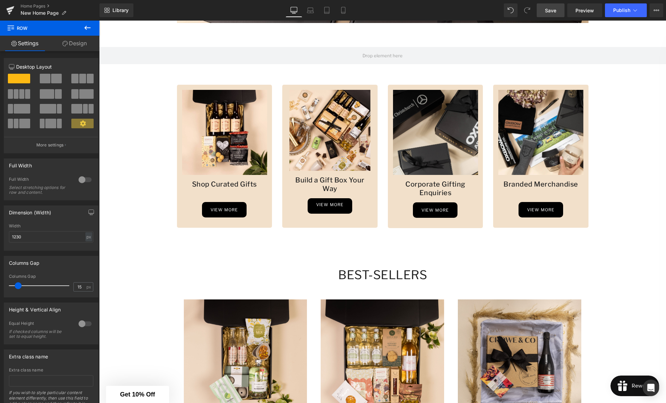
click at [551, 11] on span "Save" at bounding box center [550, 10] width 11 height 7
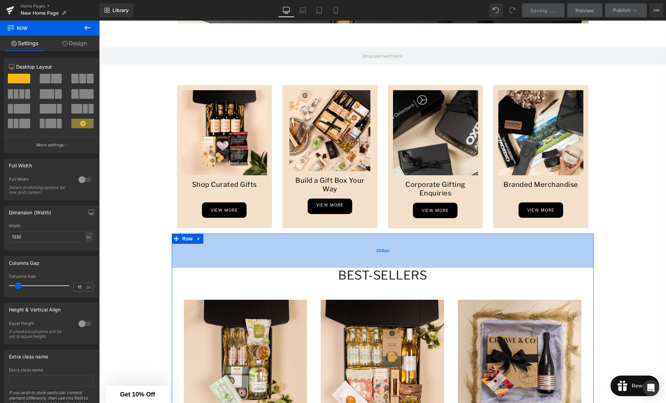
click at [400, 254] on div "100px" at bounding box center [383, 251] width 422 height 34
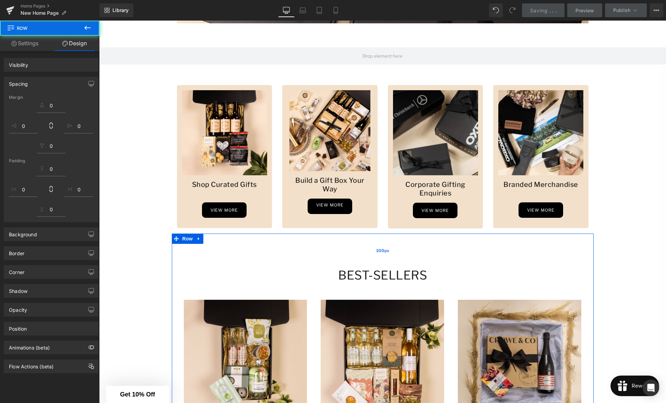
click at [394, 257] on div "100px" at bounding box center [383, 251] width 422 height 34
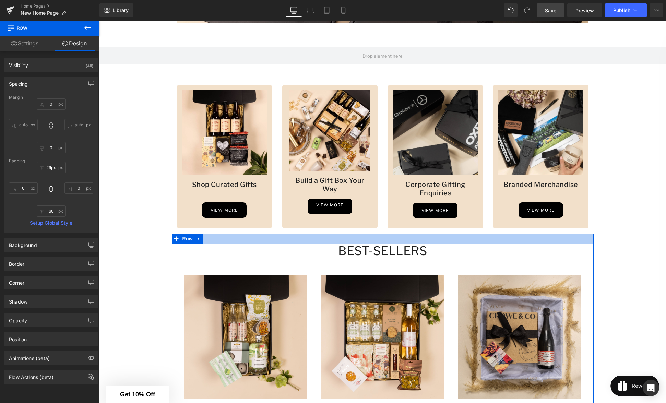
type input "30px"
drag, startPoint x: 370, startPoint y: 234, endPoint x: 370, endPoint y: 213, distance: 20.2
click at [367, 210] on div "Hero Banner Hero Banner Hero Banner Hero Banner ‹ › Carousel Row New Zealand’s …" at bounding box center [382, 396] width 567 height 1400
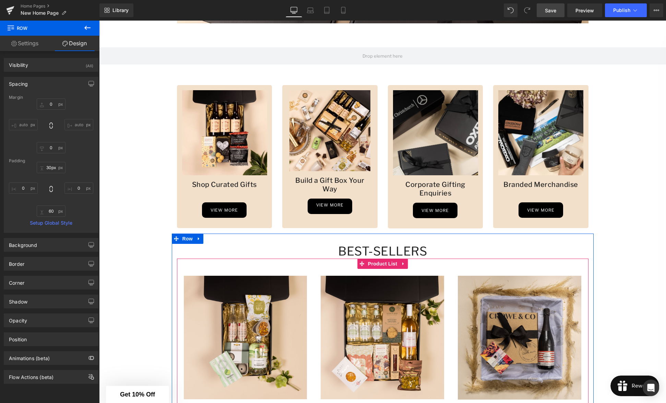
click at [478, 249] on h1 "Best-sellers" at bounding box center [383, 251] width 412 height 15
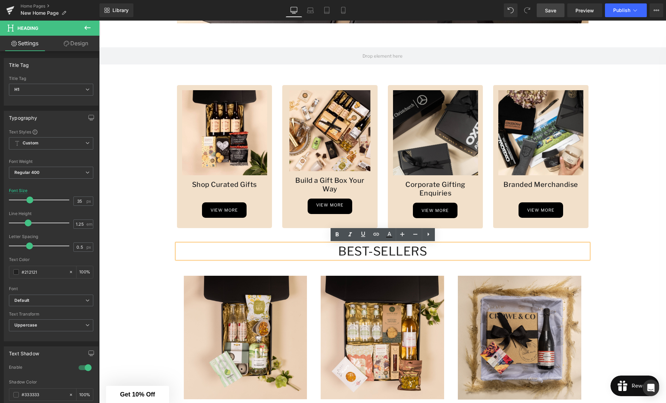
click at [620, 270] on div "Hero Banner Hero Banner Hero Banner Hero Banner ‹ › Carousel Row New Zealand’s …" at bounding box center [382, 396] width 567 height 1400
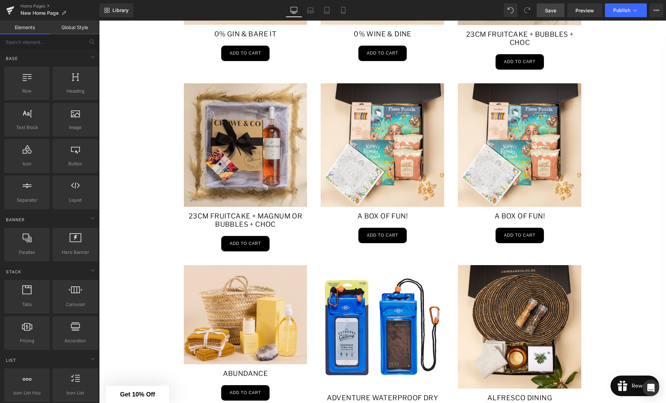
scroll to position [775, 0]
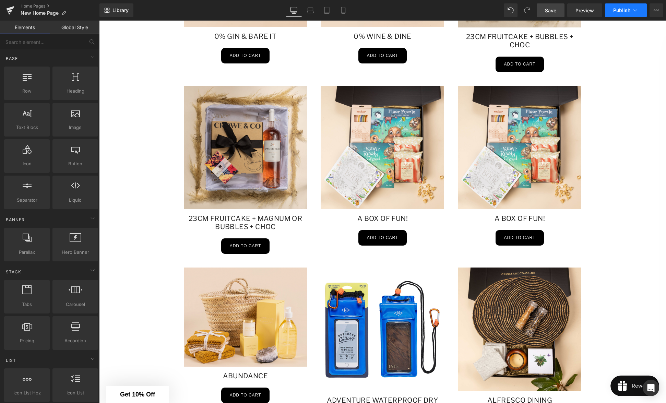
click at [618, 13] on button "Publish" at bounding box center [626, 10] width 42 height 14
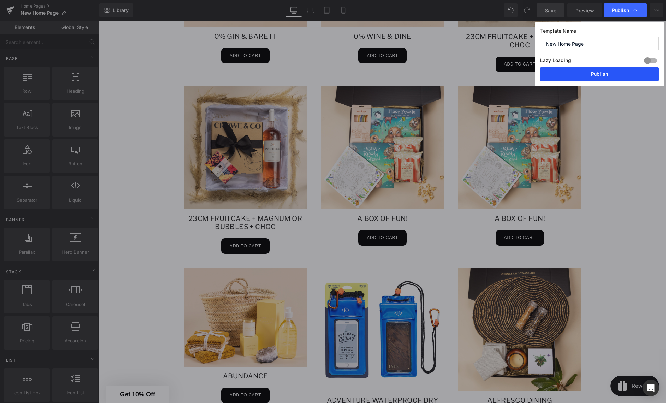
click at [600, 76] on button "Publish" at bounding box center [599, 74] width 119 height 14
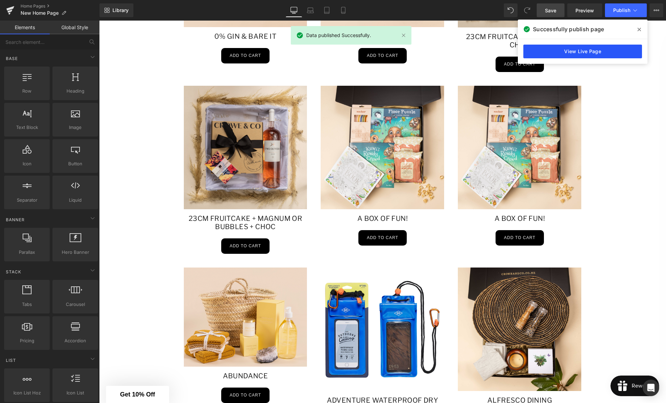
click at [559, 56] on link "View Live Page" at bounding box center [582, 52] width 119 height 14
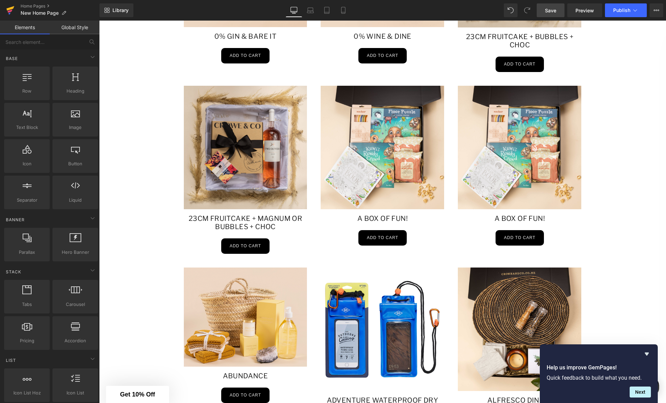
click at [8, 9] on icon at bounding box center [11, 8] width 8 height 4
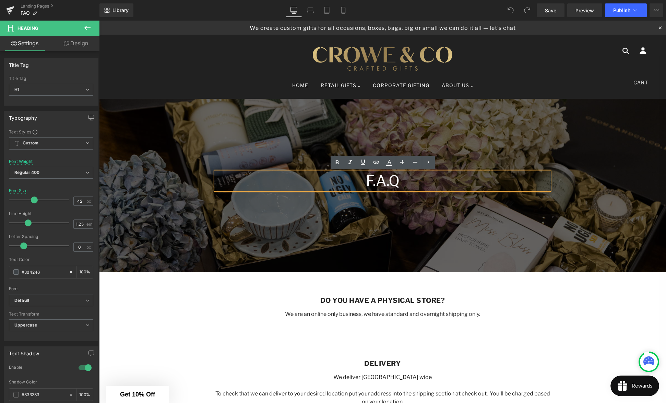
click at [405, 183] on h1 "f.a.q" at bounding box center [383, 181] width 334 height 18
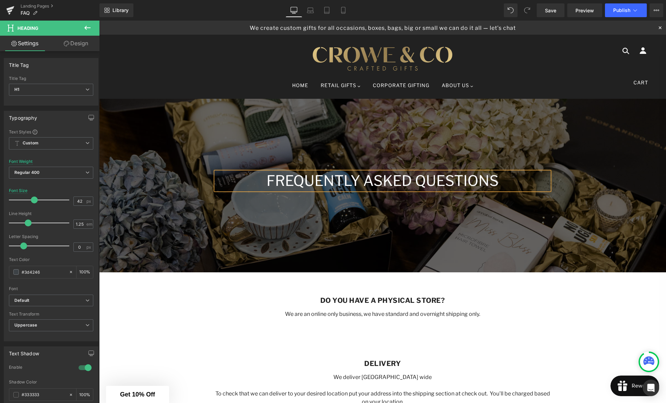
click at [508, 321] on div "Do you have a physical store? Heading We are an online only business, we have s…" at bounding box center [382, 307] width 367 height 43
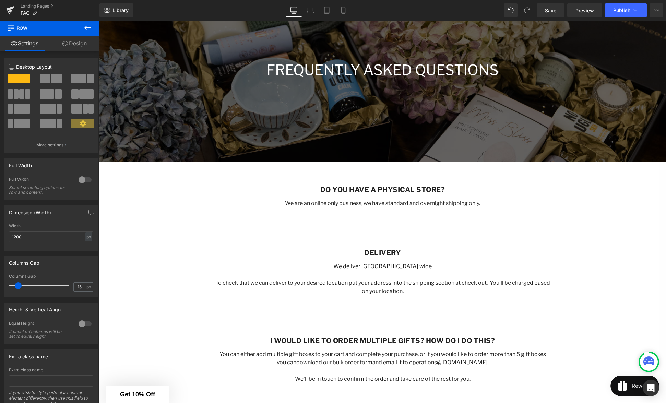
scroll to position [114, 0]
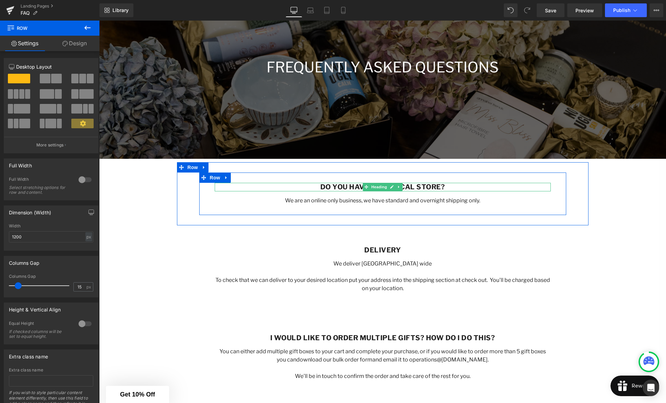
drag, startPoint x: 315, startPoint y: 186, endPoint x: 432, endPoint y: 206, distance: 119.0
click at [315, 186] on h1 "Do you have a physical store?" at bounding box center [383, 187] width 336 height 9
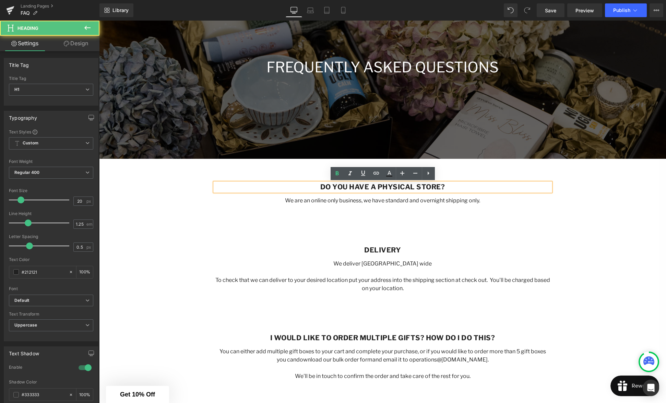
click at [432, 204] on div "We are an online only business, we have standard and overnight shipping only. T…" at bounding box center [383, 201] width 336 height 8
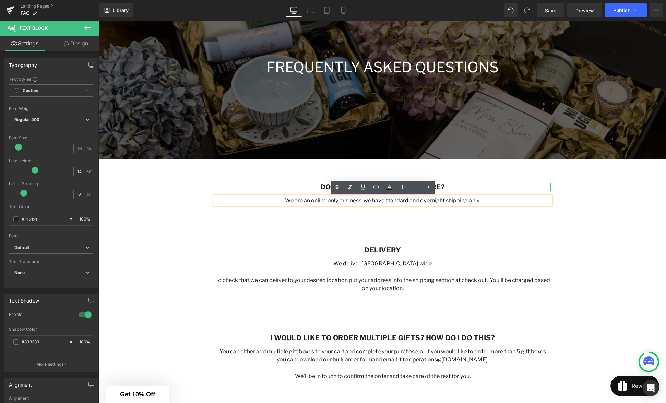
click at [456, 186] on h1 "Do you have a physical store?" at bounding box center [383, 187] width 336 height 9
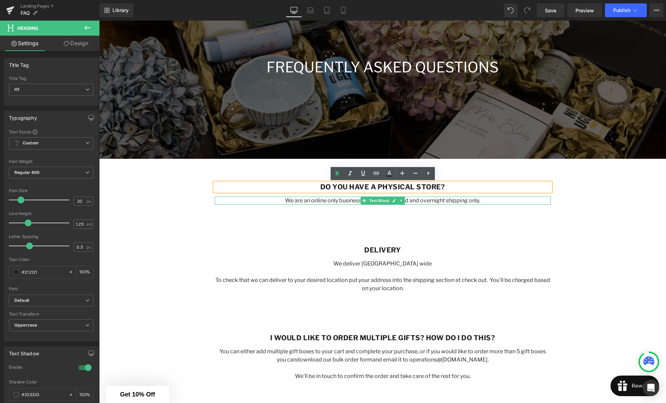
click at [486, 202] on p "We are an online only business, we have standard and overnight shipping only." at bounding box center [383, 201] width 336 height 8
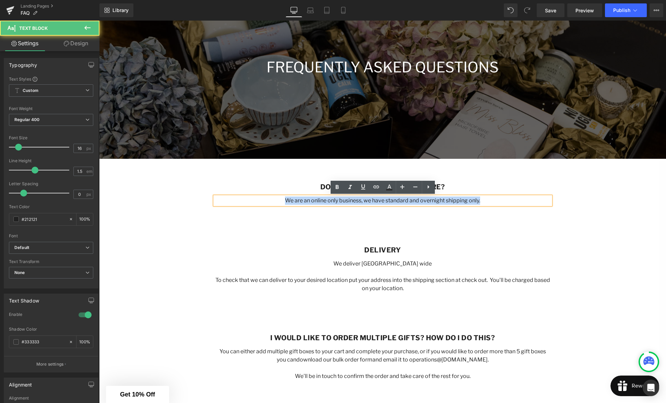
drag, startPoint x: 464, startPoint y: 199, endPoint x: 285, endPoint y: 200, distance: 179.7
click at [285, 200] on p "We are an online only business, we have standard and overnight shipping only." at bounding box center [383, 201] width 336 height 8
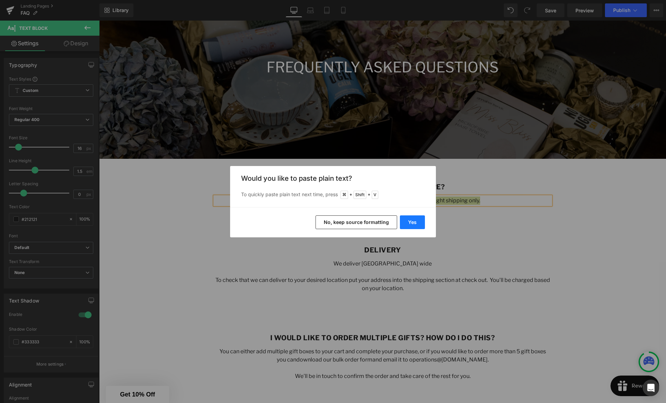
click at [414, 221] on button "Yes" at bounding box center [412, 222] width 25 height 14
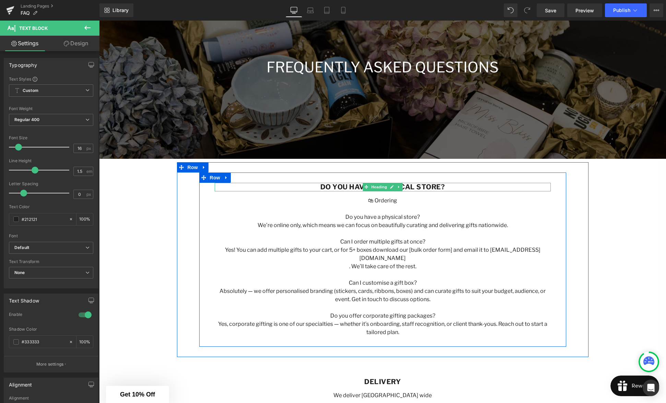
click at [436, 186] on b "Do you have a physical store?" at bounding box center [382, 187] width 125 height 8
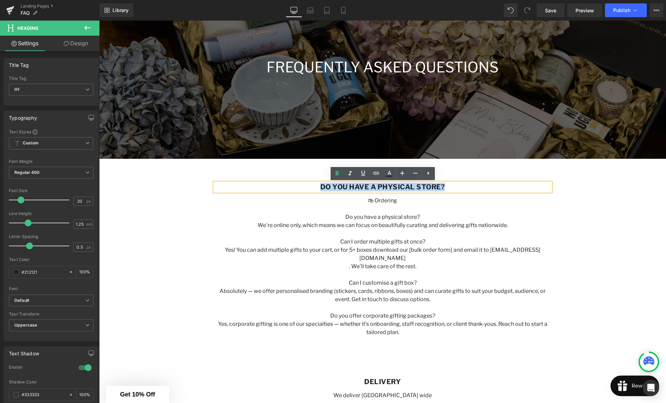
drag, startPoint x: 453, startPoint y: 187, endPoint x: 320, endPoint y: 188, distance: 133.1
click at [320, 188] on h1 "Do you have a physical store?" at bounding box center [383, 187] width 336 height 9
click at [409, 206] on p at bounding box center [383, 209] width 336 height 8
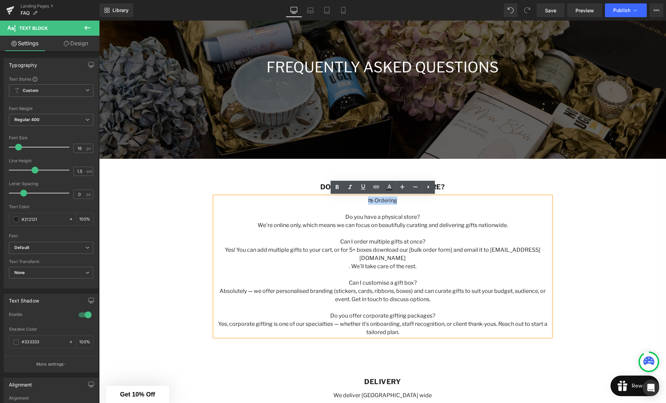
drag, startPoint x: 401, startPoint y: 202, endPoint x: 366, endPoint y: 199, distance: 35.1
click at [367, 200] on p "🛍 Ordering" at bounding box center [383, 201] width 336 height 8
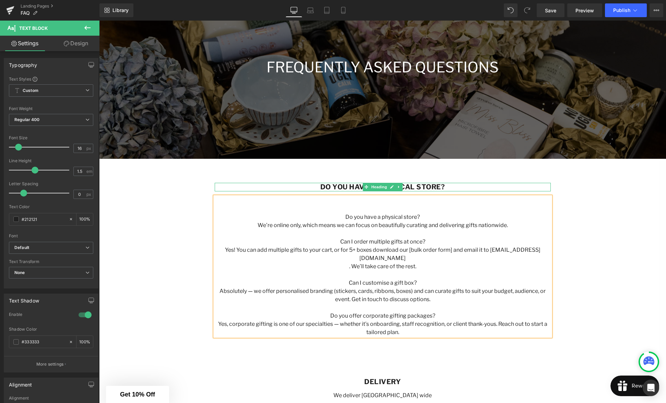
click at [434, 186] on b "Do you have a physical store?" at bounding box center [382, 187] width 125 height 8
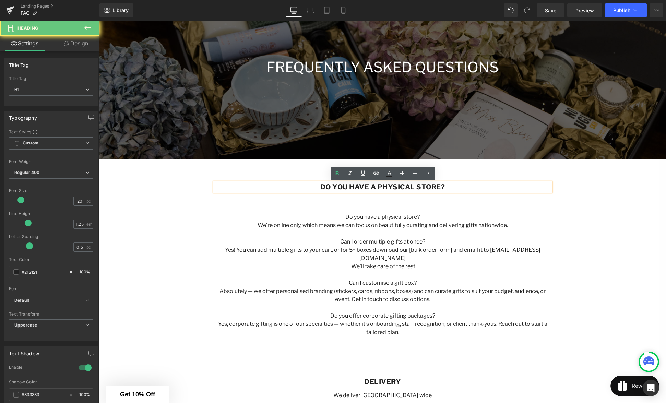
click at [454, 186] on h1 "Do you have a physical store?" at bounding box center [383, 187] width 336 height 9
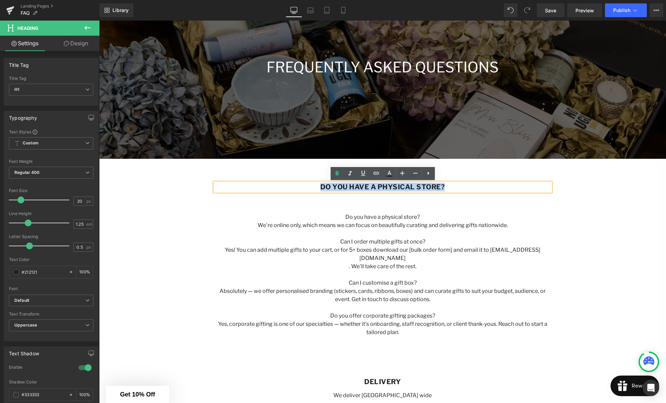
drag, startPoint x: 433, startPoint y: 186, endPoint x: 318, endPoint y: 187, distance: 114.5
click at [319, 187] on h1 "Do you have a physical store?" at bounding box center [383, 187] width 336 height 9
paste div
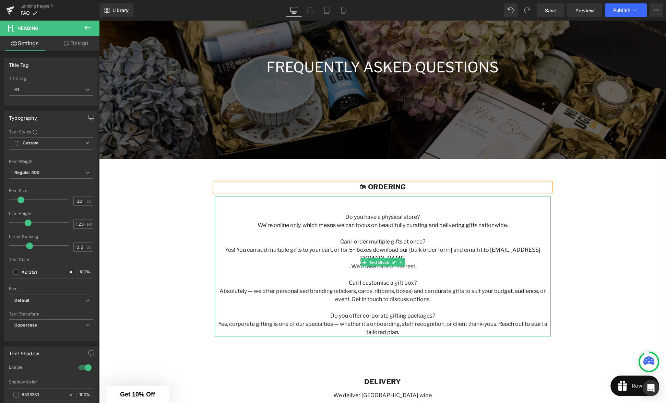
click at [398, 204] on p at bounding box center [383, 201] width 336 height 8
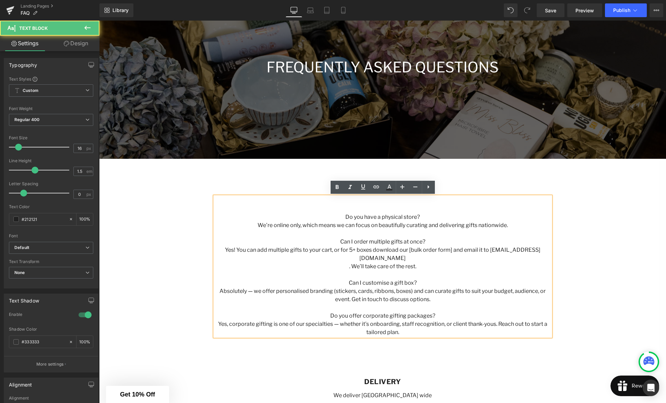
click at [375, 208] on p at bounding box center [383, 209] width 336 height 8
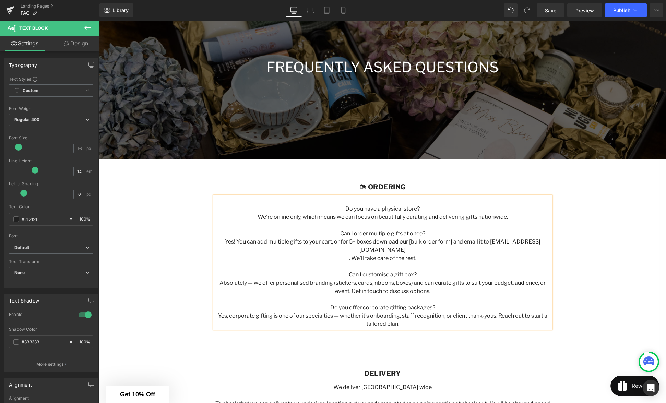
click at [381, 203] on p at bounding box center [383, 201] width 336 height 8
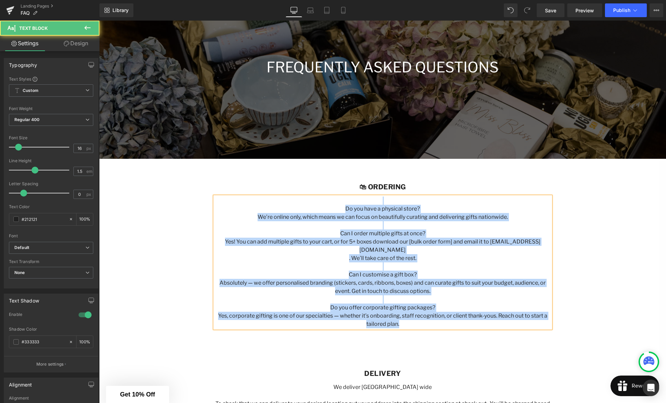
click at [389, 198] on div "Do you have a physical store? We’re online only, which means we can focus on be…" at bounding box center [383, 263] width 336 height 132
click at [447, 209] on p "Do you have a physical store?" at bounding box center [383, 209] width 336 height 8
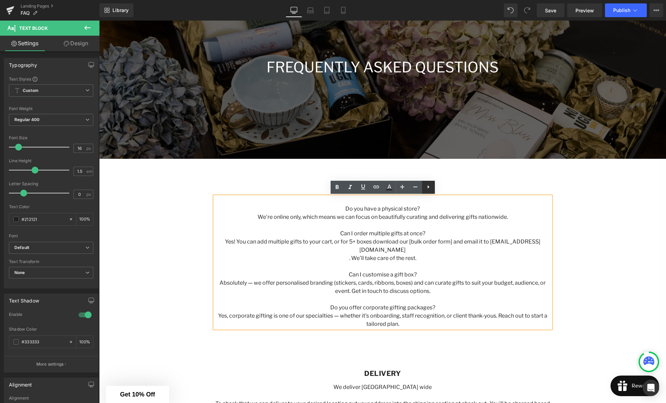
click at [428, 187] on icon at bounding box center [429, 186] width 2 height 3
drag, startPoint x: 386, startPoint y: 206, endPoint x: 380, endPoint y: 205, distance: 5.5
click at [386, 206] on p "Do you have a physical store?" at bounding box center [383, 209] width 336 height 8
drag, startPoint x: 501, startPoint y: 233, endPoint x: 485, endPoint y: 230, distance: 16.0
click at [501, 233] on p "Can I order multiple gifts at once?" at bounding box center [383, 233] width 336 height 8
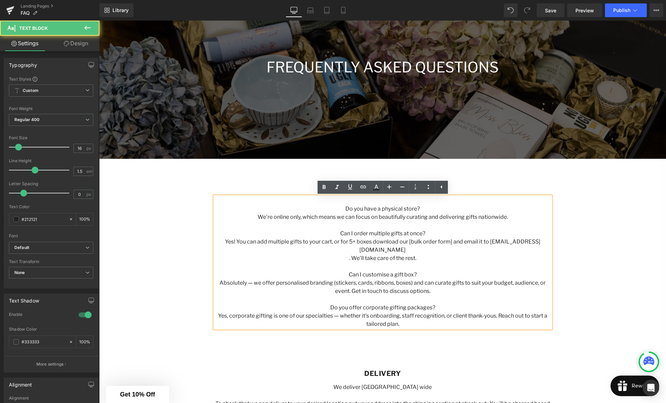
click at [353, 254] on p ". We’ll take care of the rest." at bounding box center [383, 258] width 336 height 8
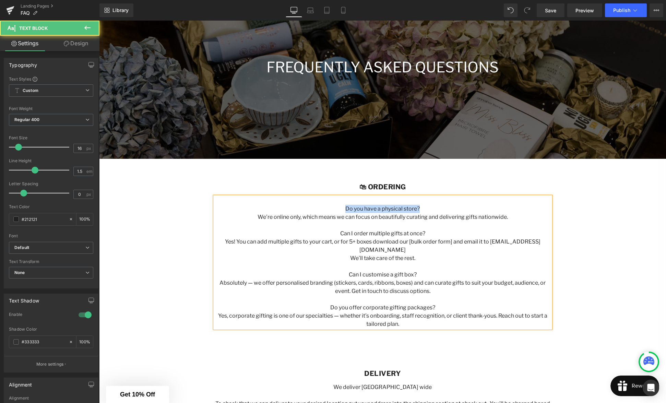
drag, startPoint x: 405, startPoint y: 209, endPoint x: 344, endPoint y: 209, distance: 60.4
click at [344, 209] on p "Do you have a physical store?" at bounding box center [383, 209] width 336 height 8
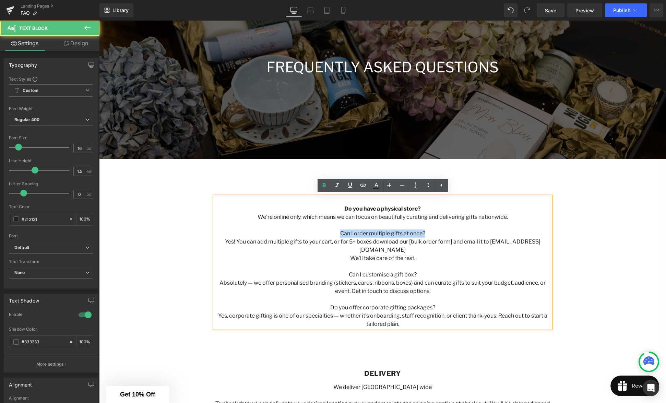
drag, startPoint x: 426, startPoint y: 232, endPoint x: 340, endPoint y: 232, distance: 85.4
click at [340, 232] on p "Can I order multiple gifts at once?" at bounding box center [383, 233] width 336 height 8
drag, startPoint x: 360, startPoint y: 241, endPoint x: 364, endPoint y: 242, distance: 3.5
click at [360, 242] on p "Yes! You can add multiple gifts to your cart, or for 5+ boxes download our [bul…" at bounding box center [383, 246] width 336 height 16
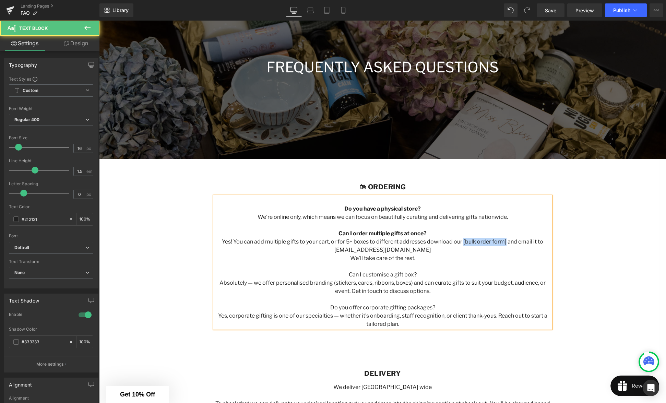
drag, startPoint x: 501, startPoint y: 242, endPoint x: 462, endPoint y: 242, distance: 38.8
click at [462, 242] on p "Yes! You can add multiple gifts to your cart, or for 5+ boxes to different addr…" at bounding box center [383, 246] width 336 height 16
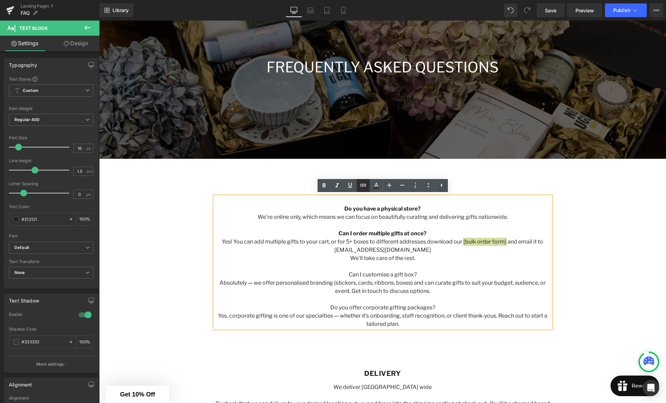
click at [366, 185] on icon at bounding box center [363, 184] width 6 height 3
click at [477, 259] on input "text" at bounding box center [467, 256] width 106 height 17
paste input "[URL][DOMAIN_NAME]"
type input "[URL][DOMAIN_NAME]"
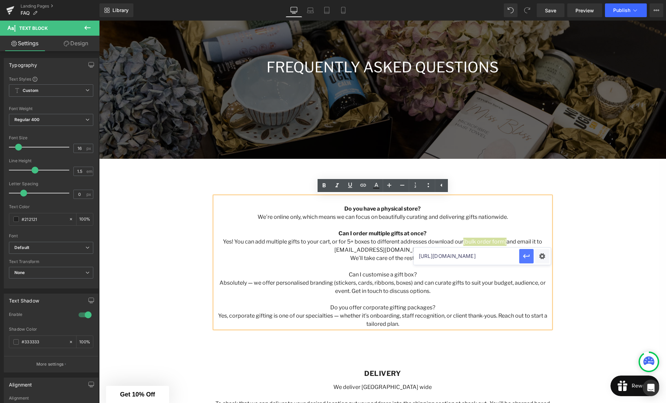
click at [526, 258] on icon "button" at bounding box center [526, 256] width 8 height 8
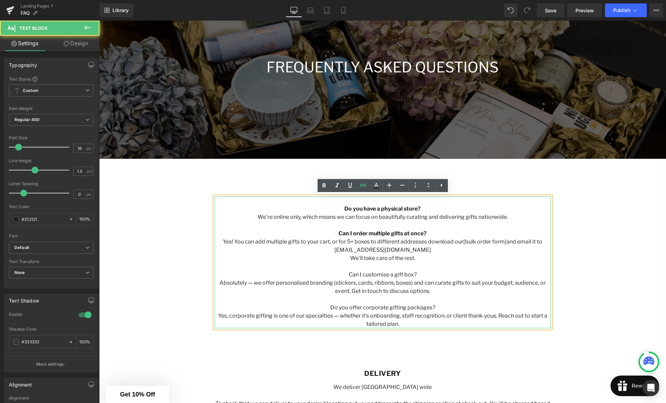
drag, startPoint x: 510, startPoint y: 263, endPoint x: 506, endPoint y: 263, distance: 4.5
click at [510, 263] on p at bounding box center [383, 266] width 336 height 8
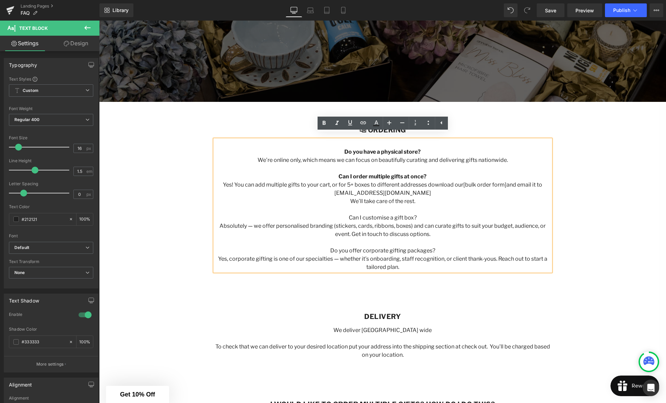
scroll to position [176, 0]
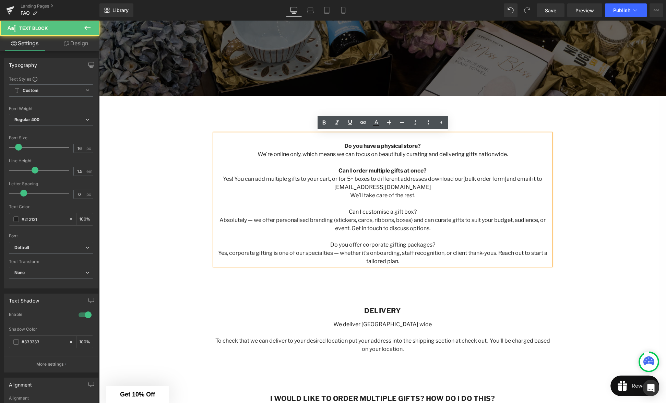
click at [438, 229] on p "Absolutely — we offer personalised branding (stickers, cards, ribbons, boxes) a…" at bounding box center [383, 224] width 336 height 16
click at [344, 229] on p "Absolutely — we offer personalised branding (stickers, cards, ribbons, boxes) a…" at bounding box center [383, 224] width 336 height 16
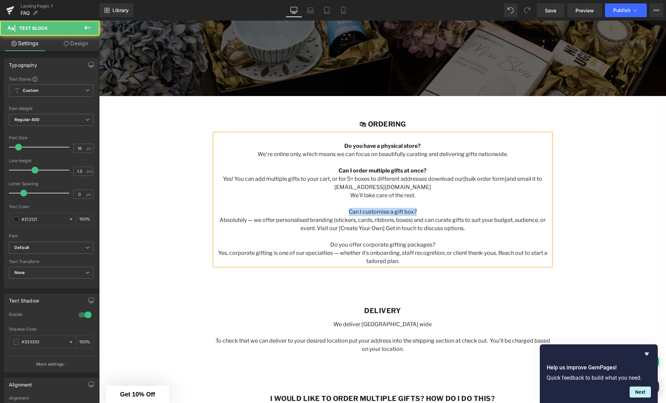
drag, startPoint x: 425, startPoint y: 211, endPoint x: 347, endPoint y: 210, distance: 77.9
click at [347, 210] on p "Can I customise a gift box?" at bounding box center [383, 212] width 336 height 8
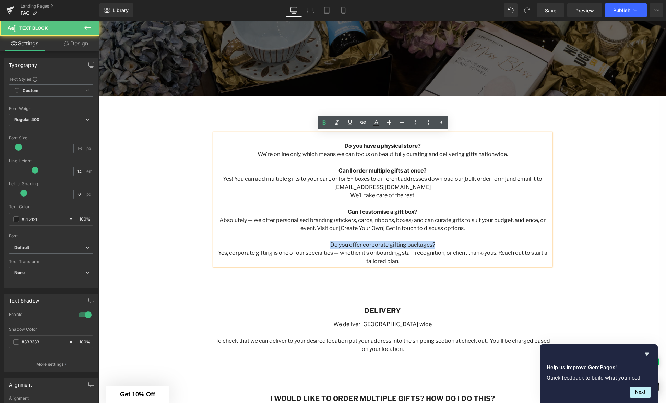
drag, startPoint x: 437, startPoint y: 244, endPoint x: 333, endPoint y: 242, distance: 103.6
click at [334, 242] on p "Do you offer corporate gifting packages?" at bounding box center [383, 245] width 336 height 8
drag, startPoint x: 378, startPoint y: 228, endPoint x: 327, endPoint y: 228, distance: 50.8
click at [332, 228] on p "Absolutely — we offer personalised branding (stickers, cards, ribbons, boxes) a…" at bounding box center [383, 224] width 336 height 16
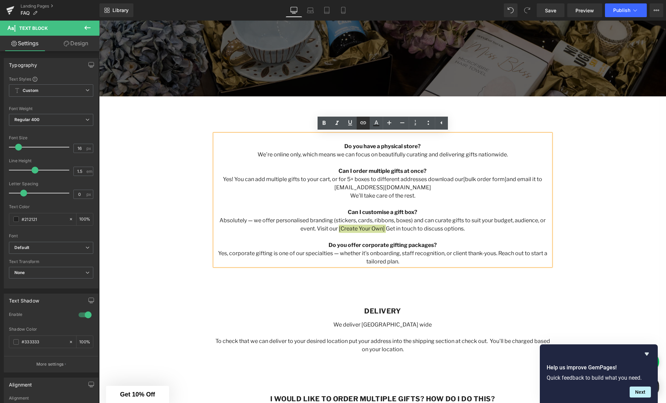
click at [362, 121] on icon at bounding box center [363, 122] width 6 height 3
click at [391, 244] on input "text" at bounding box center [374, 243] width 106 height 17
paste input "[URL][DOMAIN_NAME]"
type input "[URL][DOMAIN_NAME]"
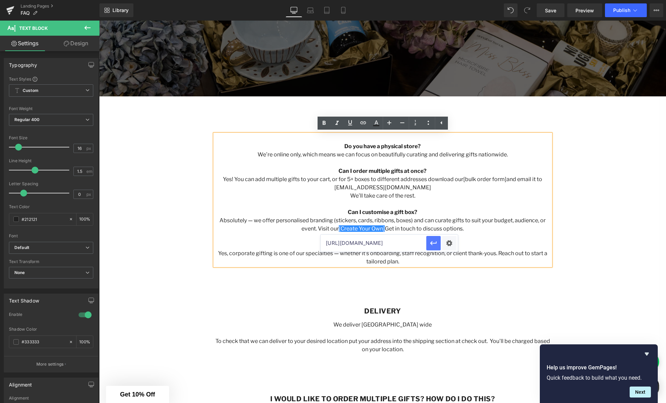
click at [434, 243] on icon "button" at bounding box center [433, 243] width 7 height 4
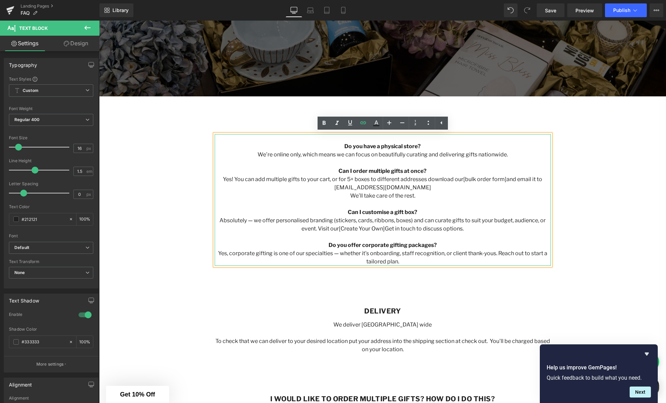
click at [465, 229] on p "Absolutely — we offer personalised branding (stickers, cards, ribbons, boxes) a…" at bounding box center [383, 224] width 336 height 16
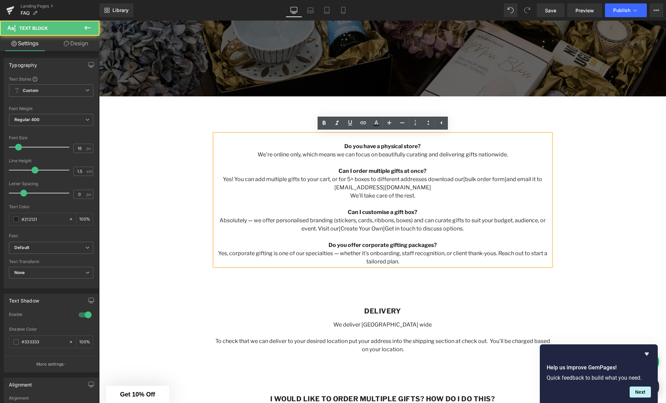
click at [378, 228] on p "Absolutely — we offer personalised branding (stickers, cards, ribbons, boxes) a…" at bounding box center [383, 224] width 336 height 16
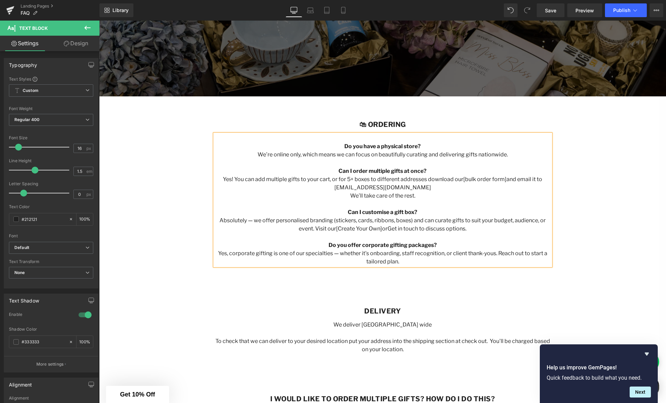
click at [466, 230] on p "Absolutely — we offer personalised branding (stickers, cards, ribbons, boxes) a…" at bounding box center [383, 224] width 336 height 16
click at [419, 261] on p "Yes, corporate gifting is one of our specialties — whether it’s onboarding, sta…" at bounding box center [383, 257] width 336 height 16
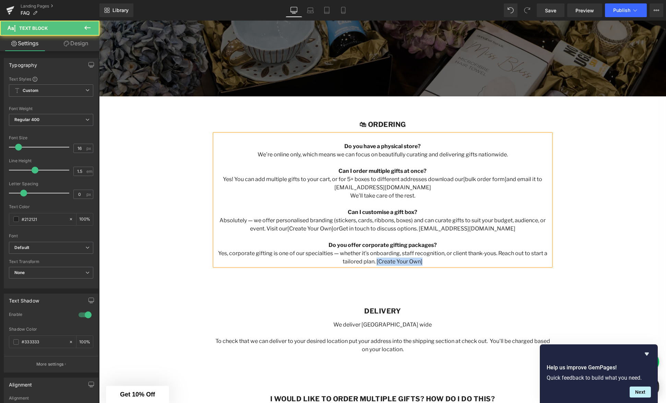
drag, startPoint x: 423, startPoint y: 262, endPoint x: 376, endPoint y: 261, distance: 46.6
click at [376, 262] on p "Yes, corporate gifting is one of our specialties — whether it’s onboarding, sta…" at bounding box center [383, 257] width 336 height 16
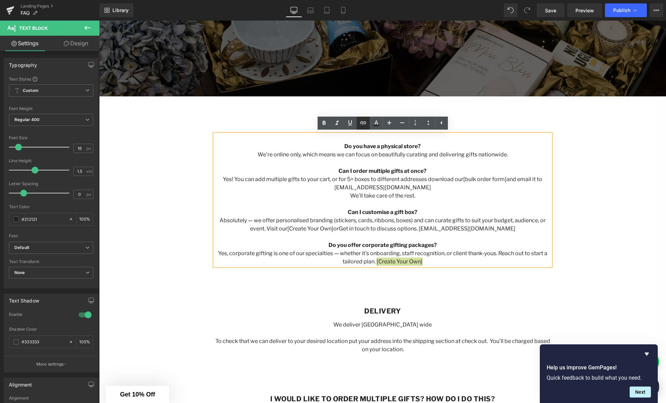
click at [360, 123] on icon at bounding box center [363, 122] width 6 height 3
click at [404, 279] on input "text" at bounding box center [418, 275] width 106 height 17
paste input "[URL][DOMAIN_NAME]"
type input "[URL][DOMAIN_NAME]"
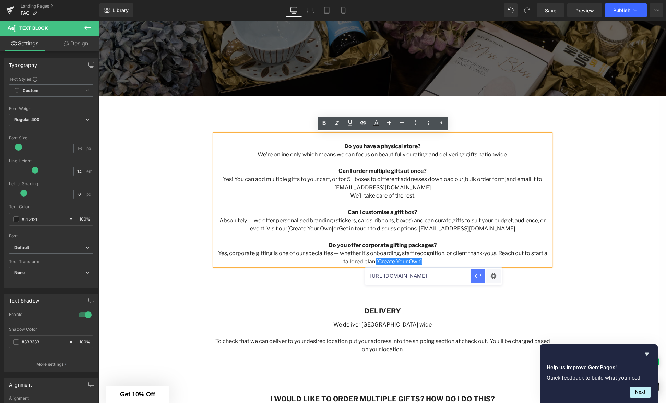
click at [475, 277] on icon "button" at bounding box center [477, 276] width 7 height 4
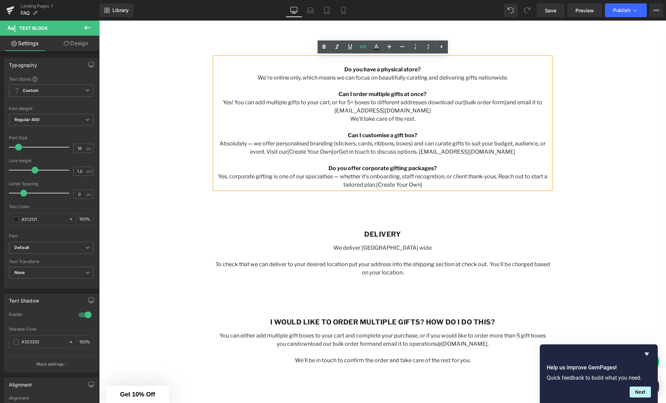
scroll to position [253, 0]
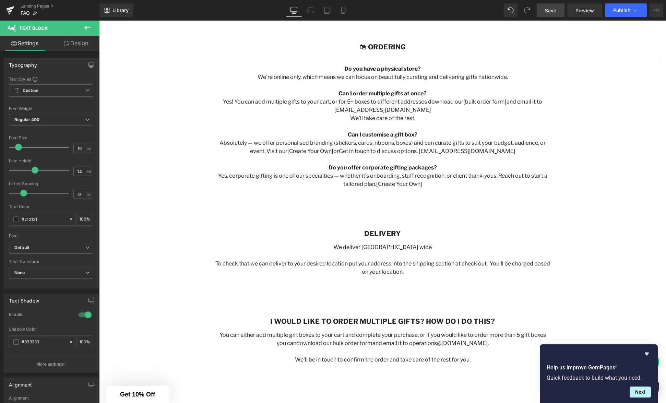
drag, startPoint x: 548, startPoint y: 11, endPoint x: 547, endPoint y: 14, distance: 3.6
click at [548, 11] on span "Save" at bounding box center [550, 10] width 11 height 7
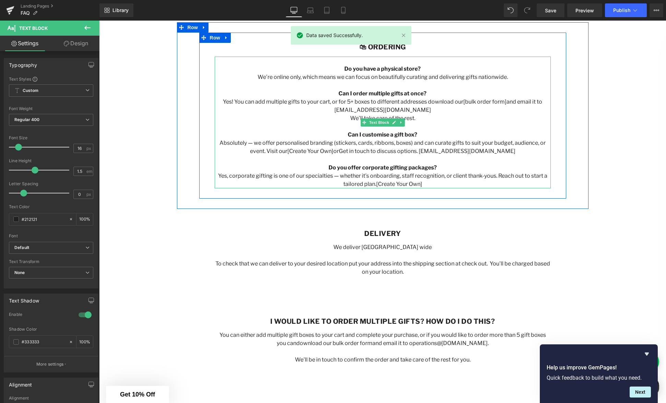
click at [390, 61] on p at bounding box center [383, 61] width 336 height 8
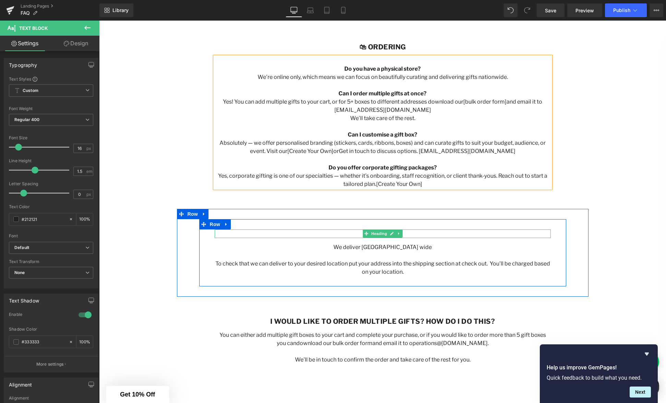
click at [399, 249] on p "We deliver [GEOGRAPHIC_DATA] wide" at bounding box center [383, 247] width 336 height 8
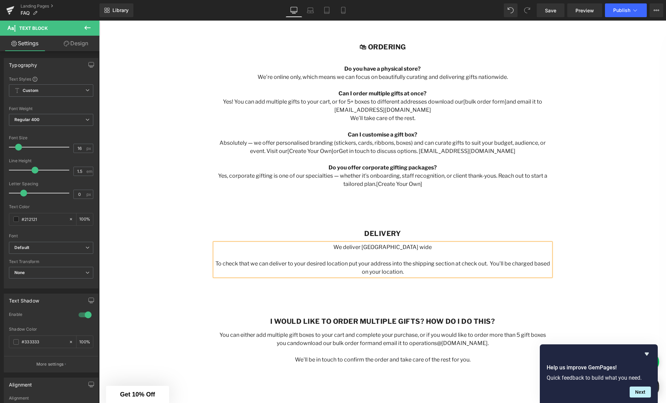
click at [401, 274] on p "To check that we can deliver to your desired location put your address into the…" at bounding box center [383, 268] width 336 height 16
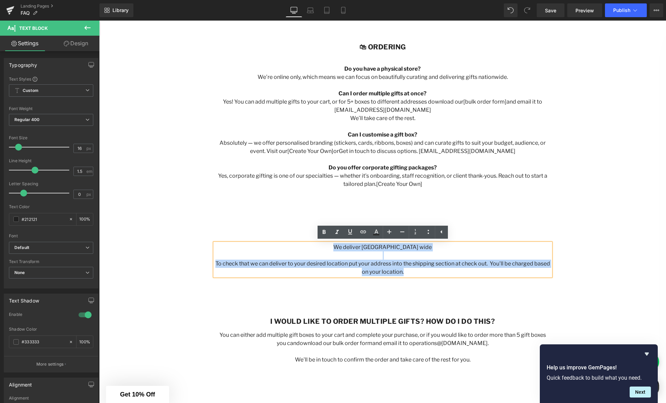
drag, startPoint x: 401, startPoint y: 272, endPoint x: 334, endPoint y: 245, distance: 72.6
click at [334, 245] on div "We deliver New Zealand wide To check that we can deliver to your desired locati…" at bounding box center [383, 259] width 336 height 33
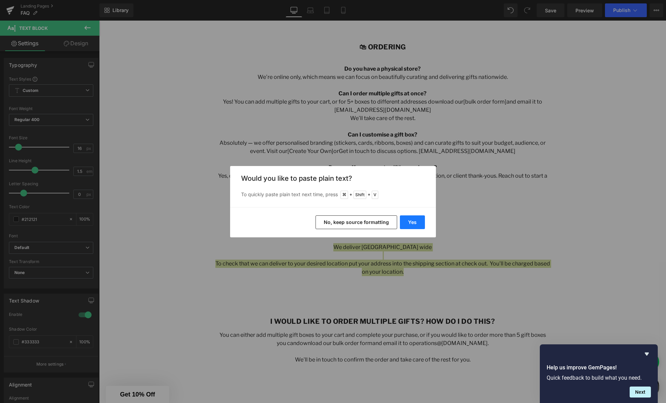
click at [406, 221] on button "Yes" at bounding box center [412, 222] width 25 height 14
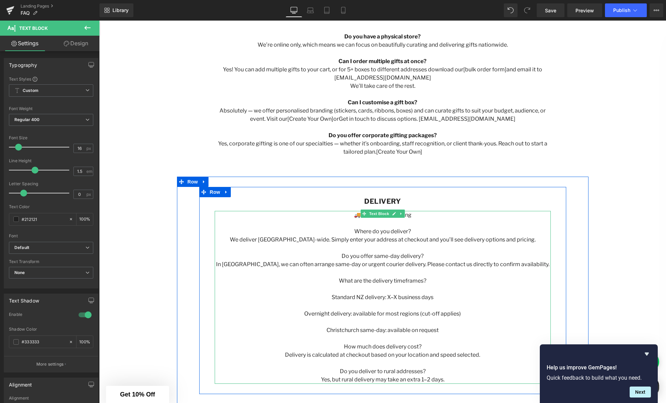
scroll to position [286, 0]
click at [438, 215] on p "🚚 Delivery & Shipping" at bounding box center [383, 214] width 336 height 8
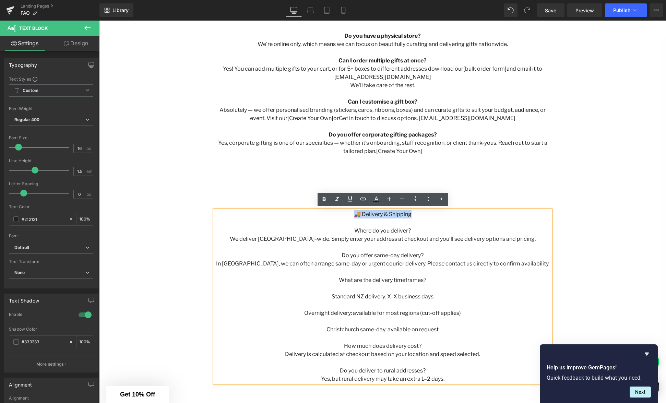
drag, startPoint x: 390, startPoint y: 216, endPoint x: 354, endPoint y: 216, distance: 35.7
click at [354, 216] on p "🚚 Delivery & Shipping" at bounding box center [383, 214] width 336 height 8
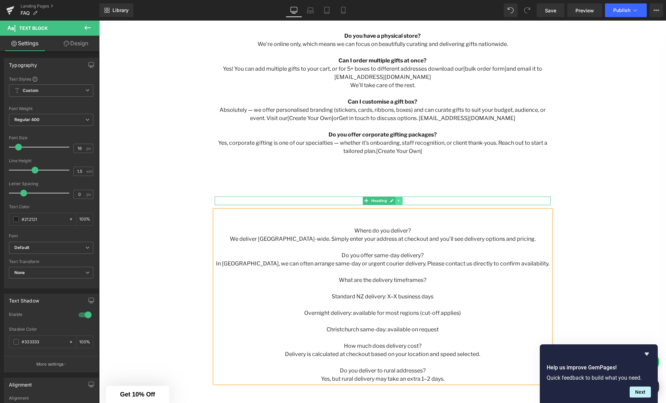
click at [400, 200] on icon at bounding box center [399, 201] width 4 height 4
click at [433, 202] on h1 "Delivery" at bounding box center [383, 201] width 336 height 9
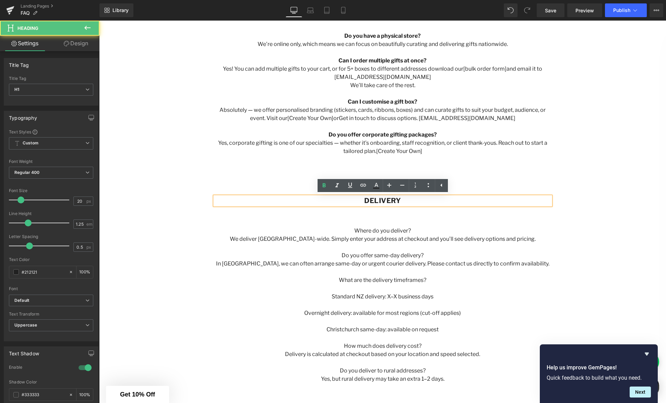
click at [412, 203] on h1 "Delivery" at bounding box center [383, 201] width 336 height 9
drag, startPoint x: 404, startPoint y: 202, endPoint x: 357, endPoint y: 200, distance: 46.3
click at [358, 200] on h1 "Delivery" at bounding box center [383, 201] width 336 height 9
paste div
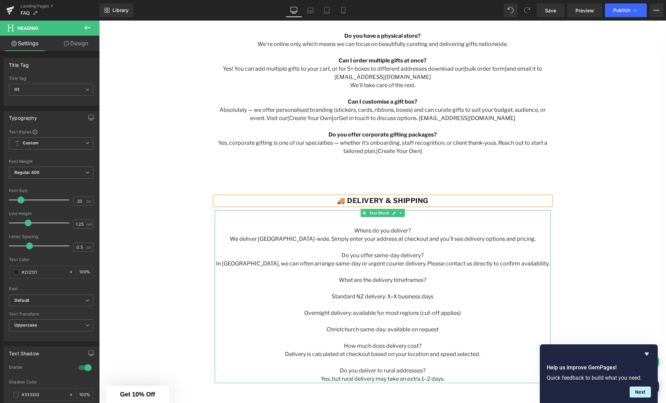
click at [421, 225] on p at bounding box center [383, 222] width 336 height 8
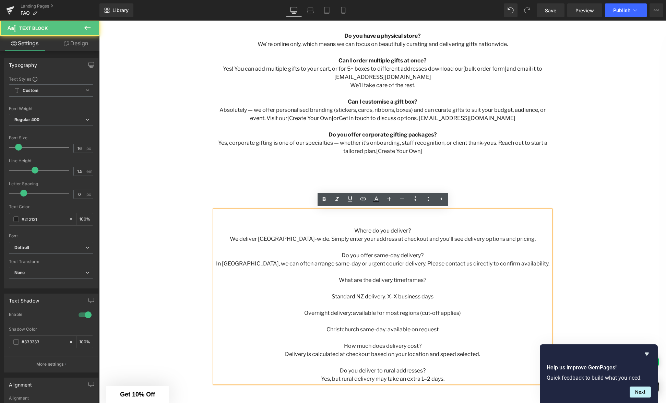
click at [381, 224] on p at bounding box center [383, 222] width 336 height 8
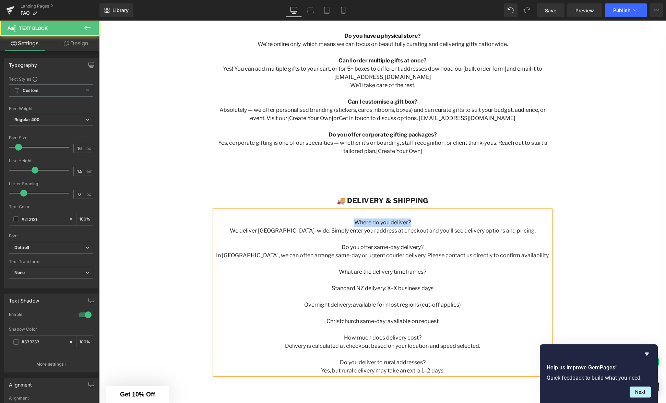
drag, startPoint x: 398, startPoint y: 222, endPoint x: 355, endPoint y: 222, distance: 43.2
click at [356, 223] on p "Where do you deliver?" at bounding box center [383, 222] width 336 height 8
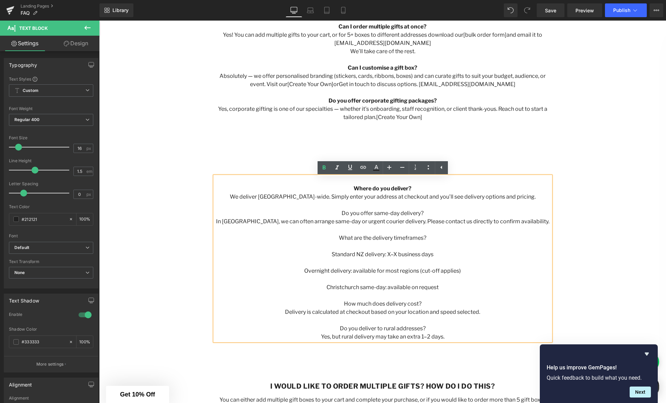
scroll to position [321, 0]
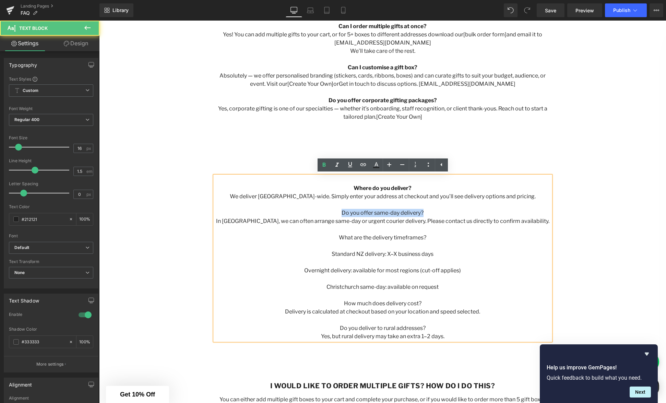
drag, startPoint x: 421, startPoint y: 213, endPoint x: 342, endPoint y: 211, distance: 79.2
click at [343, 211] on p "Do you offer same-day delivery?" at bounding box center [383, 213] width 336 height 8
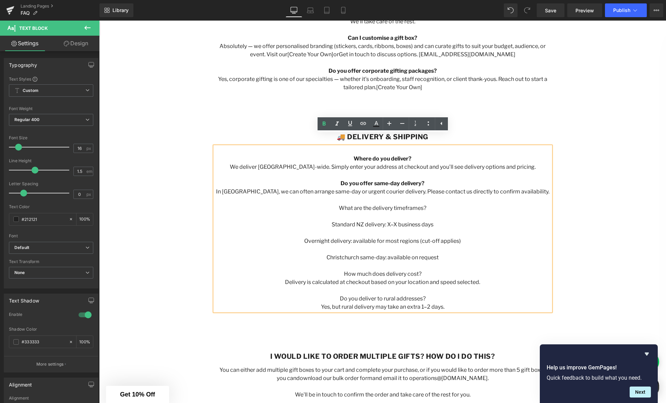
scroll to position [368, 0]
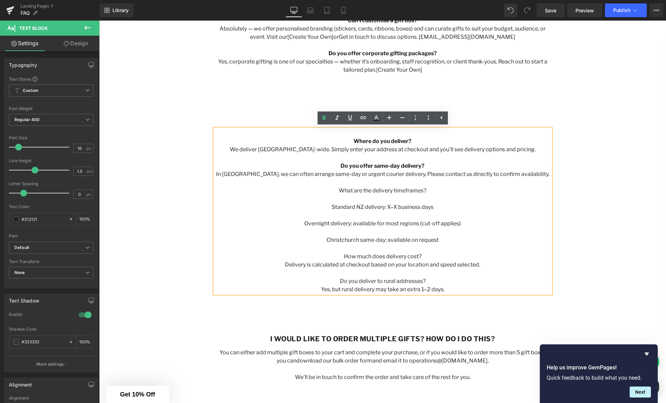
click at [396, 199] on p at bounding box center [383, 199] width 336 height 8
click at [395, 207] on p "Standard NZ delivery: X–X business days" at bounding box center [383, 207] width 336 height 8
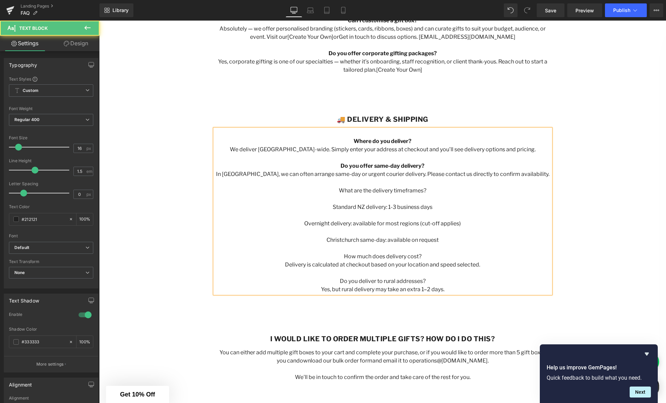
click at [445, 207] on p "Standard NZ delivery: 1-3 business days" at bounding box center [383, 207] width 336 height 8
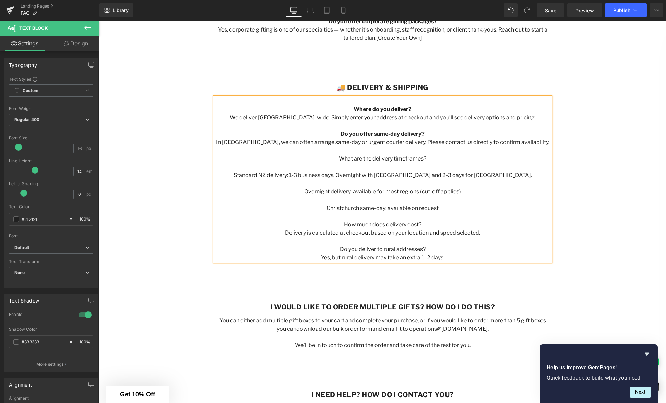
scroll to position [401, 0]
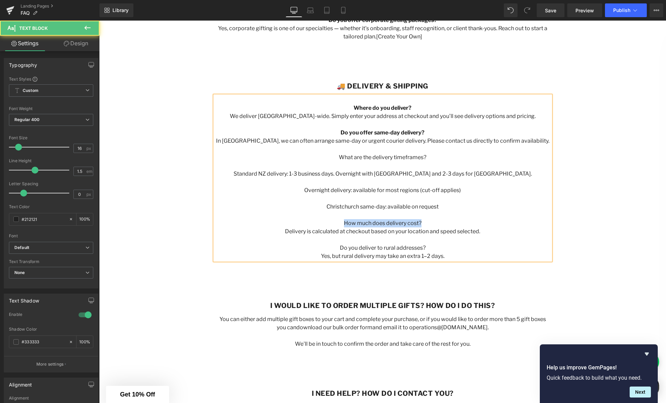
drag, startPoint x: 429, startPoint y: 224, endPoint x: 343, endPoint y: 222, distance: 86.1
click at [343, 222] on p "How much does delivery cost?" at bounding box center [383, 223] width 336 height 8
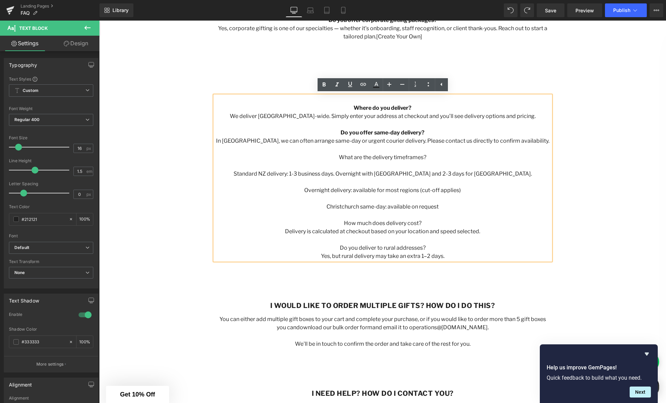
click at [432, 223] on p "How much does delivery cost?" at bounding box center [383, 223] width 336 height 8
drag, startPoint x: 426, startPoint y: 222, endPoint x: 344, endPoint y: 222, distance: 81.3
click at [344, 222] on p "How much does delivery cost?" at bounding box center [383, 223] width 336 height 8
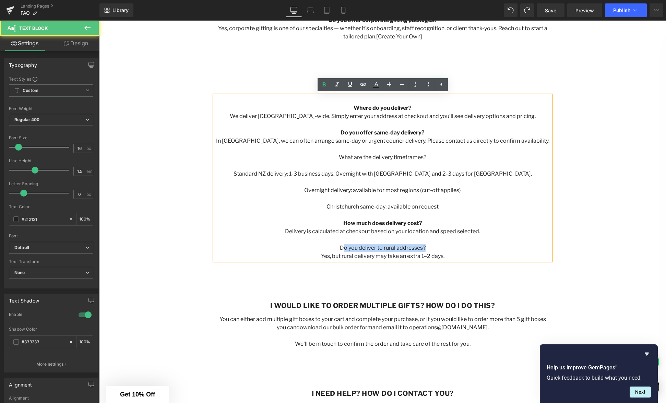
drag, startPoint x: 428, startPoint y: 248, endPoint x: 343, endPoint y: 247, distance: 84.7
click at [343, 247] on p "Do you deliver to rural addresses?" at bounding box center [383, 248] width 336 height 8
drag, startPoint x: 342, startPoint y: 247, endPoint x: 428, endPoint y: 247, distance: 86.1
click at [428, 247] on p "Do you deliver to rural addresses?" at bounding box center [383, 248] width 336 height 8
click at [454, 255] on p "Yes, but rural delivery may take an extra 1–2 days." at bounding box center [383, 256] width 336 height 8
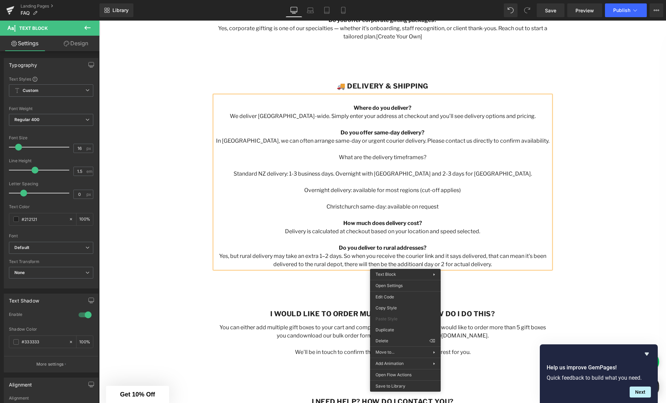
click at [354, 277] on div "🚚 Delivery & Shipping Heading Where do you deliver? We deliver [GEOGRAPHIC_DATA…" at bounding box center [382, 175] width 367 height 207
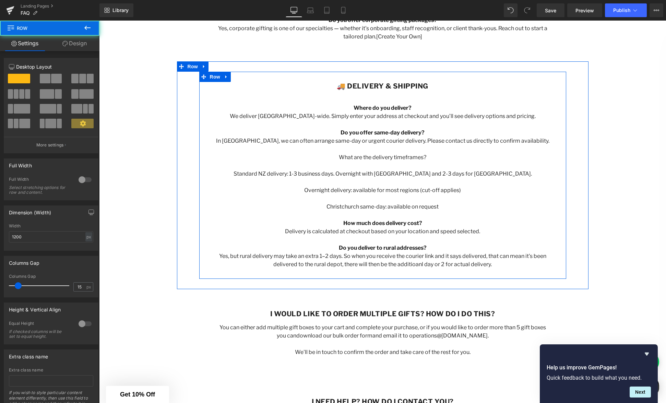
click at [410, 263] on p "Yes, but rural delivery may take an extra 1–2 days. So when you receive the cou…" at bounding box center [383, 260] width 336 height 16
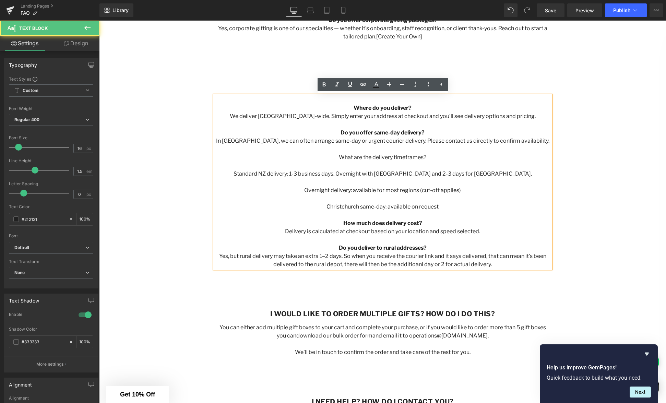
click at [410, 264] on p "Yes, but rural delivery may take an extra 1–2 days. So when you receive the cou…" at bounding box center [383, 260] width 336 height 16
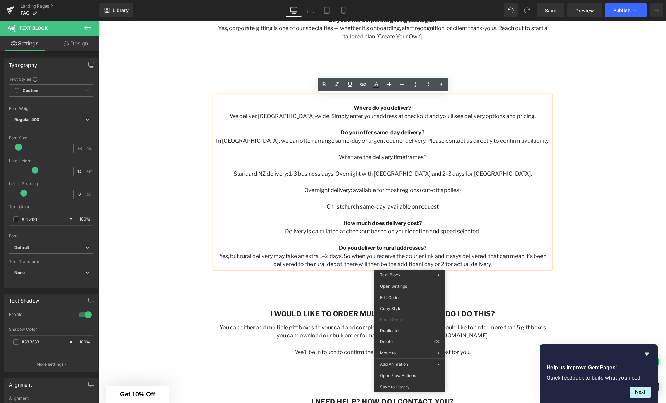
click at [465, 267] on p "Yes, but rural delivery may take an extra 1–2 days. So when you receive the cou…" at bounding box center [383, 260] width 336 height 16
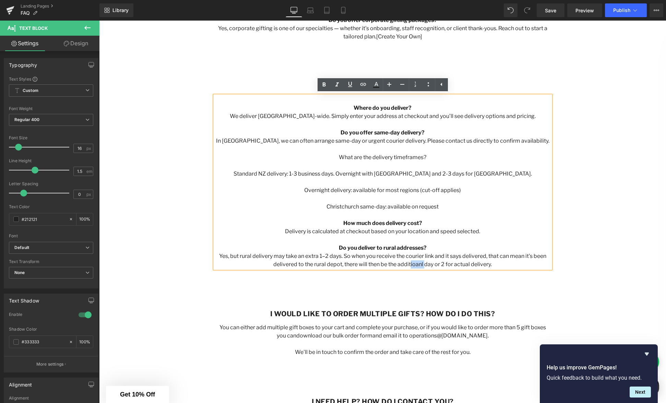
drag, startPoint x: 422, startPoint y: 263, endPoint x: 409, endPoint y: 264, distance: 12.7
click at [409, 264] on p "Yes, but rural delivery may take an extra 1–2 days. So when you receive the cou…" at bounding box center [383, 260] width 336 height 16
click at [480, 212] on p at bounding box center [383, 215] width 336 height 8
click at [420, 165] on p at bounding box center [383, 166] width 336 height 8
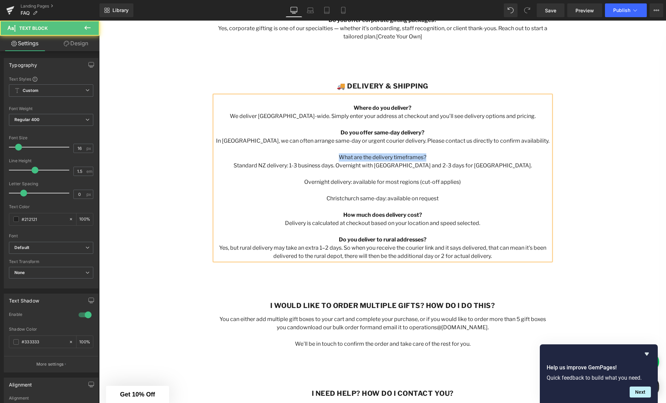
drag, startPoint x: 411, startPoint y: 156, endPoint x: 340, endPoint y: 157, distance: 71.0
click at [340, 157] on p "What are the delivery timeframes?" at bounding box center [383, 157] width 336 height 8
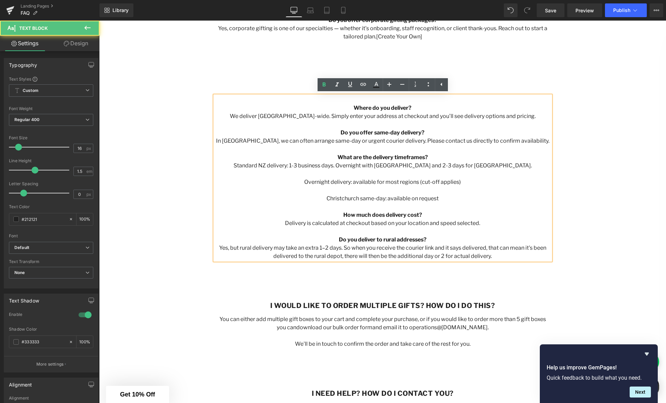
click at [374, 193] on p at bounding box center [383, 190] width 336 height 8
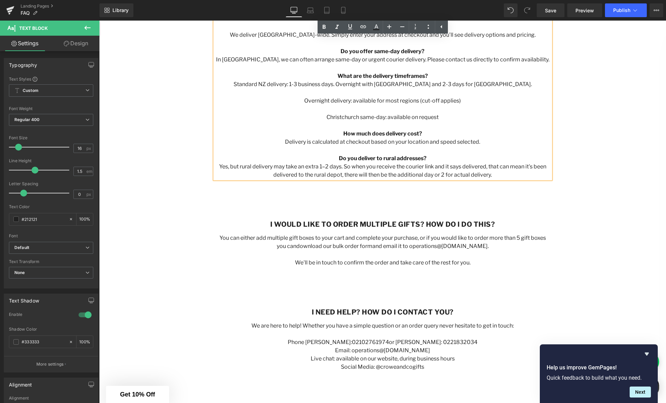
scroll to position [487, 0]
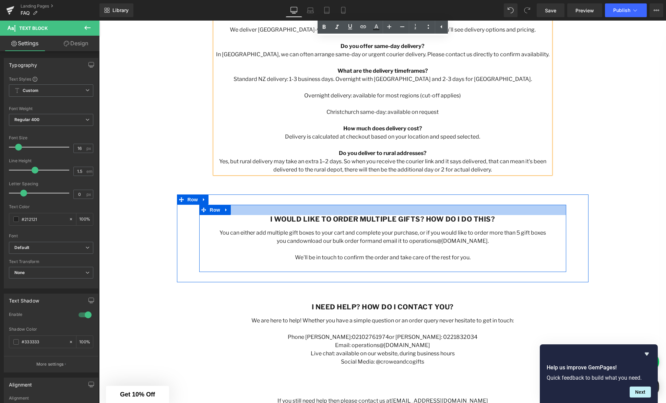
click at [379, 206] on div at bounding box center [382, 210] width 367 height 10
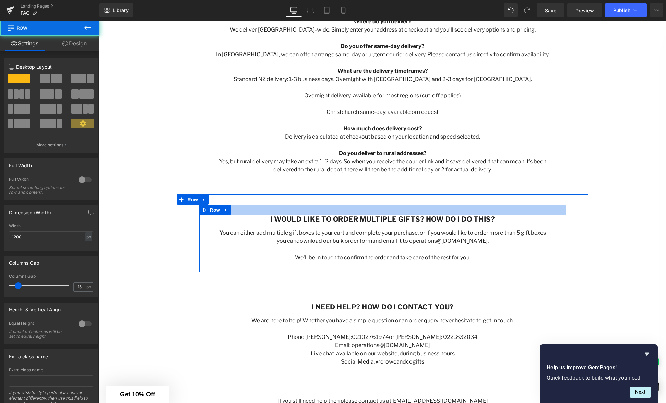
click at [394, 209] on div at bounding box center [382, 210] width 367 height 10
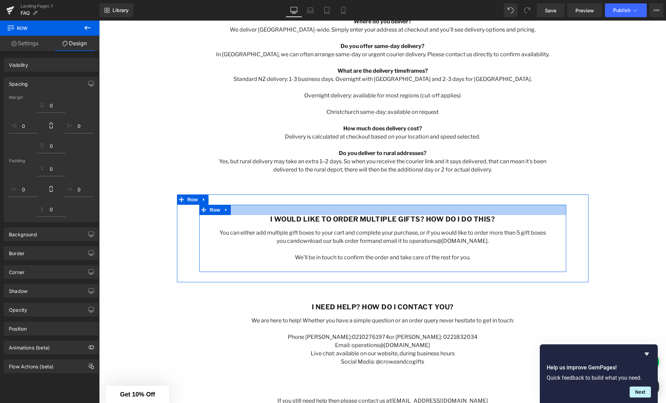
click at [366, 212] on div at bounding box center [382, 210] width 367 height 10
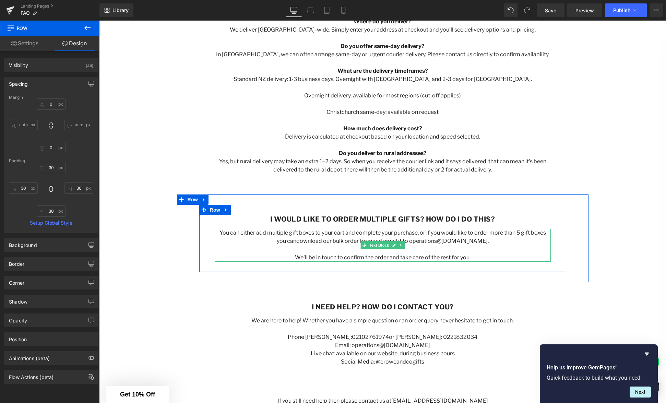
click at [475, 256] on p "We'll be in touch to confirm the order and take care of the rest for you." at bounding box center [383, 257] width 336 height 8
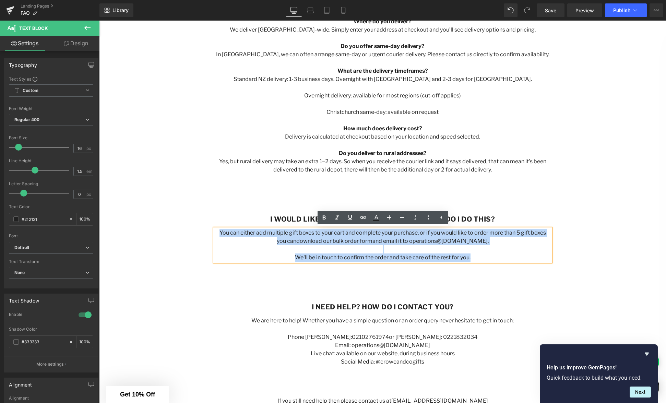
drag, startPoint x: 472, startPoint y: 256, endPoint x: 210, endPoint y: 233, distance: 263.4
click at [211, 232] on div "I would like to order multiple gifts? How do I do this? Heading You can either …" at bounding box center [383, 238] width 346 height 47
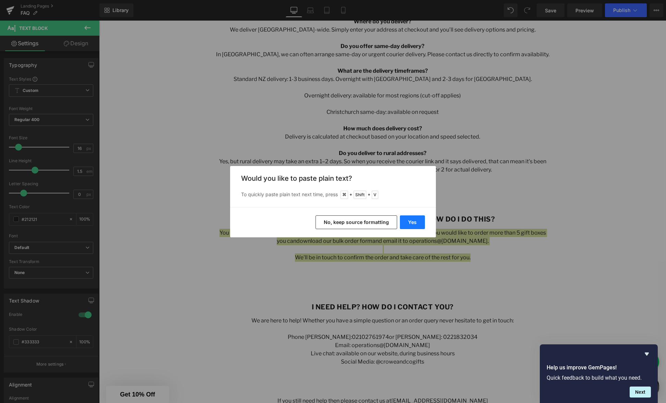
click at [418, 219] on button "Yes" at bounding box center [412, 222] width 25 height 14
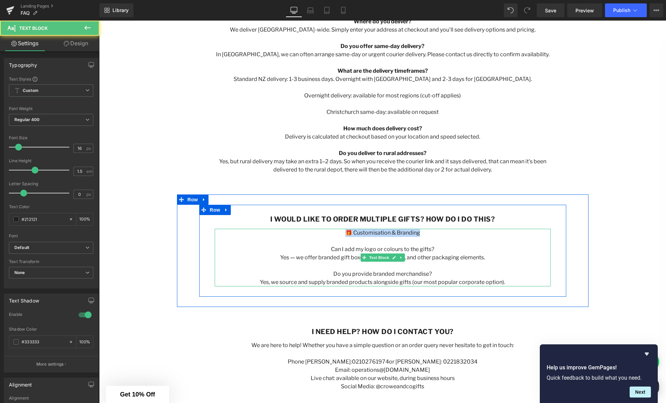
drag, startPoint x: 418, startPoint y: 235, endPoint x: 347, endPoint y: 233, distance: 71.7
click at [347, 233] on p "🎁 Customisation & Branding" at bounding box center [383, 233] width 336 height 8
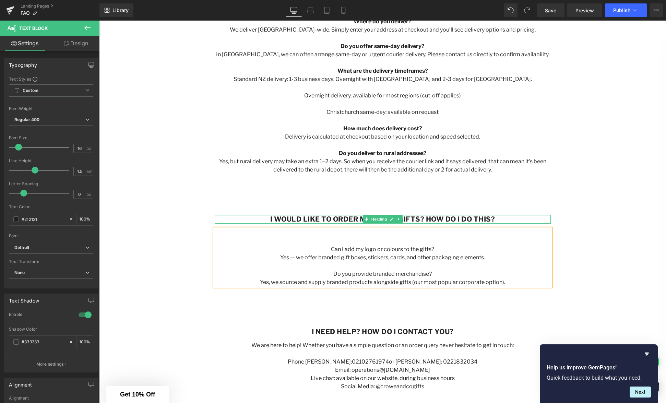
click at [427, 219] on b "I would like to order multiple gifts? How do I do this?" at bounding box center [382, 219] width 225 height 8
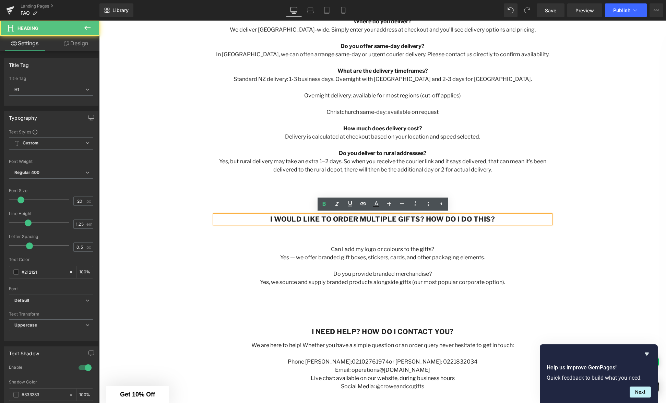
click at [427, 219] on b "I would like to order multiple gifts? How do I do this?" at bounding box center [382, 219] width 225 height 8
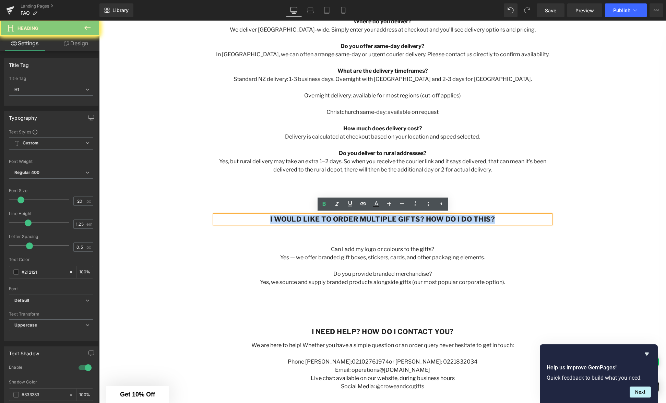
click at [427, 219] on b "I would like to order multiple gifts? How do I do this?" at bounding box center [382, 219] width 225 height 8
paste div
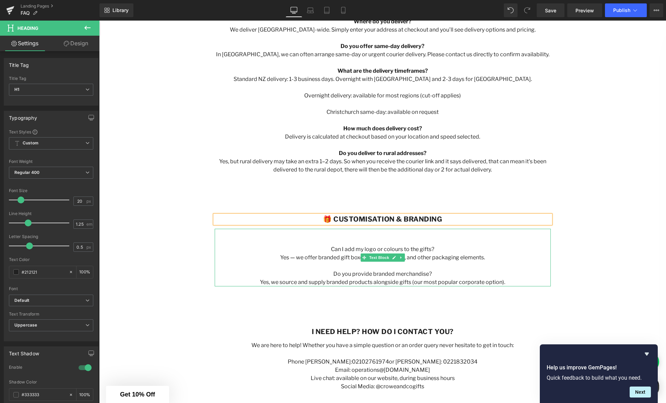
click at [409, 235] on p at bounding box center [383, 233] width 336 height 8
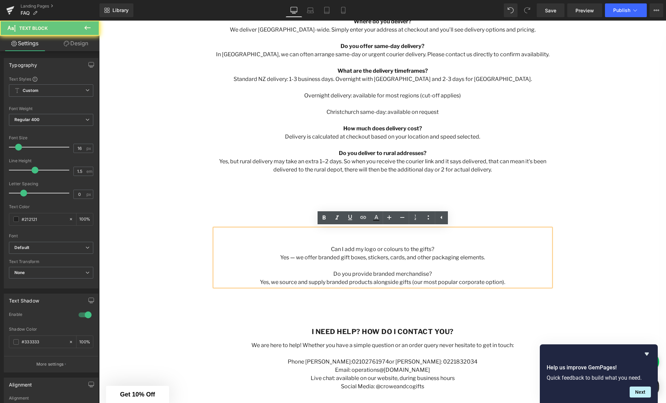
click at [391, 241] on p at bounding box center [383, 241] width 336 height 8
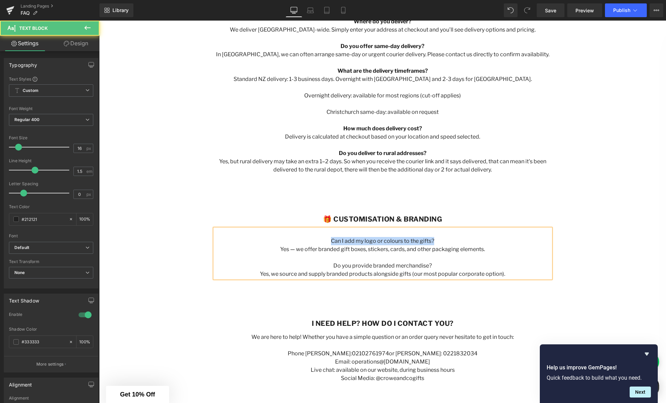
drag, startPoint x: 423, startPoint y: 241, endPoint x: 328, endPoint y: 241, distance: 95.0
click at [329, 241] on p "Can I add my logo or colours to the gifts?" at bounding box center [383, 241] width 336 height 8
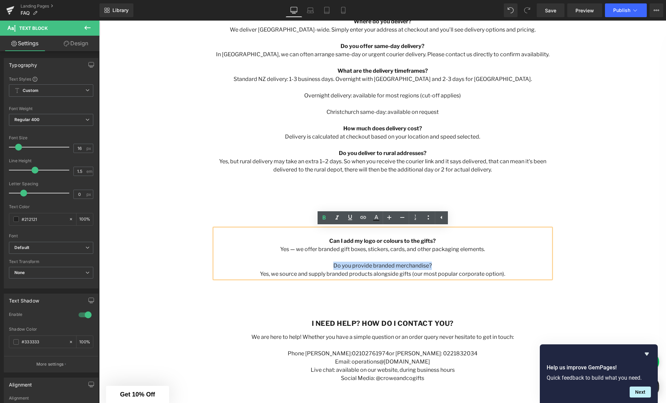
drag, startPoint x: 433, startPoint y: 266, endPoint x: 334, endPoint y: 267, distance: 99.1
click at [334, 267] on p "Do you provide branded merchandise?" at bounding box center [383, 266] width 336 height 8
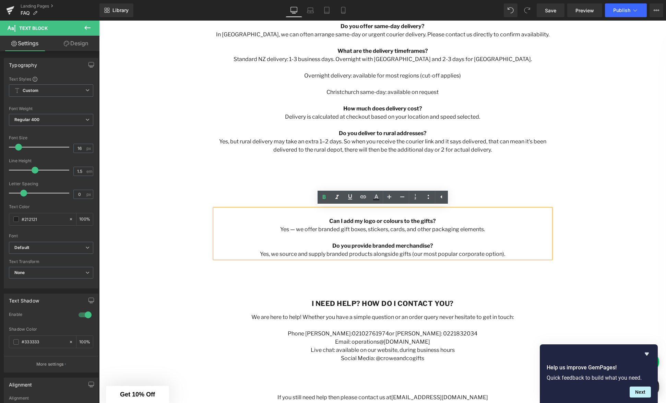
scroll to position [508, 0]
drag, startPoint x: 383, startPoint y: 253, endPoint x: 392, endPoint y: 253, distance: 8.6
click at [384, 253] on p "Yes, we source and supply branded products alongside gifts (our most popular co…" at bounding box center [383, 253] width 336 height 8
drag, startPoint x: 498, startPoint y: 253, endPoint x: 355, endPoint y: 253, distance: 143.0
click at [354, 255] on p "Yes, we source and supply branded products alongside gifts (our most popular co…" at bounding box center [383, 253] width 336 height 8
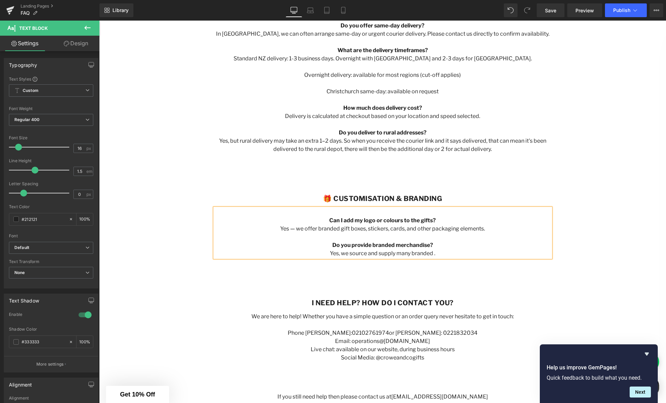
click at [432, 252] on p "Yes, we source and supply many branded ." at bounding box center [383, 253] width 336 height 8
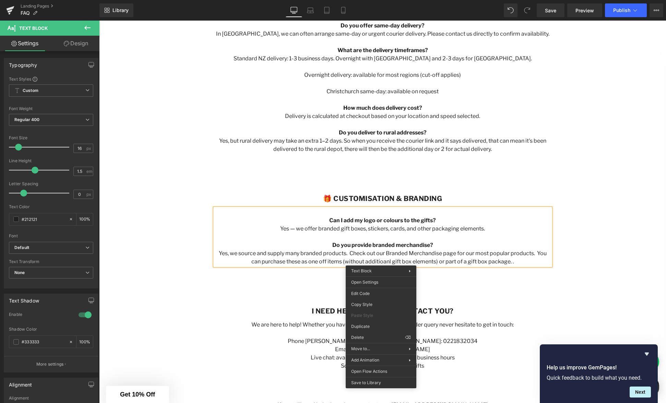
click at [382, 261] on p "Yes, we source and supply many branded products. Check out our Branded Merchand…" at bounding box center [383, 257] width 336 height 16
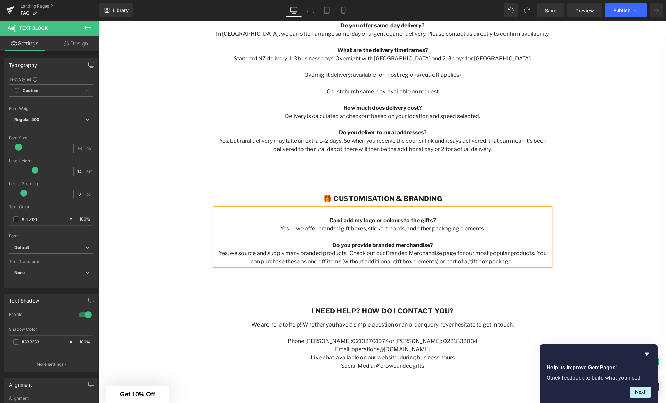
click at [425, 262] on p "Yes, we source and supply many branded products. Check out our Branded Merchand…" at bounding box center [383, 257] width 336 height 16
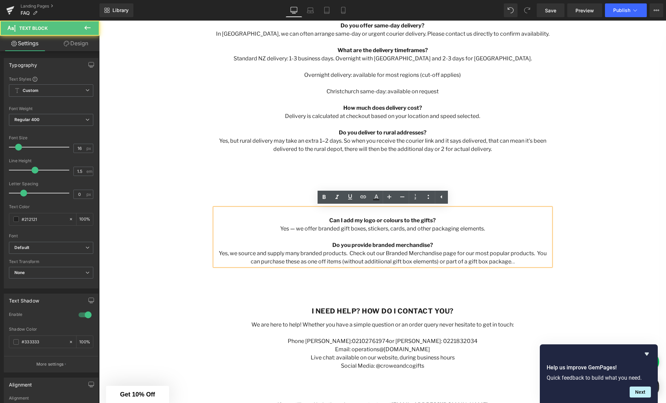
click at [375, 260] on p "Yes, we source and supply many branded products. Check out our Branded Merchand…" at bounding box center [383, 257] width 336 height 16
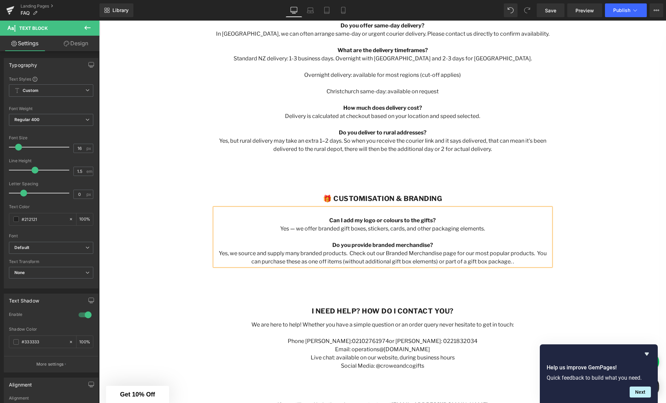
click at [396, 260] on p "Yes, we source and supply many branded products. Check out our Branded Merchand…" at bounding box center [383, 257] width 336 height 16
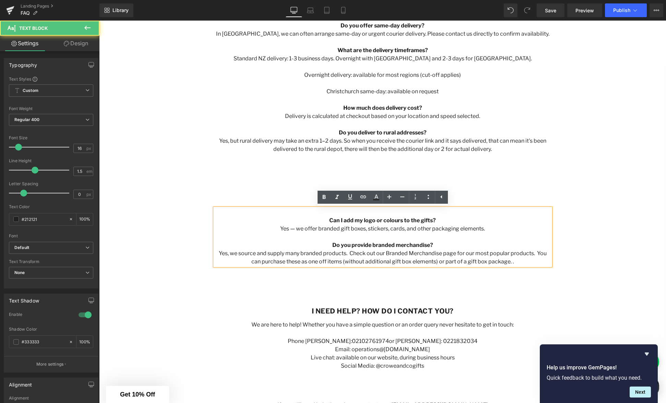
click at [321, 263] on p "Yes, we source and supply many branded products. Check out our Branded Merchand…" at bounding box center [383, 257] width 336 height 16
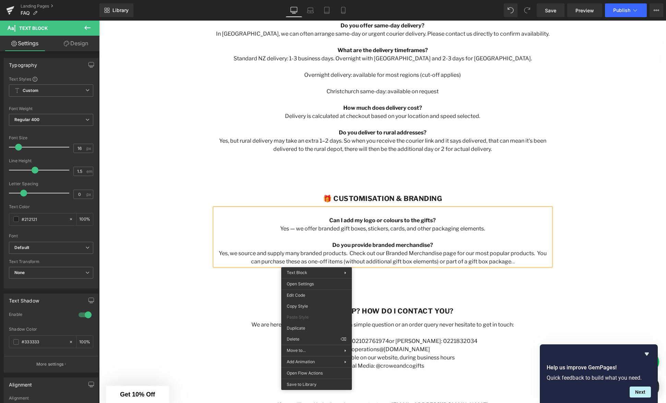
click at [398, 261] on p "Yes, we source and supply many branded products. Check out our Branded Merchand…" at bounding box center [383, 257] width 336 height 16
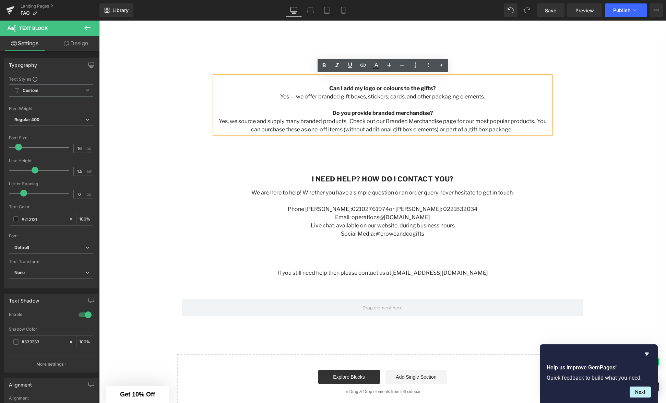
scroll to position [640, 0]
drag, startPoint x: 449, startPoint y: 122, endPoint x: 382, endPoint y: 121, distance: 66.9
click at [382, 121] on p "Yes, we source and supply many branded products. Check out our Branded Merchand…" at bounding box center [383, 126] width 336 height 16
drag, startPoint x: 450, startPoint y: 121, endPoint x: 455, endPoint y: 123, distance: 5.3
click at [450, 122] on p "Yes, we source and supply many branded products. Check out our Branded Merchand…" at bounding box center [383, 126] width 336 height 16
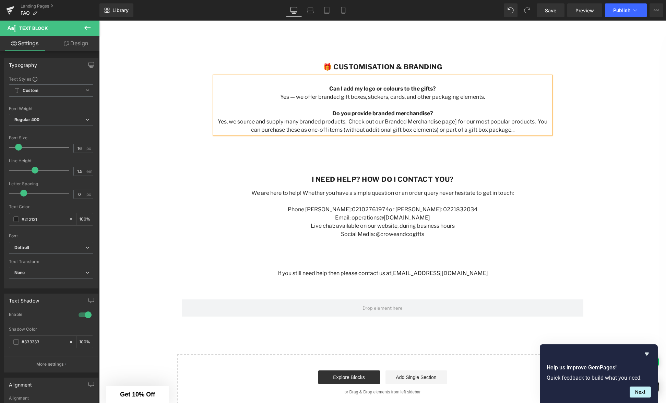
click at [382, 121] on p "Yes, we source and supply many branded products. Check out our Branded Merchand…" at bounding box center [383, 126] width 336 height 16
drag, startPoint x: 452, startPoint y: 121, endPoint x: 379, endPoint y: 121, distance: 72.4
click at [379, 121] on p "Yes, we source and supply many branded products. Check out our [Branded Merchan…" at bounding box center [383, 126] width 336 height 16
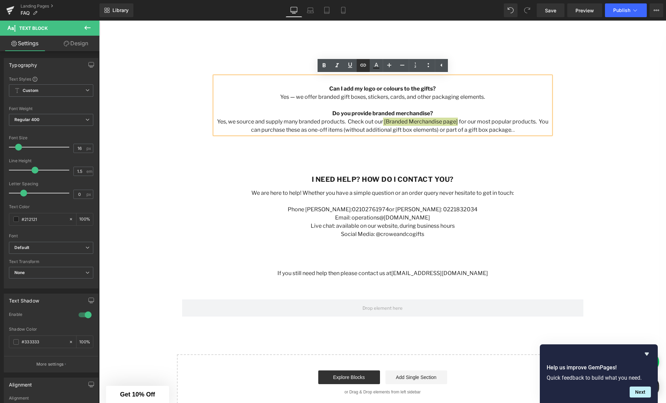
click at [366, 64] on icon at bounding box center [363, 65] width 8 height 8
click at [416, 139] on input "text" at bounding box center [434, 136] width 106 height 17
paste input "[URL][DOMAIN_NAME]"
type input "[URL][DOMAIN_NAME]"
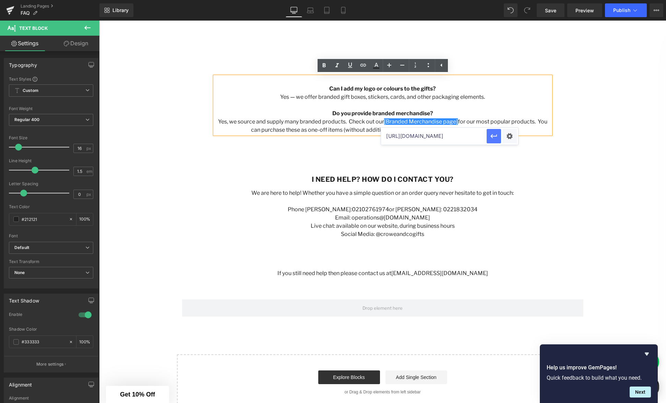
scroll to position [0, 0]
click at [492, 136] on icon "button" at bounding box center [493, 136] width 7 height 4
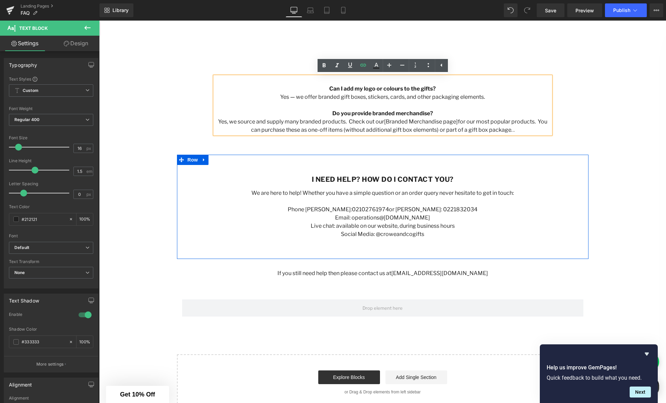
click at [387, 159] on div "I need help? How do I contact you? Heading We are here to help! Whether you hav…" at bounding box center [383, 207] width 412 height 104
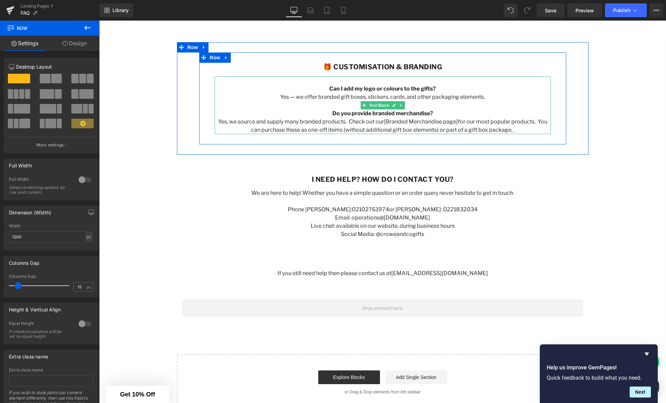
click at [394, 82] on p at bounding box center [383, 80] width 336 height 8
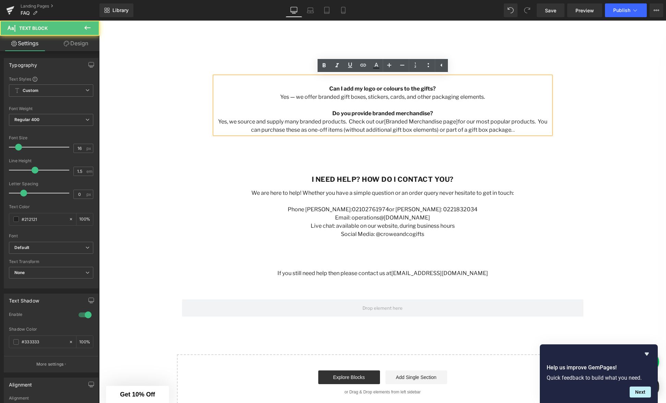
click at [511, 131] on p "Yes, we source and supply many branded products. Check out our [Branded Merchan…" at bounding box center [383, 126] width 336 height 16
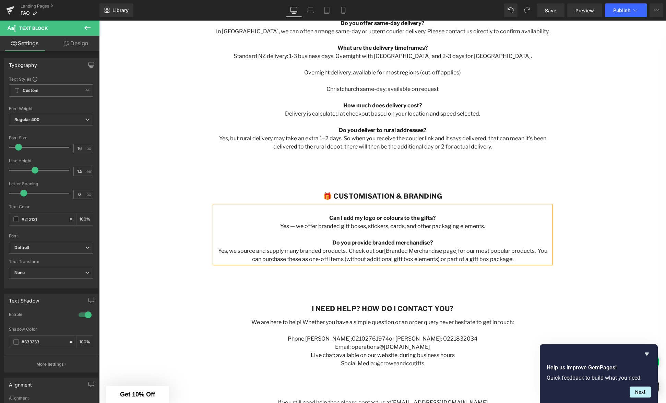
scroll to position [511, 0]
click at [398, 174] on div "🎁 Customisation & Branding Heading Can I add my logo or colours to the gifts? Y…" at bounding box center [383, 226] width 412 height 112
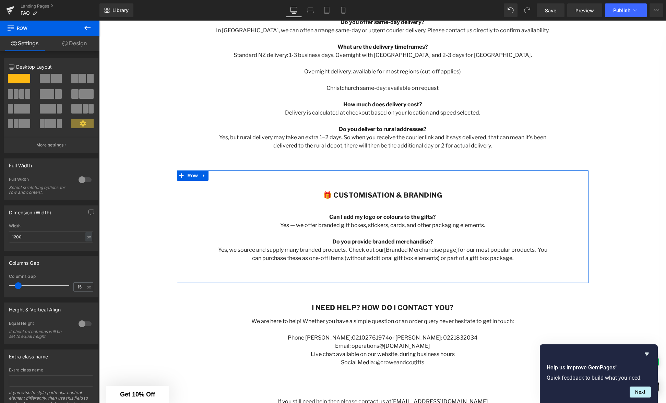
click at [413, 179] on div "🎁 Customisation & Branding Heading Can I add my logo or colours to the gifts? Y…" at bounding box center [383, 226] width 412 height 112
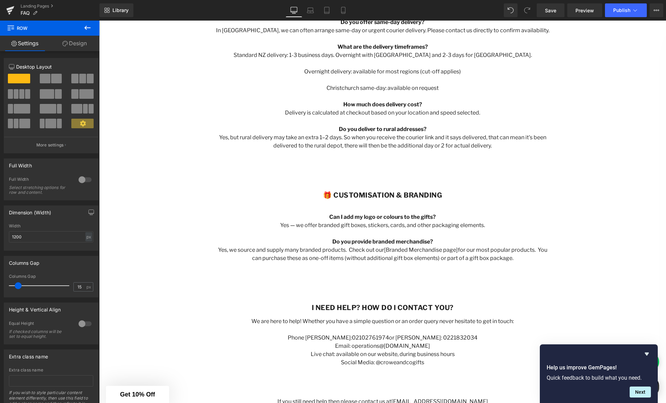
click at [99, 21] on div at bounding box center [99, 21] width 0 height 0
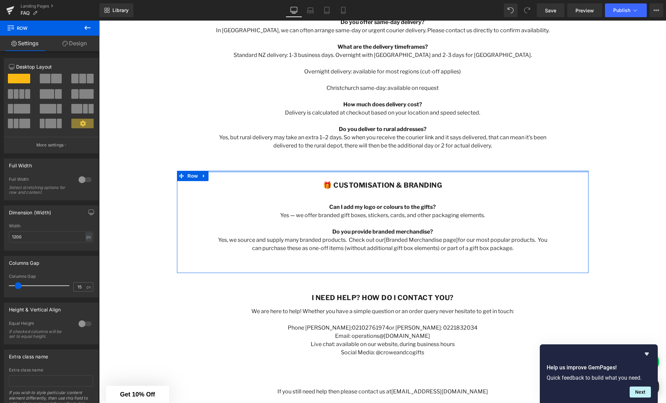
drag, startPoint x: 395, startPoint y: 170, endPoint x: 409, endPoint y: 156, distance: 19.9
click at [395, 156] on div "frequently asked questions Heading Row Hero Banner Row 🛍 Ordering Heading Do yo…" at bounding box center [382, 57] width 567 height 941
click at [401, 156] on div "🚚 Delivery & Shipping Heading Where do you deliver? We deliver [GEOGRAPHIC_DATA…" at bounding box center [382, 60] width 367 height 199
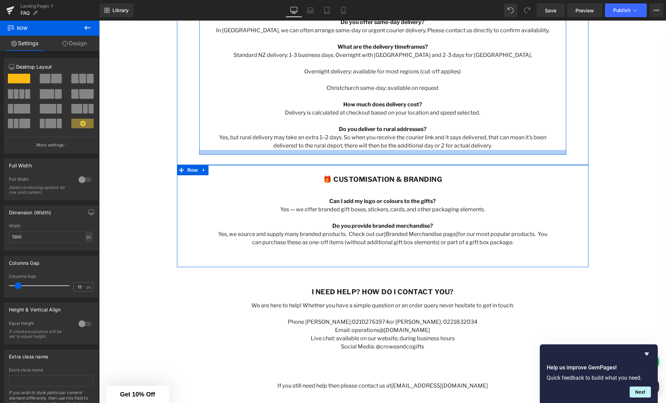
drag, startPoint x: 429, startPoint y: 159, endPoint x: 407, endPoint y: 203, distance: 48.9
click at [429, 153] on div at bounding box center [382, 152] width 367 height 5
click at [468, 208] on p "Yes — we offer branded gift boxes, stickers, cards, and other packaging element…" at bounding box center [383, 209] width 336 height 8
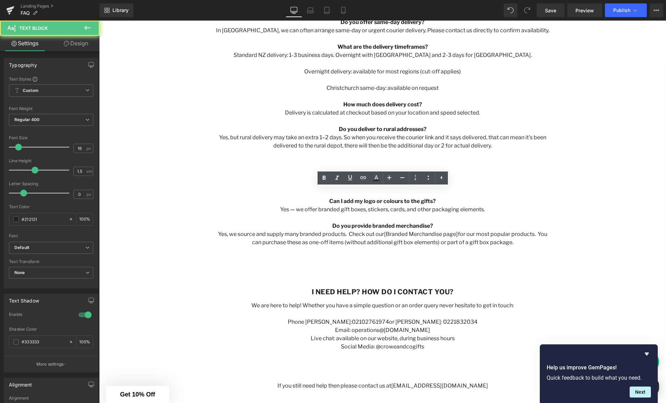
click at [390, 193] on p at bounding box center [383, 193] width 336 height 8
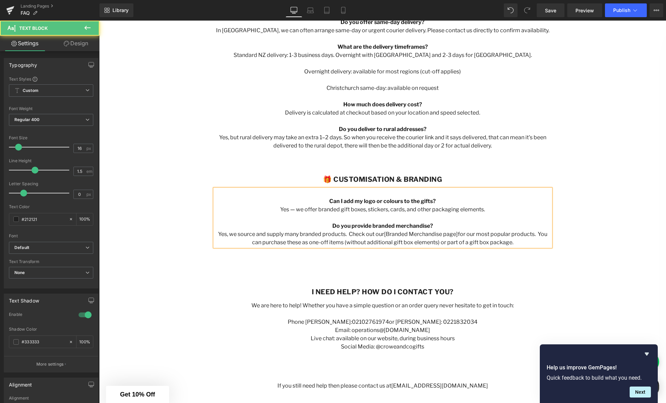
click at [394, 190] on p at bounding box center [383, 193] width 336 height 8
click at [397, 189] on p at bounding box center [383, 193] width 336 height 8
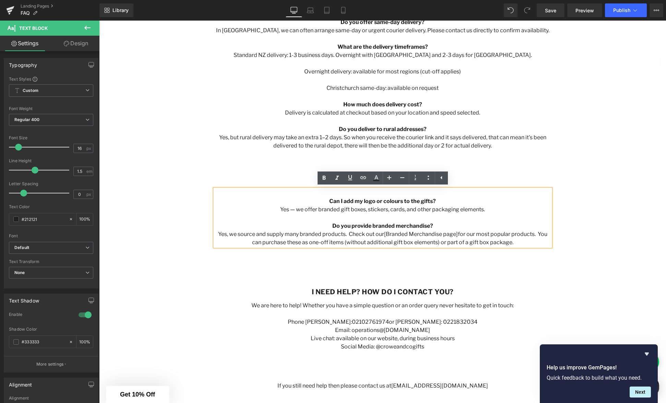
click at [402, 224] on strong "Do you provide branded merchandise?" at bounding box center [382, 226] width 101 height 7
drag, startPoint x: 473, startPoint y: 223, endPoint x: 476, endPoint y: 219, distance: 4.2
click at [474, 222] on p "Do you provide branded merchandise?" at bounding box center [383, 226] width 336 height 8
click at [474, 185] on div "🎁 Customisation & Branding Heading Can I add my logo or colours to the gifts? Y…" at bounding box center [383, 210] width 346 height 71
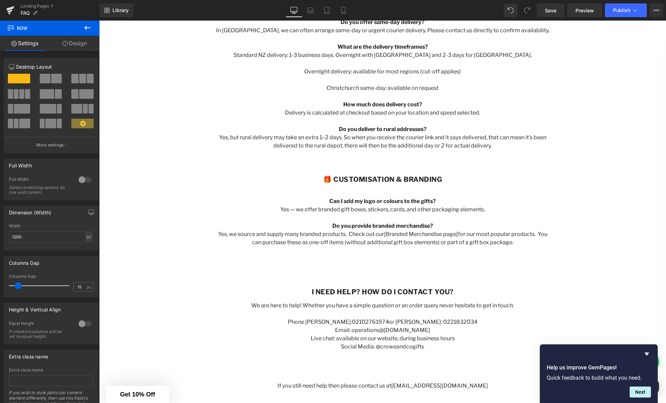
click at [387, 281] on div "I need help? How do I contact you? Heading We are here to help! Whether you hav…" at bounding box center [382, 319] width 367 height 84
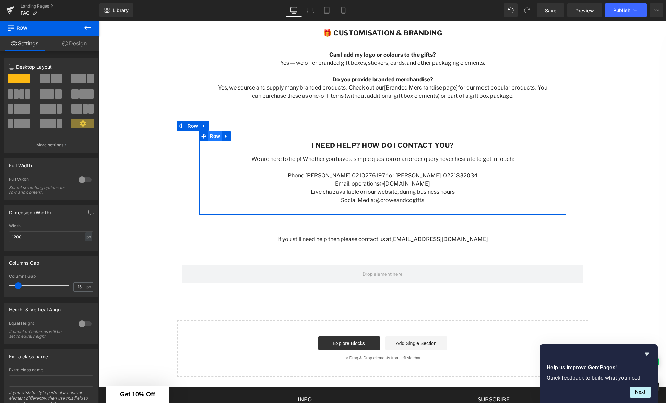
scroll to position [666, 0]
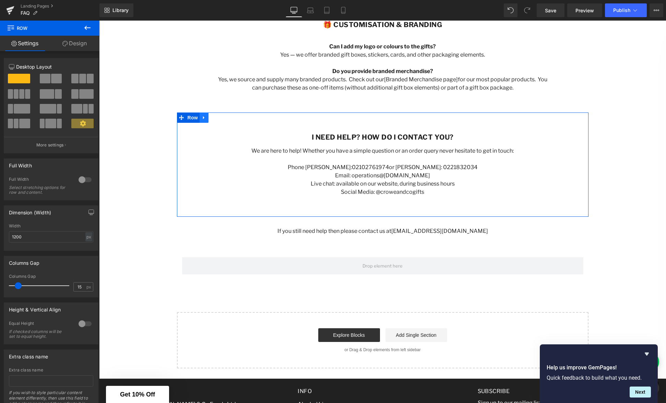
click at [203, 120] on icon at bounding box center [204, 117] width 5 height 5
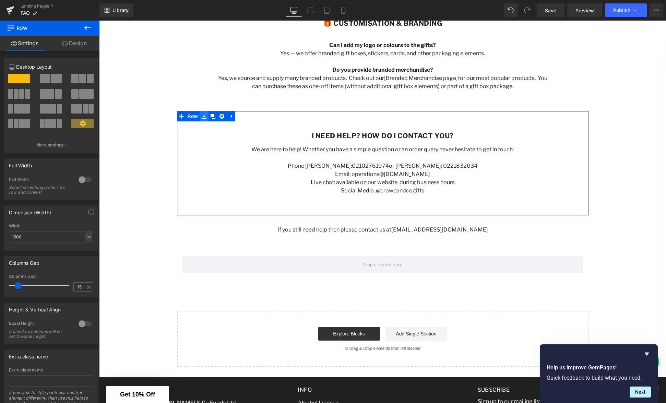
click at [204, 116] on icon at bounding box center [204, 116] width 5 height 5
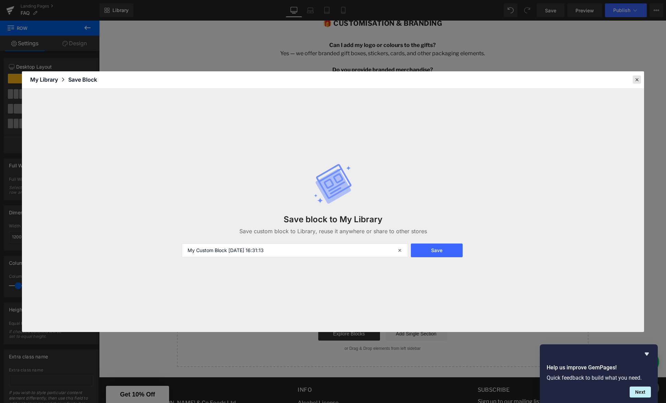
click at [638, 79] on icon at bounding box center [637, 79] width 6 height 6
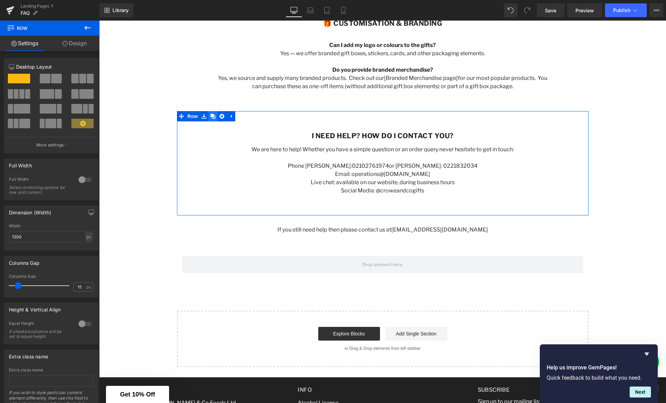
click at [214, 116] on icon at bounding box center [213, 116] width 5 height 5
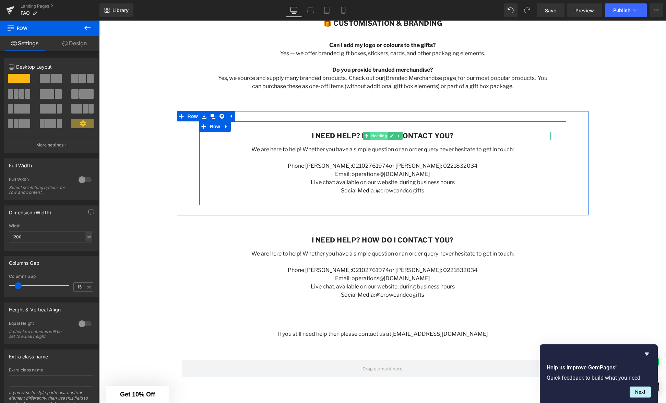
click at [383, 135] on span "Heading" at bounding box center [379, 136] width 19 height 8
click at [416, 189] on p "Social Media: @croweandcogifts" at bounding box center [383, 191] width 336 height 8
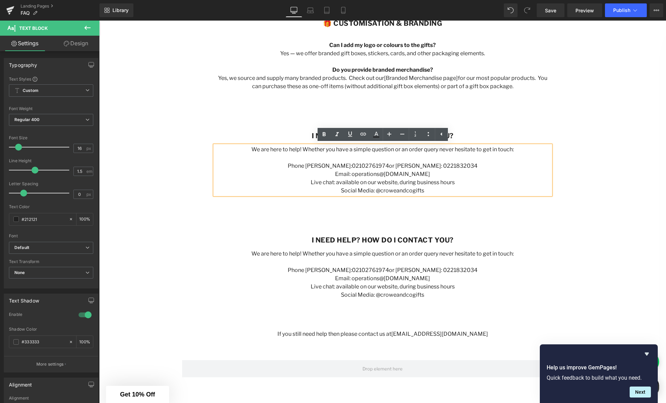
click at [437, 191] on p "Social Media: @croweandcogifts" at bounding box center [383, 191] width 336 height 8
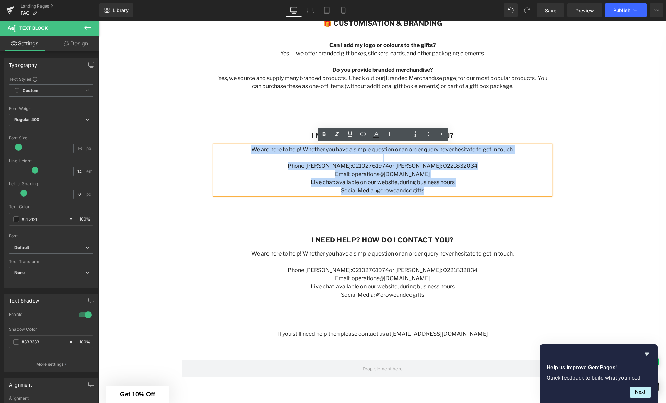
drag, startPoint x: 427, startPoint y: 191, endPoint x: 246, endPoint y: 149, distance: 185.9
click at [246, 149] on div "We are here to help! Whether you have a simple question or an order query never…" at bounding box center [383, 169] width 336 height 49
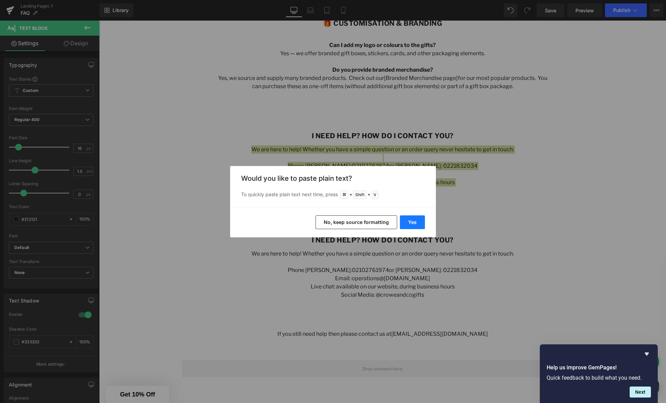
click at [417, 225] on button "Yes" at bounding box center [412, 222] width 25 height 14
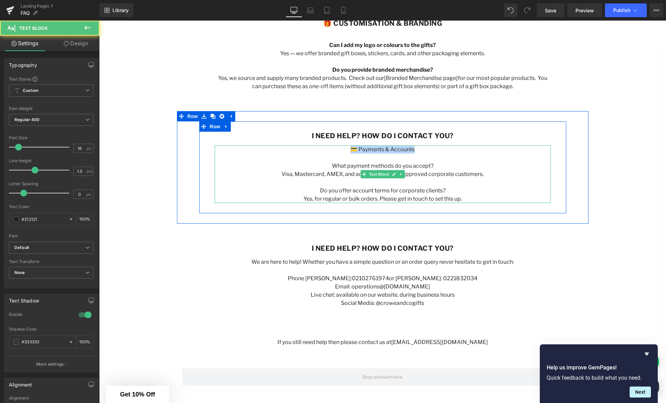
drag, startPoint x: 421, startPoint y: 149, endPoint x: 348, endPoint y: 150, distance: 72.4
click at [348, 150] on p "💳 Payments & Accounts" at bounding box center [383, 149] width 336 height 8
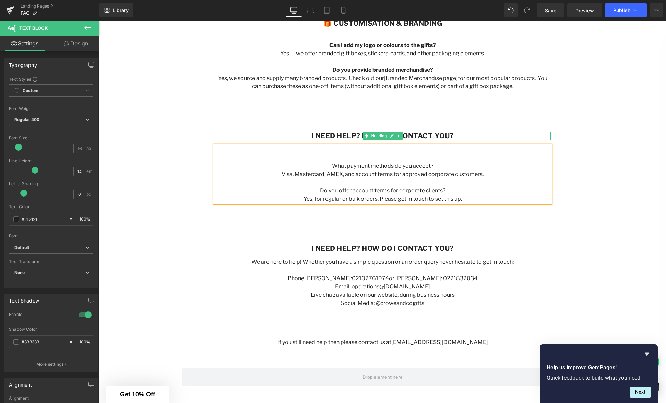
click at [424, 136] on b "I need help? How do I contact you?" at bounding box center [383, 136] width 142 height 8
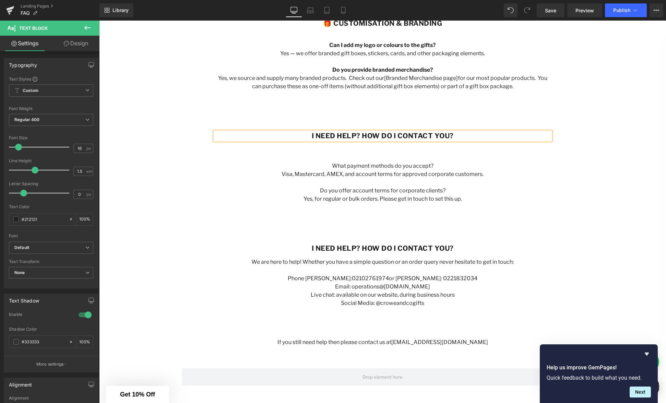
click at [466, 134] on h1 "I need help? How do I contact you?" at bounding box center [383, 136] width 336 height 9
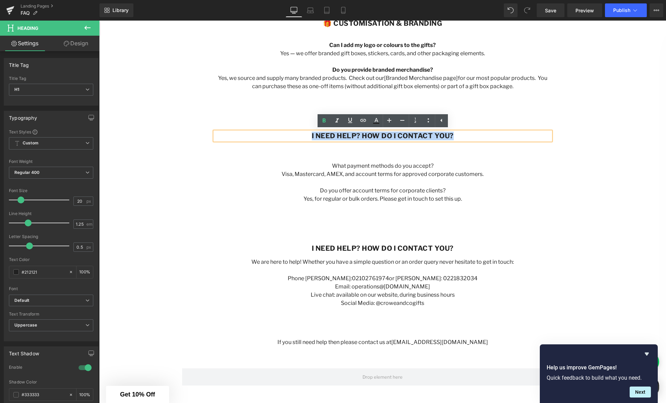
drag, startPoint x: 439, startPoint y: 134, endPoint x: 310, endPoint y: 135, distance: 128.6
click at [310, 135] on h1 "I need help? How do I contact you?" at bounding box center [383, 136] width 336 height 9
paste div
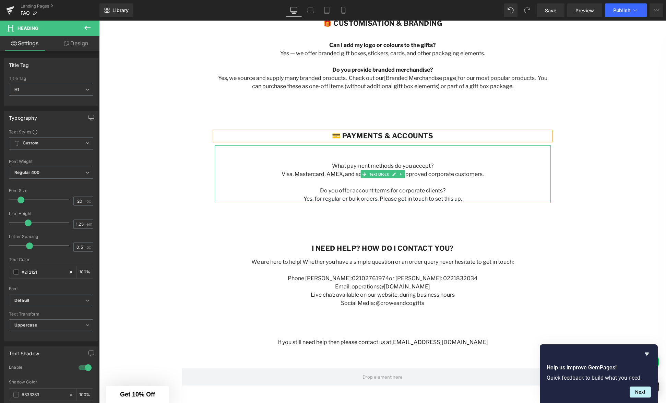
click at [364, 157] on p at bounding box center [383, 158] width 336 height 8
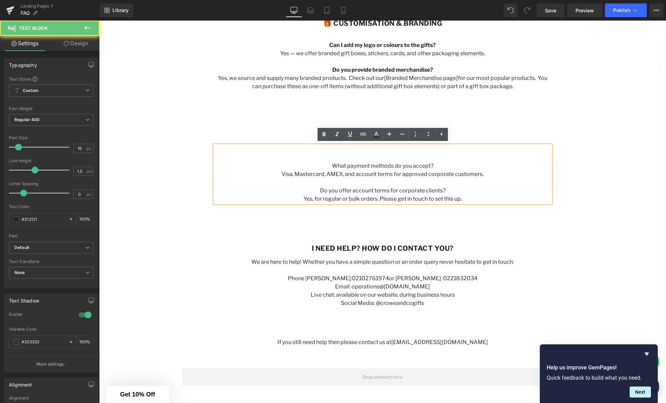
click at [392, 159] on p at bounding box center [383, 158] width 336 height 8
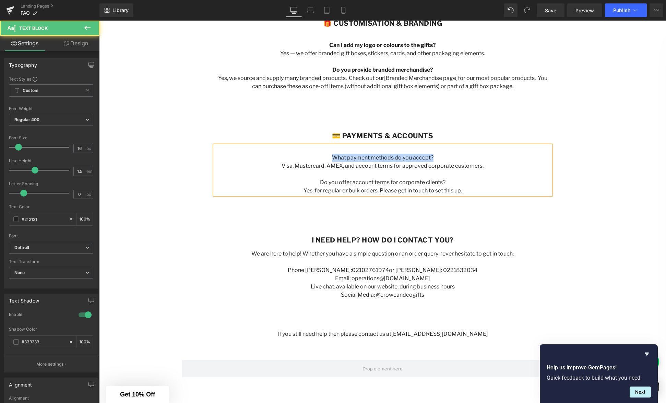
drag, startPoint x: 442, startPoint y: 157, endPoint x: 334, endPoint y: 159, distance: 107.7
click at [334, 159] on p "What payment methods do you accept?" at bounding box center [383, 158] width 336 height 8
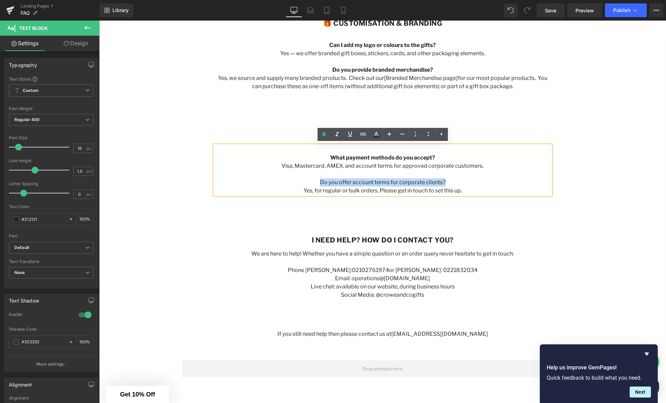
drag, startPoint x: 448, startPoint y: 183, endPoint x: 322, endPoint y: 185, distance: 125.9
click at [323, 185] on p "Do you offer account terms for corporate clients?" at bounding box center [383, 182] width 336 height 8
click at [99, 21] on div at bounding box center [99, 21] width 0 height 0
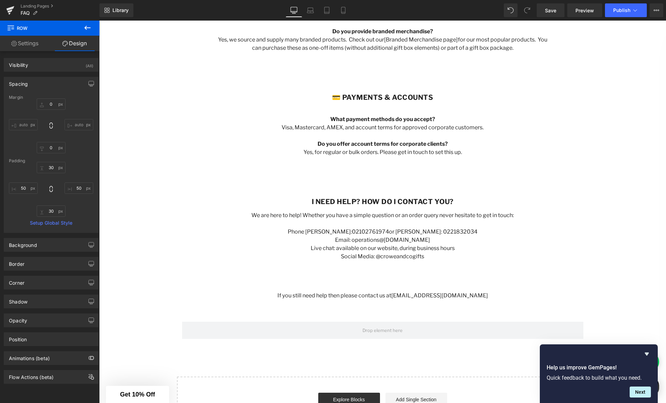
scroll to position [705, 0]
click at [460, 228] on p "Phone [PERSON_NAME]: [PHONE_NUMBER] or [PERSON_NAME]: 0221832034" at bounding box center [383, 232] width 336 height 8
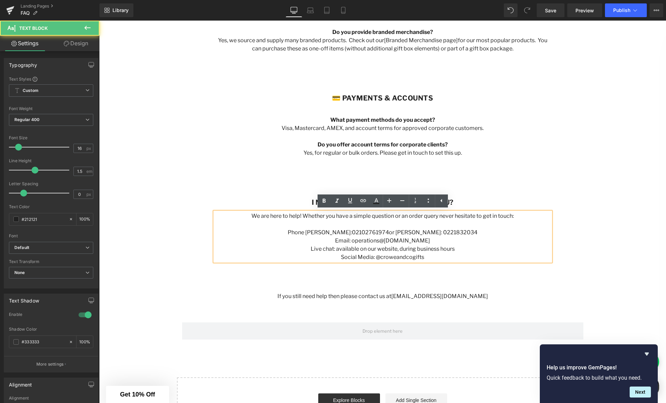
drag, startPoint x: 443, startPoint y: 257, endPoint x: 442, endPoint y: 260, distance: 3.6
click at [443, 257] on p "Social Media: @croweandcogifts" at bounding box center [383, 257] width 336 height 8
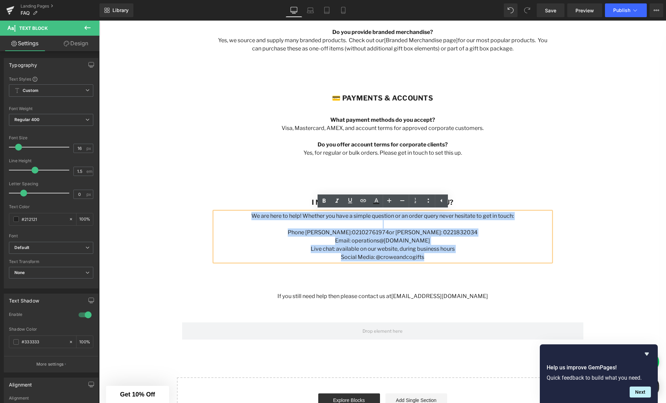
drag, startPoint x: 408, startPoint y: 258, endPoint x: 244, endPoint y: 217, distance: 169.5
click at [244, 217] on div "We are here to help! Whether you have a simple question or an order query never…" at bounding box center [383, 236] width 336 height 49
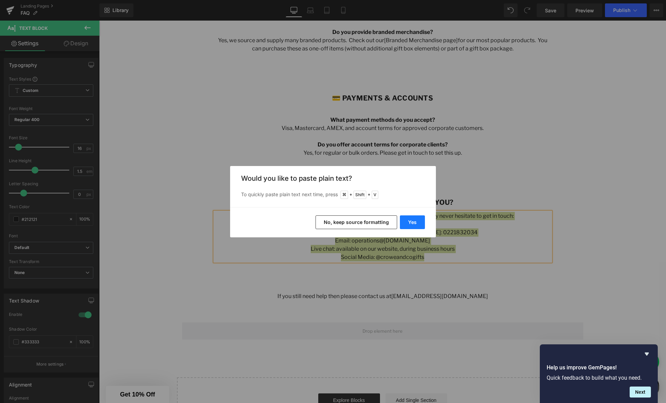
click at [407, 224] on button "Yes" at bounding box center [412, 222] width 25 height 14
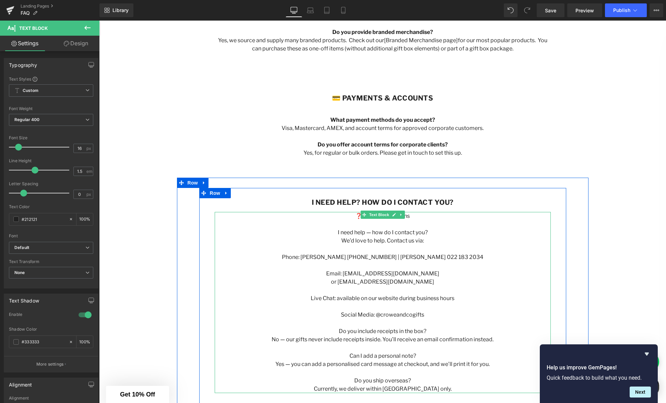
click at [459, 243] on p "We’d love to help. Contact us via:" at bounding box center [383, 241] width 336 height 8
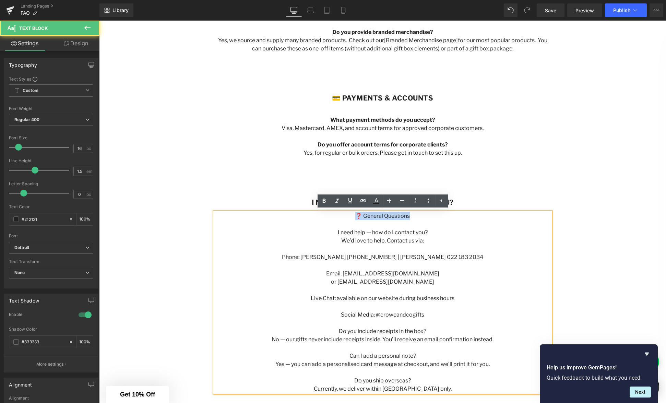
drag, startPoint x: 390, startPoint y: 215, endPoint x: 354, endPoint y: 215, distance: 35.3
click at [355, 214] on p "❓ General Questions" at bounding box center [383, 216] width 336 height 8
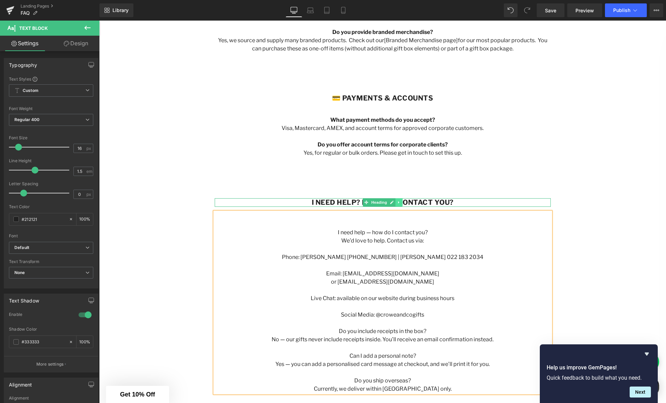
click at [402, 204] on link at bounding box center [398, 202] width 7 height 8
click at [437, 202] on b "I need help? How do I contact you?" at bounding box center [383, 202] width 142 height 8
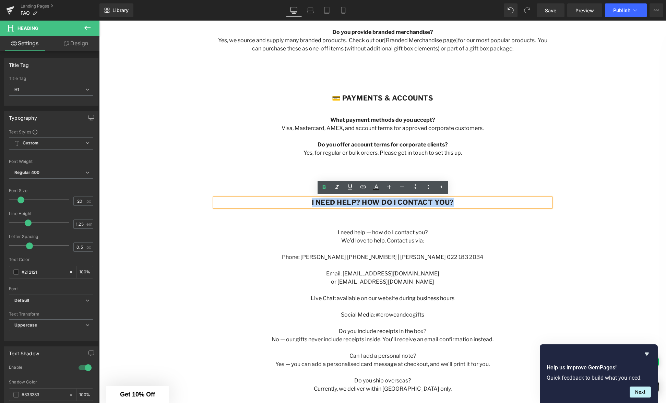
drag, startPoint x: 466, startPoint y: 203, endPoint x: 303, endPoint y: 200, distance: 162.9
click at [303, 200] on h1 "I need help? How do I contact you?" at bounding box center [383, 202] width 336 height 9
paste div
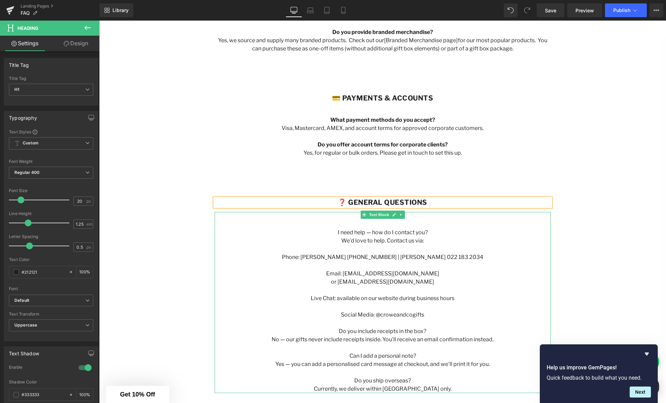
click at [415, 224] on p at bounding box center [383, 224] width 336 height 8
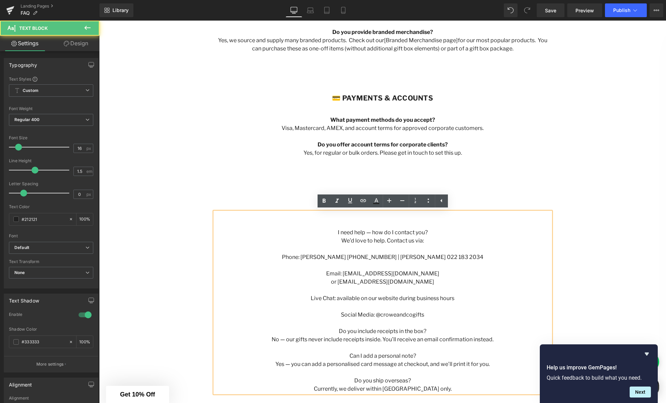
click at [389, 228] on p "I need help — how do I contact you?" at bounding box center [383, 232] width 336 height 8
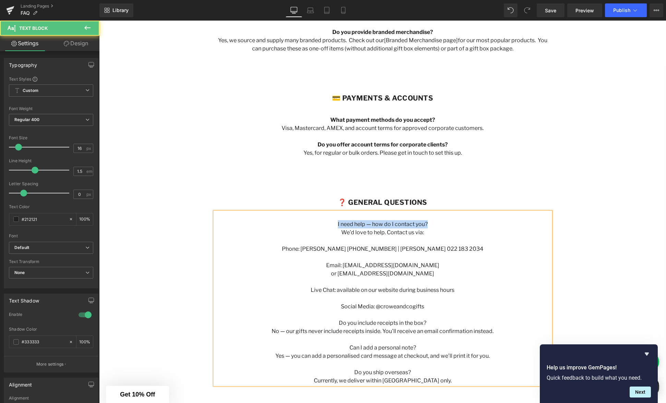
drag, startPoint x: 436, startPoint y: 225, endPoint x: 328, endPoint y: 225, distance: 108.0
click at [328, 225] on p "I need help — how do I contact you?" at bounding box center [383, 224] width 336 height 8
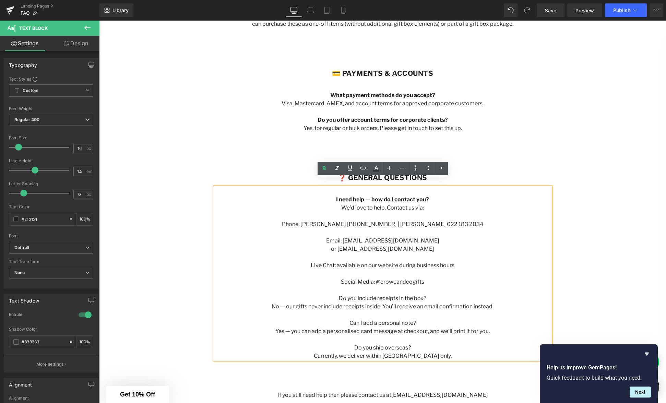
scroll to position [746, 0]
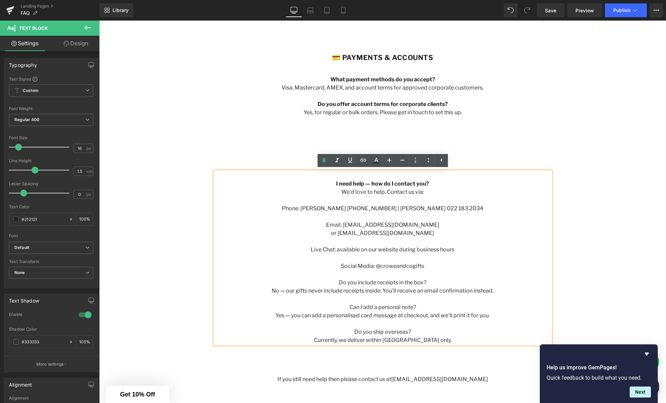
drag, startPoint x: 417, startPoint y: 310, endPoint x: 421, endPoint y: 308, distance: 3.7
click at [418, 309] on p "Can I add a personal note?" at bounding box center [383, 307] width 336 height 8
drag, startPoint x: 410, startPoint y: 306, endPoint x: 329, endPoint y: 307, distance: 80.9
click at [329, 307] on p "Can I add a personal note?" at bounding box center [383, 307] width 336 height 8
drag, startPoint x: 415, startPoint y: 334, endPoint x: 348, endPoint y: 334, distance: 67.2
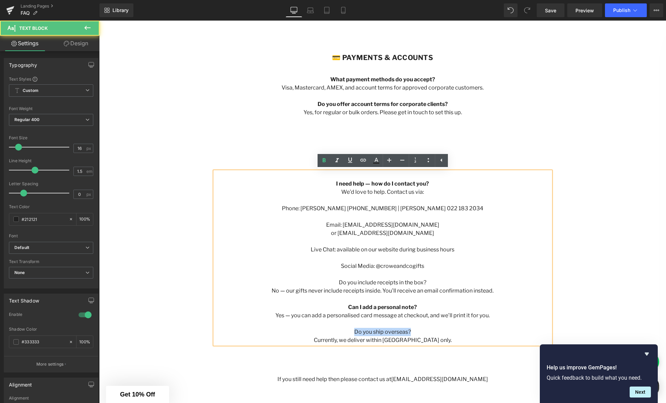
click at [348, 334] on p "Do you ship overseas?" at bounding box center [383, 332] width 336 height 8
drag, startPoint x: 384, startPoint y: 283, endPoint x: 333, endPoint y: 282, distance: 51.8
click at [333, 282] on p "Do you include receipts in the box?" at bounding box center [383, 282] width 336 height 8
click at [377, 246] on p "Live Chat: available on our website during business hours" at bounding box center [383, 250] width 336 height 8
click at [394, 242] on p at bounding box center [383, 241] width 336 height 8
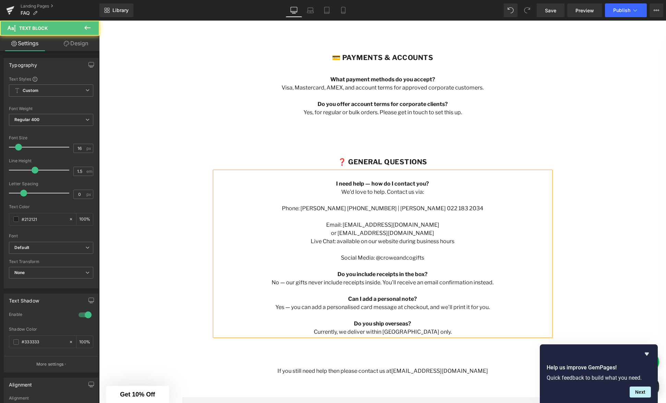
click at [399, 250] on p at bounding box center [383, 250] width 336 height 8
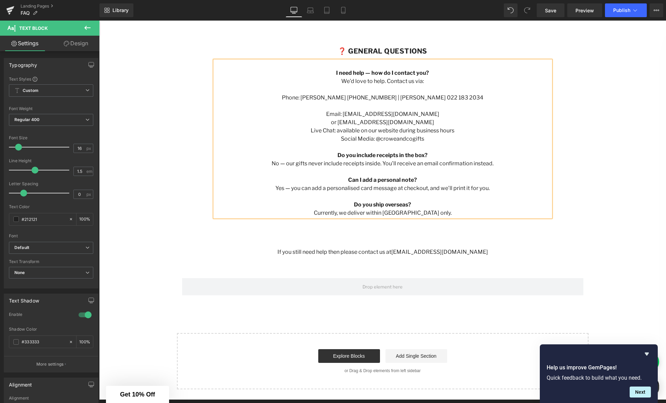
scroll to position [804, 0]
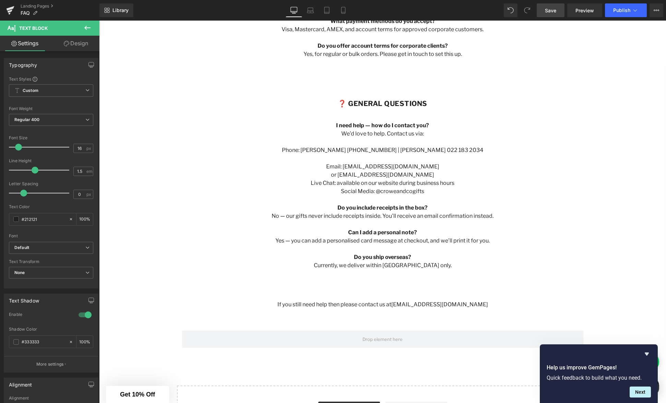
click at [553, 12] on span "Save" at bounding box center [550, 10] width 11 height 7
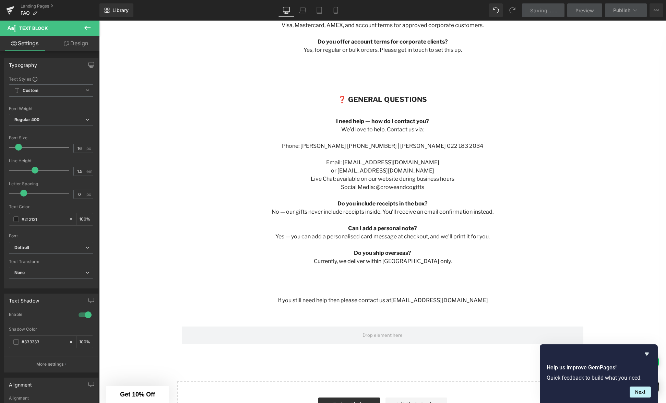
scroll to position [808, 0]
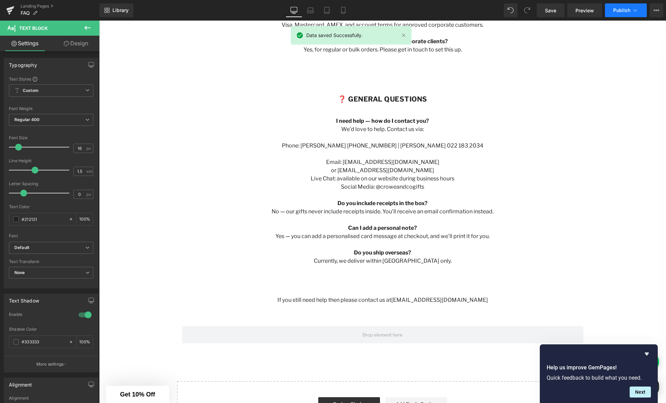
click at [620, 8] on span "Publish" at bounding box center [621, 10] width 17 height 5
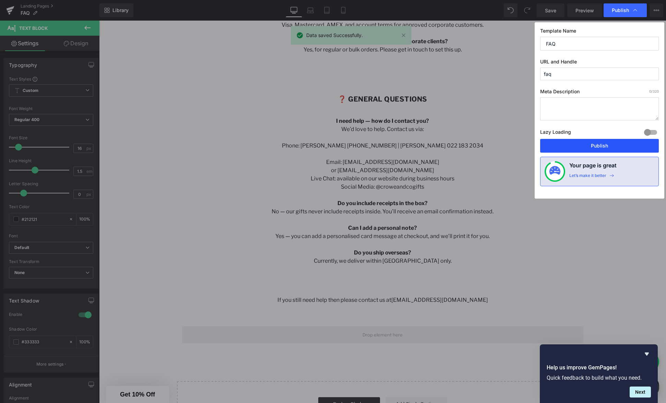
click at [597, 146] on button "Publish" at bounding box center [599, 146] width 119 height 14
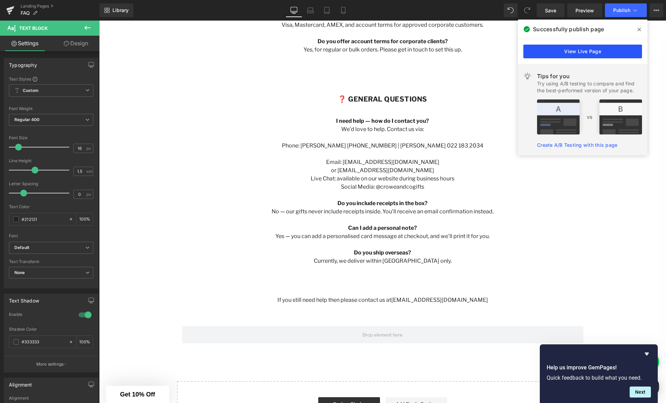
click at [595, 53] on link "View Live Page" at bounding box center [582, 52] width 119 height 14
